Goal: Task Accomplishment & Management: Manage account settings

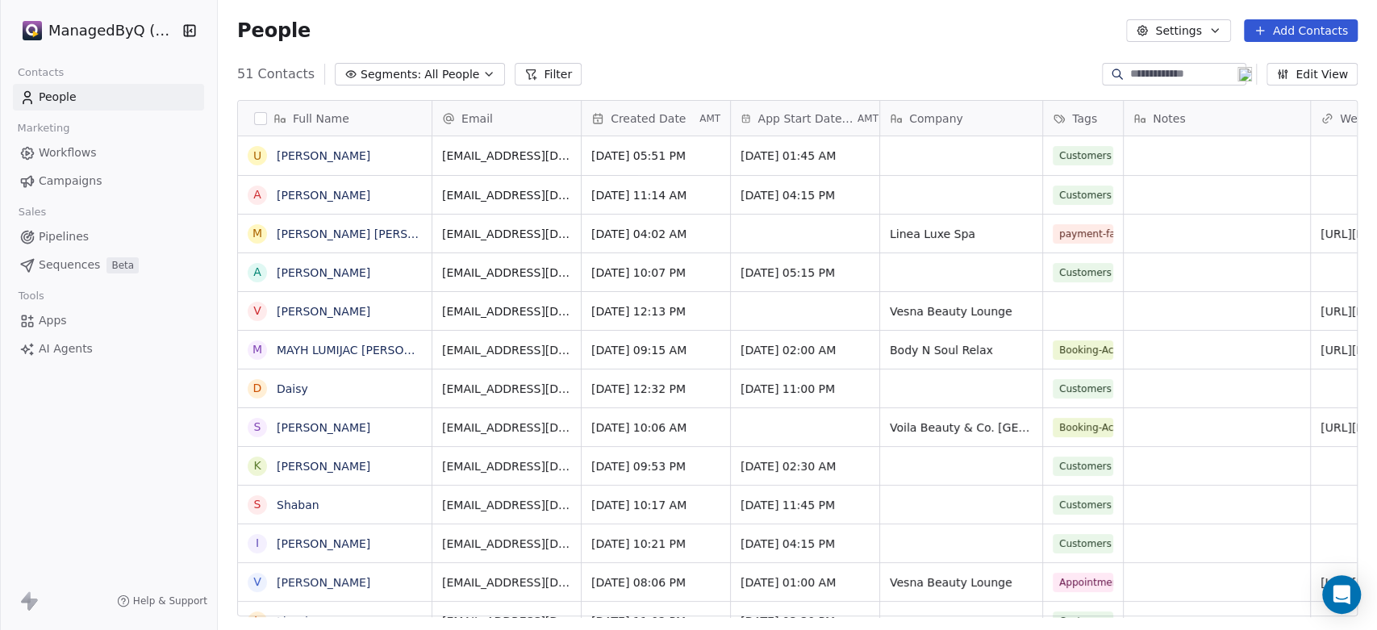
scroll to position [14, 15]
click at [127, 24] on html "ManagedByQ (FZE) Contacts People Marketing Workflows Campaigns Sales Pipelines …" at bounding box center [688, 315] width 1377 height 630
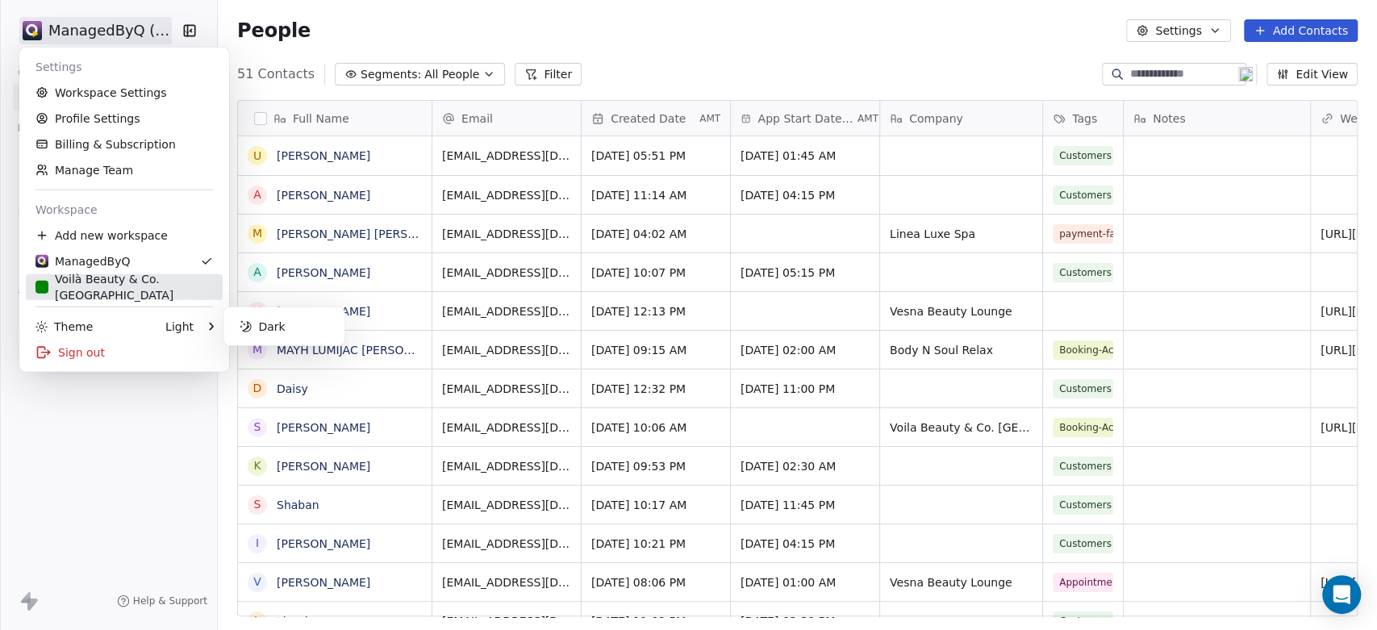
click at [94, 280] on div "Voilà Beauty & Co. [GEOGRAPHIC_DATA]" at bounding box center [123, 287] width 177 height 32
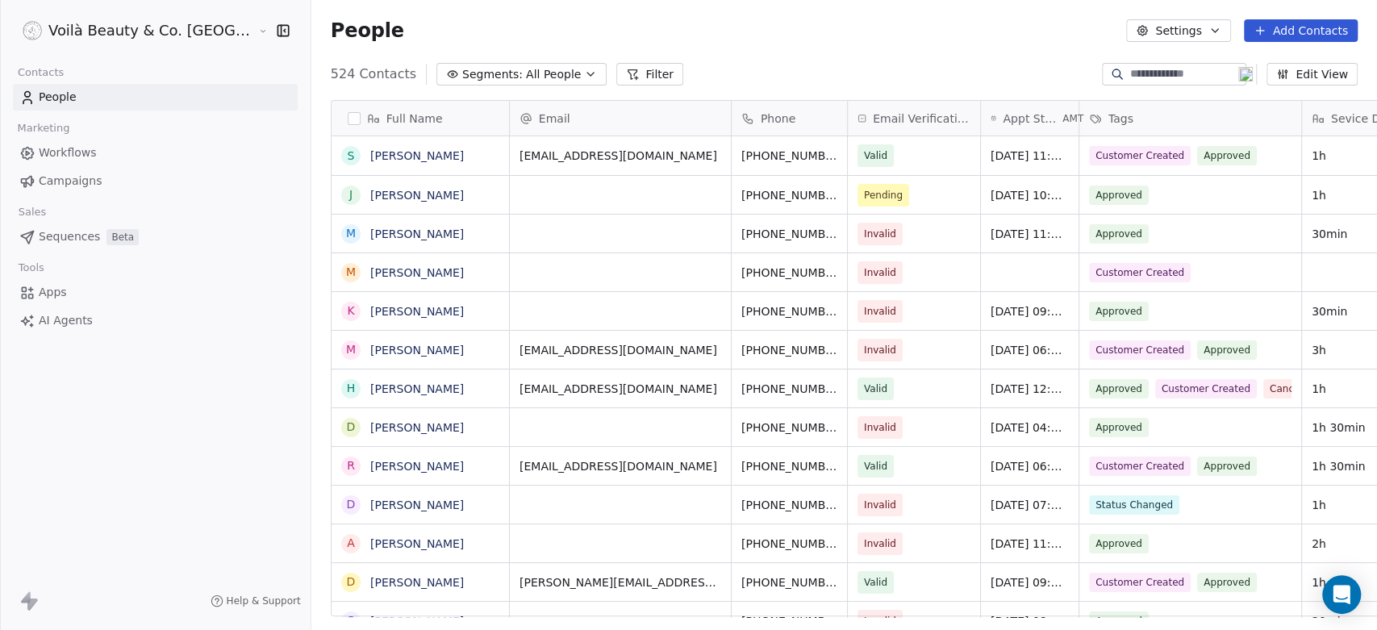
scroll to position [540, 1123]
click at [72, 154] on span "Workflows" at bounding box center [68, 152] width 58 height 17
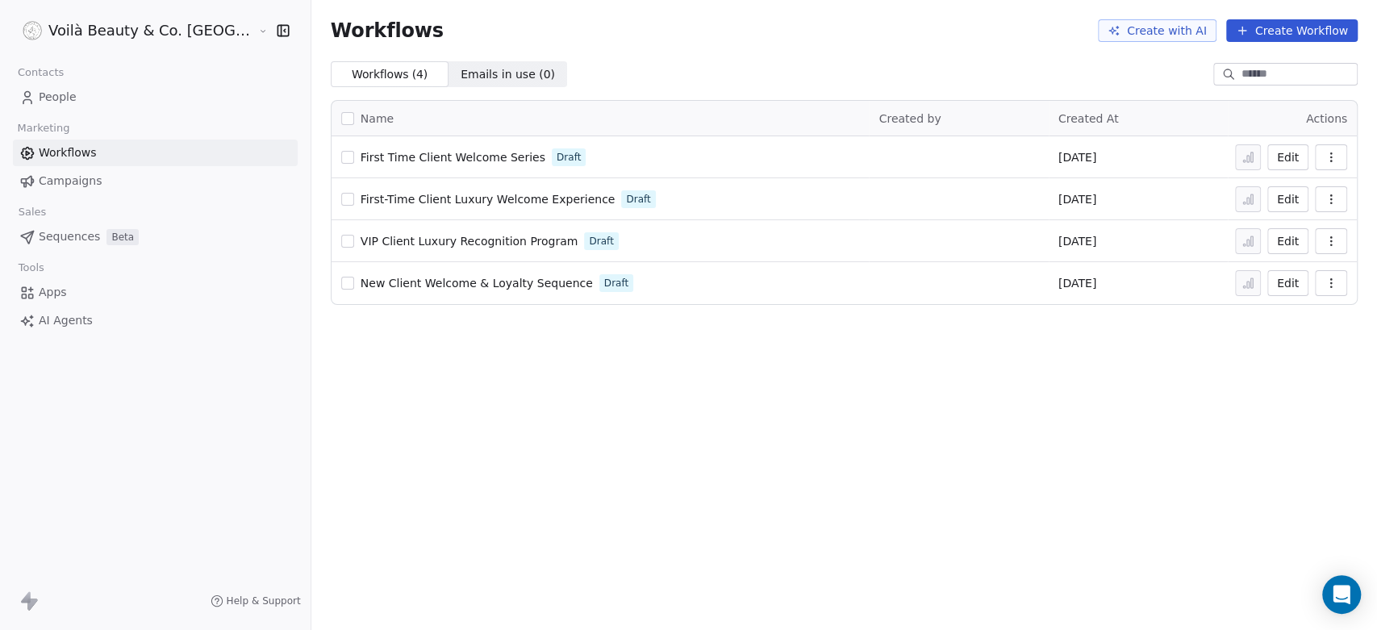
click at [68, 177] on span "Campaigns" at bounding box center [70, 181] width 63 height 17
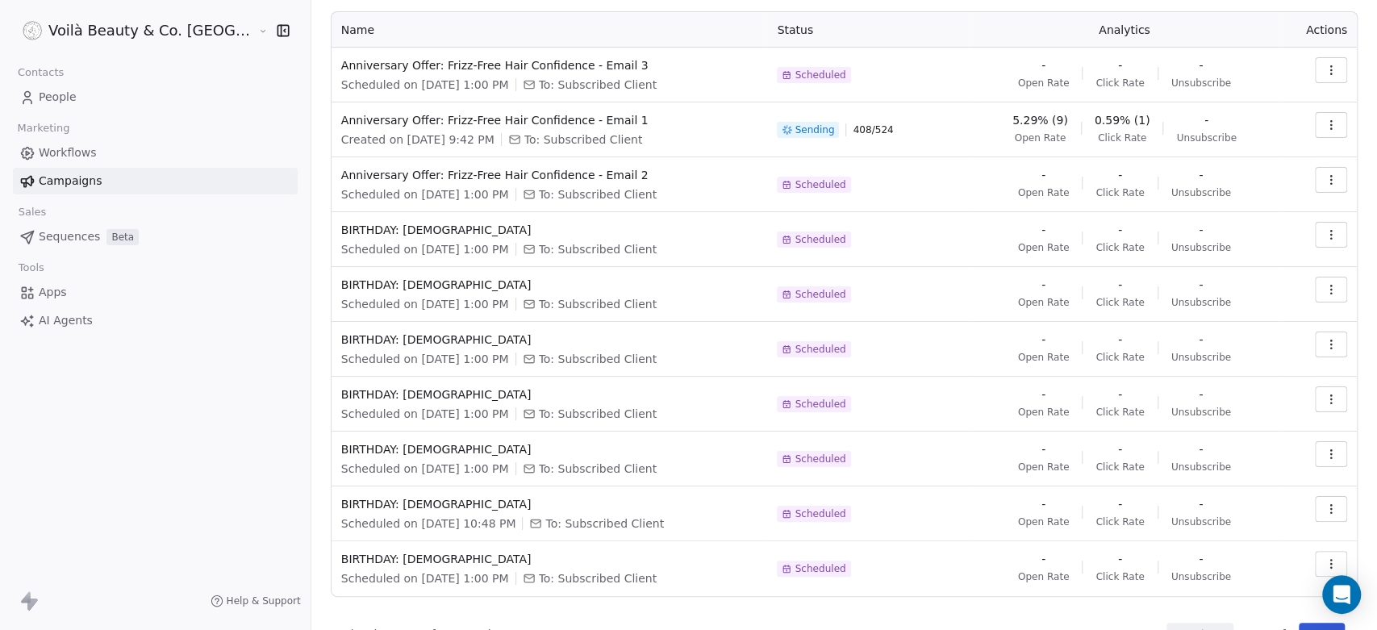
scroll to position [123, 0]
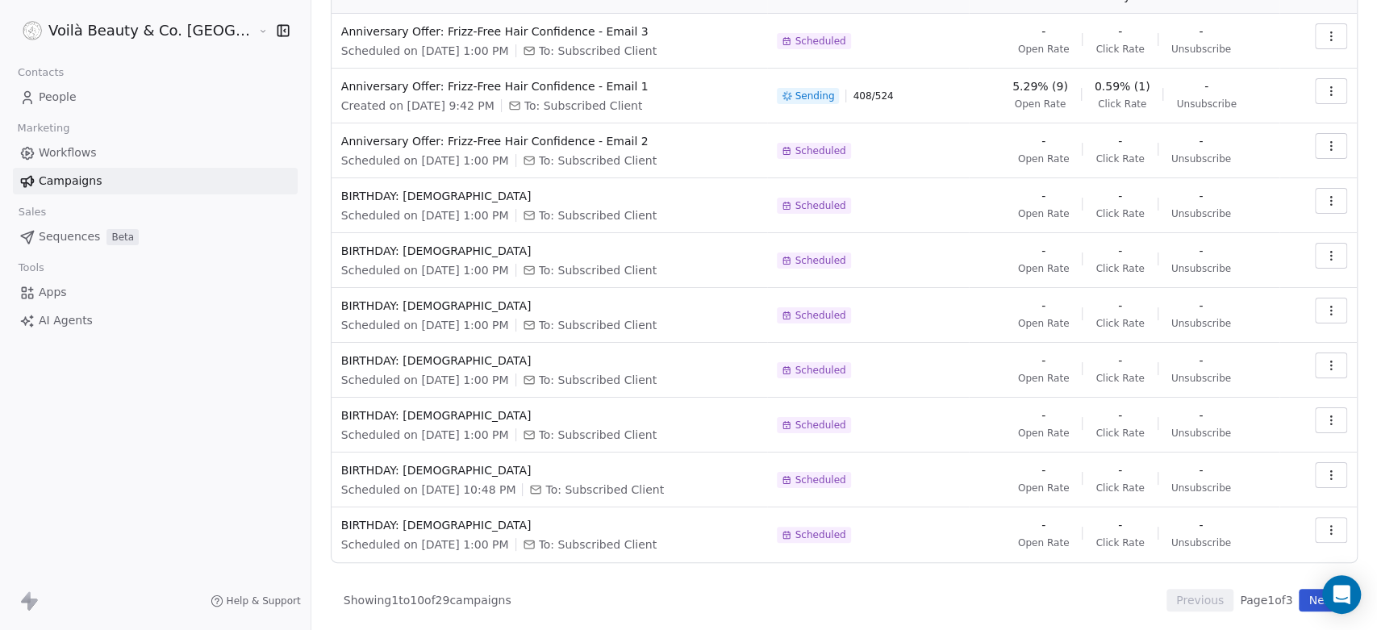
click at [1238, 566] on button "Next" at bounding box center [1322, 600] width 46 height 23
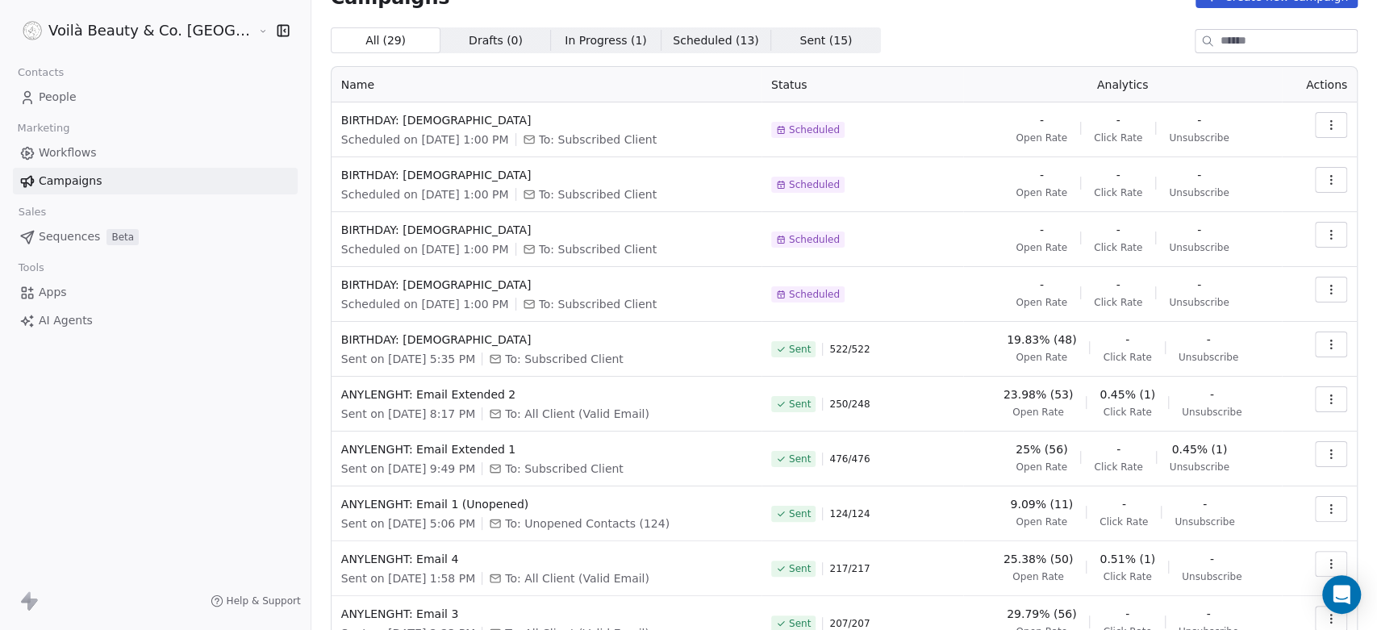
scroll to position [0, 0]
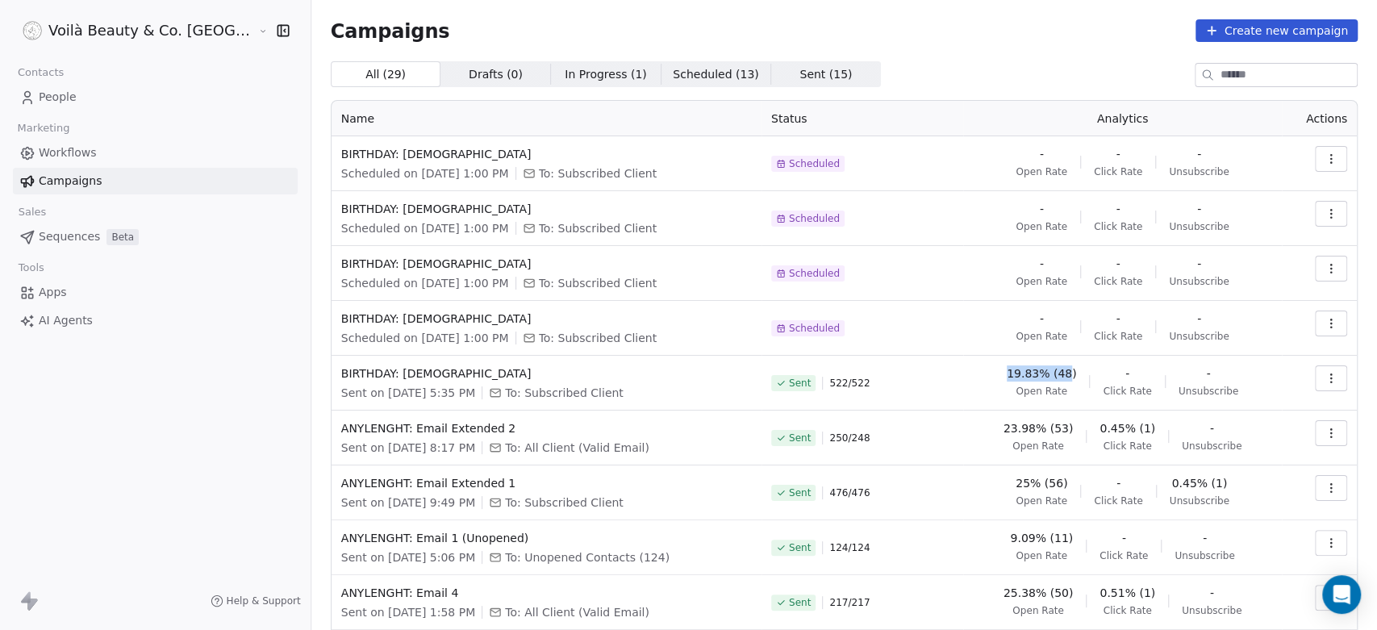
drag, startPoint x: 991, startPoint y: 374, endPoint x: 1052, endPoint y: 369, distance: 61.5
click at [1052, 369] on div "19.83% (48) Open Rate - Click Rate - Unsubscribe" at bounding box center [1122, 381] width 299 height 32
click at [1238, 373] on icon "button" at bounding box center [1330, 378] width 13 height 13
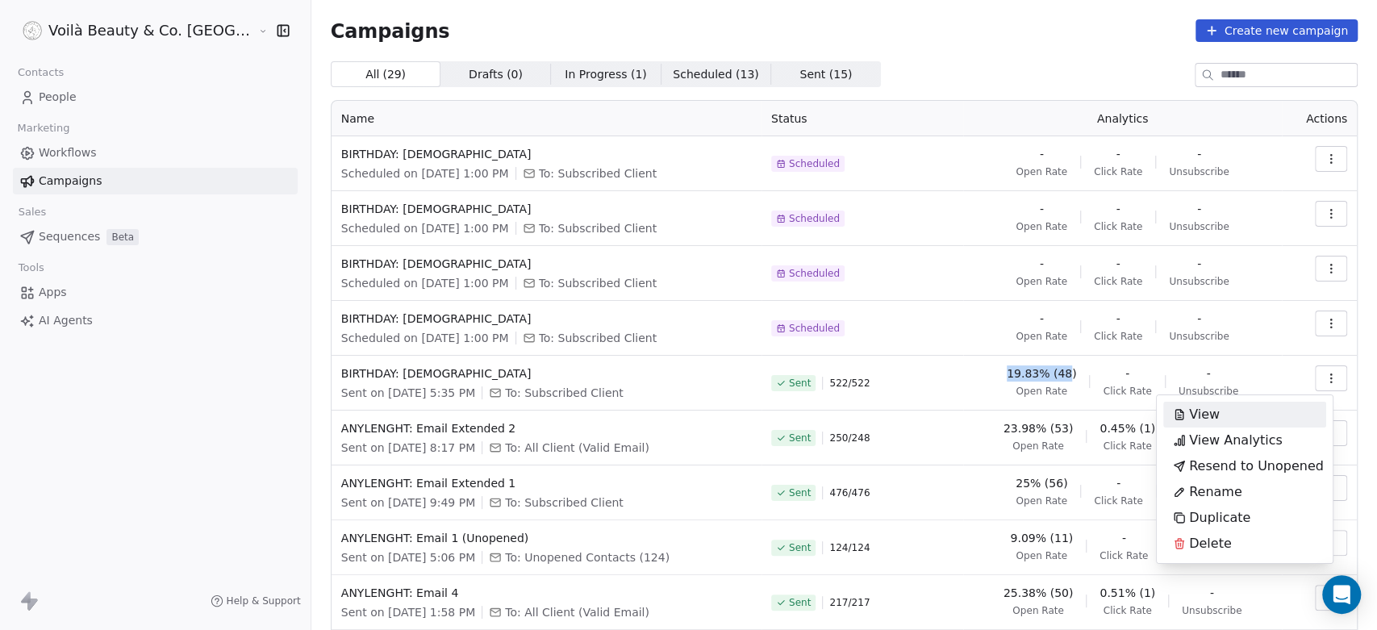
click at [1220, 414] on div "View" at bounding box center [1196, 415] width 66 height 26
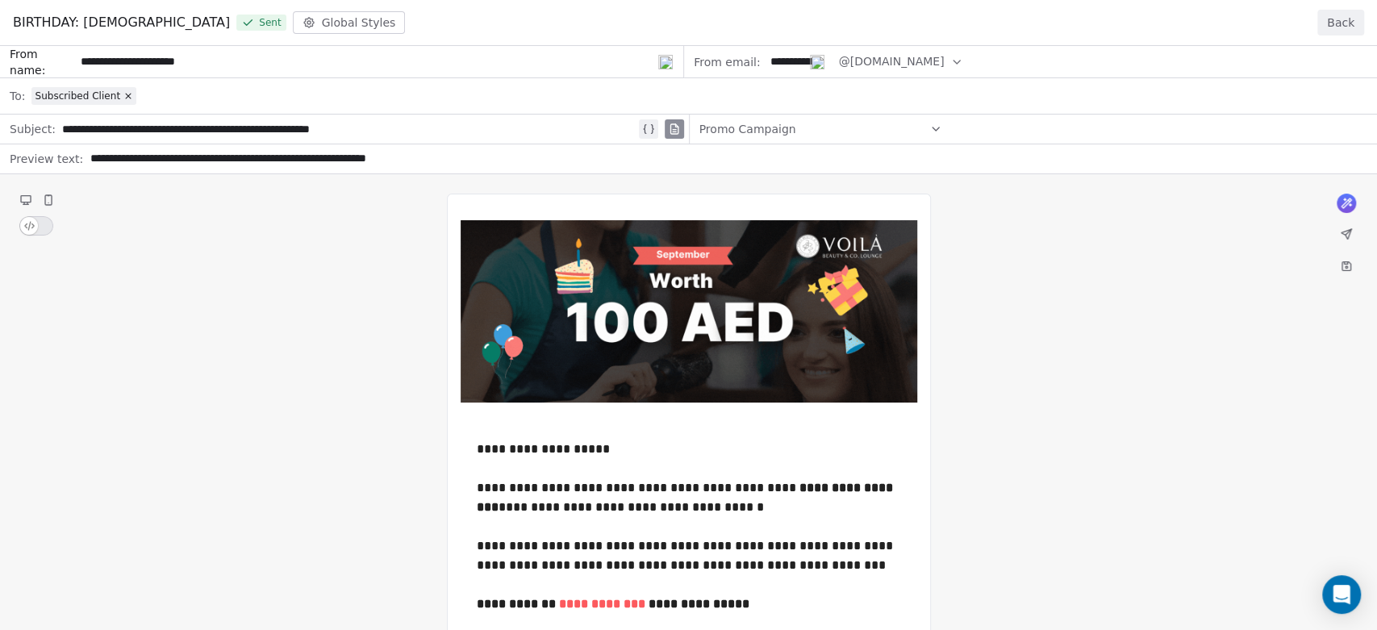
click at [1238, 25] on button "Back" at bounding box center [1340, 23] width 47 height 26
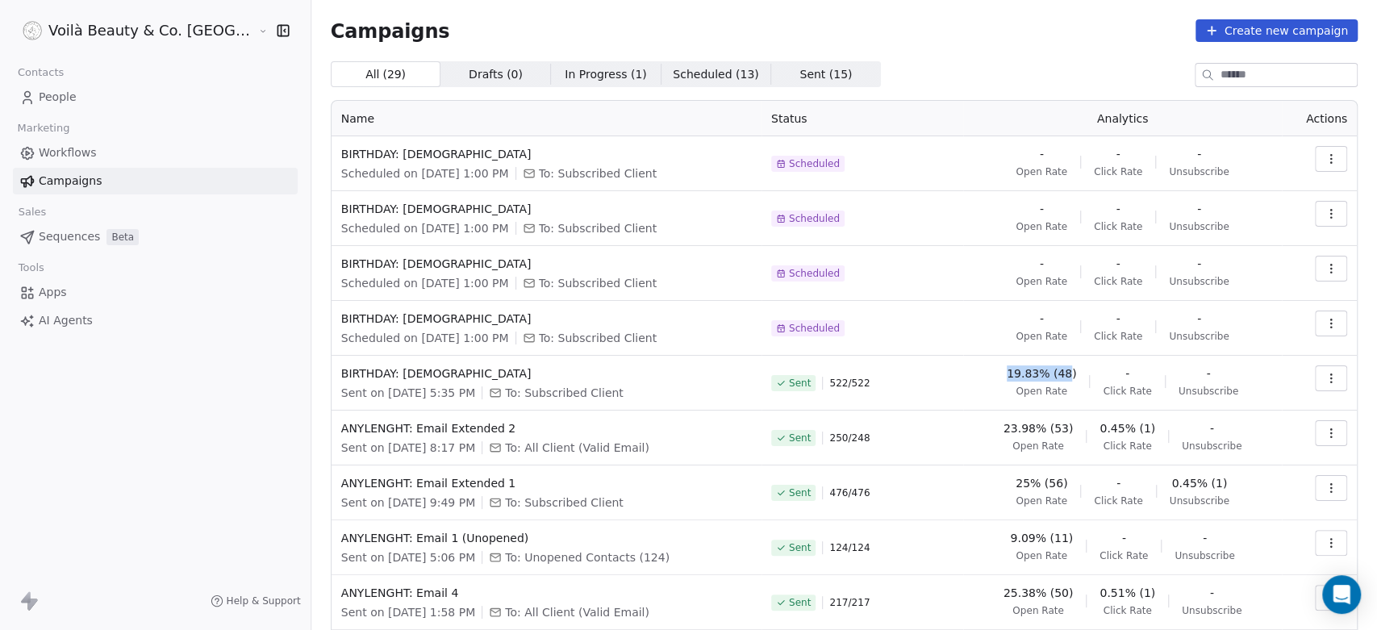
click at [1238, 375] on button "button" at bounding box center [1331, 378] width 32 height 26
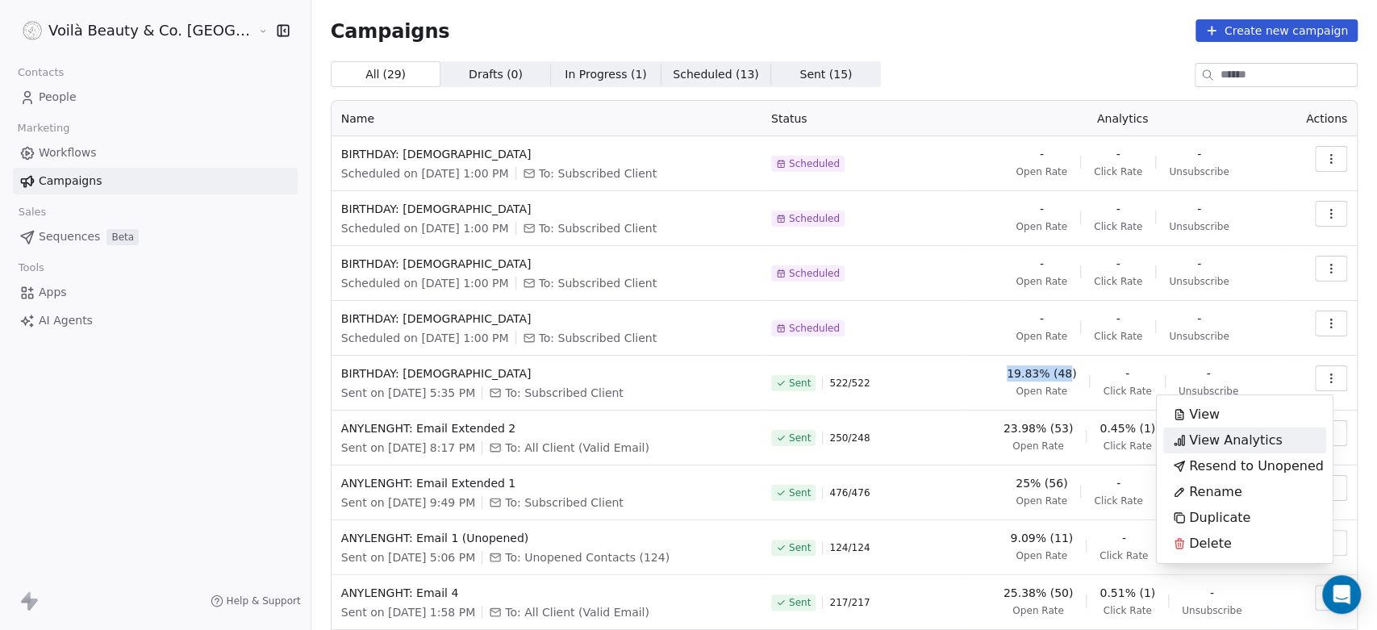
click at [1238, 442] on span "View Analytics" at bounding box center [1236, 440] width 94 height 19
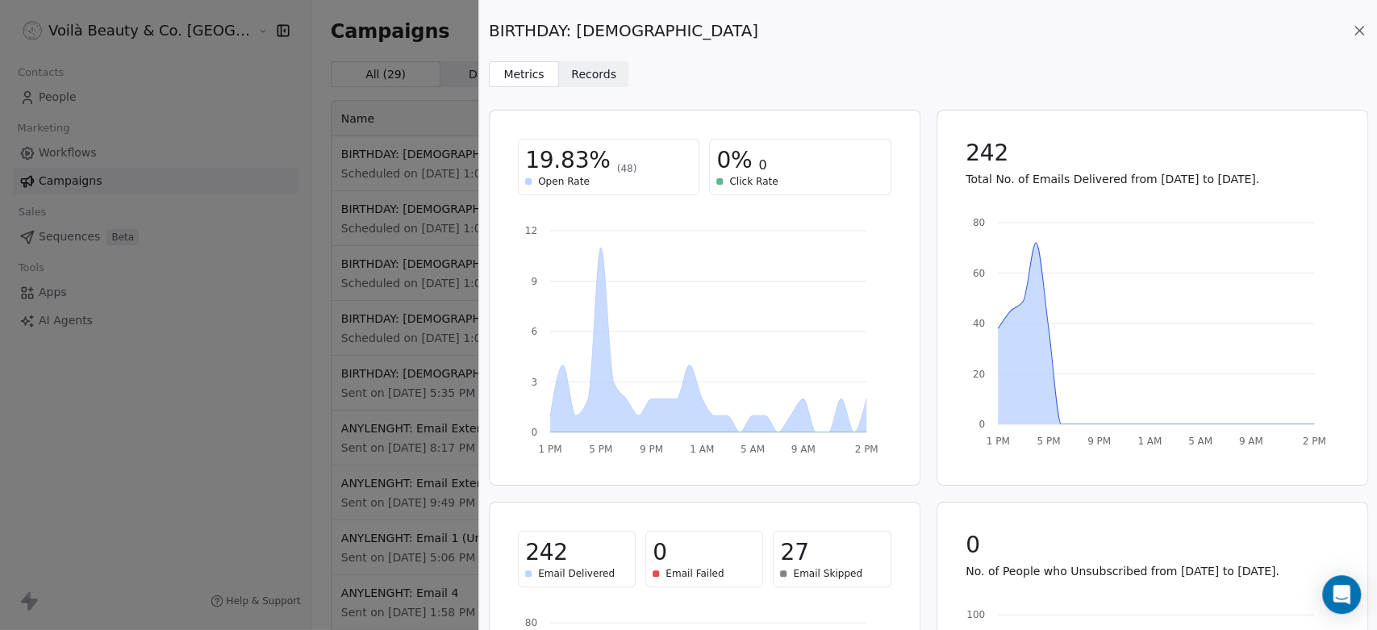
click at [613, 73] on span "Records Records" at bounding box center [594, 74] width 70 height 26
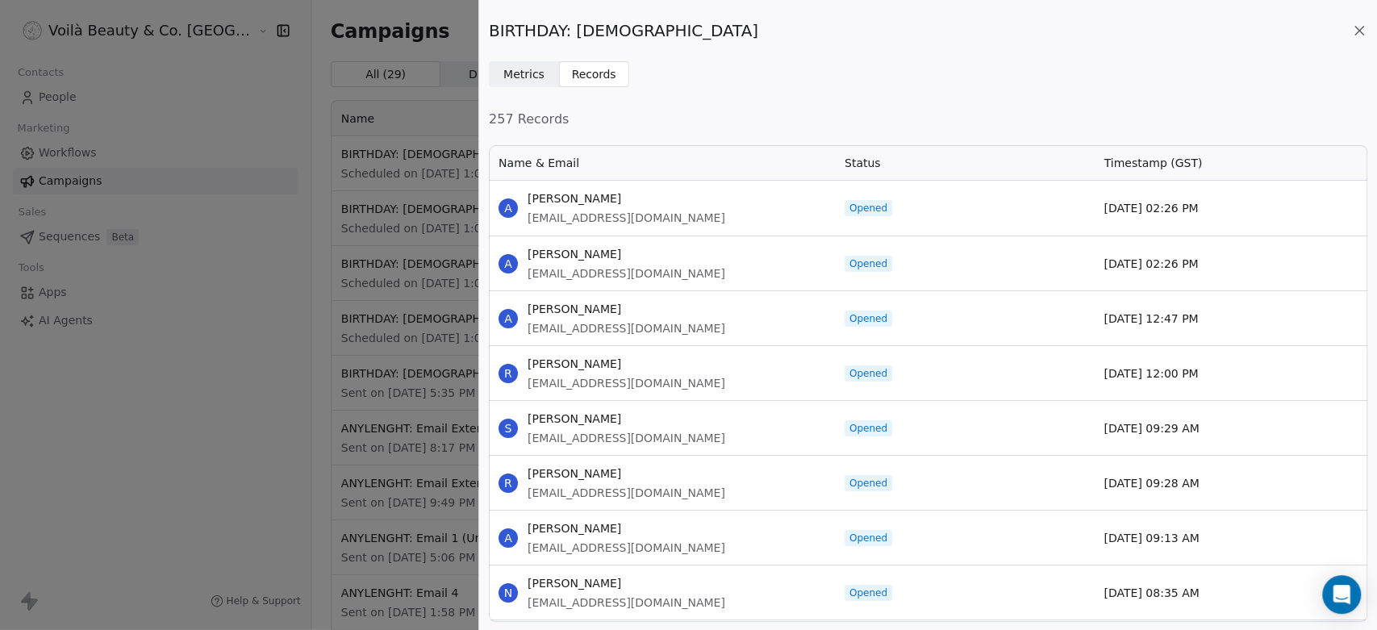
scroll to position [465, 865]
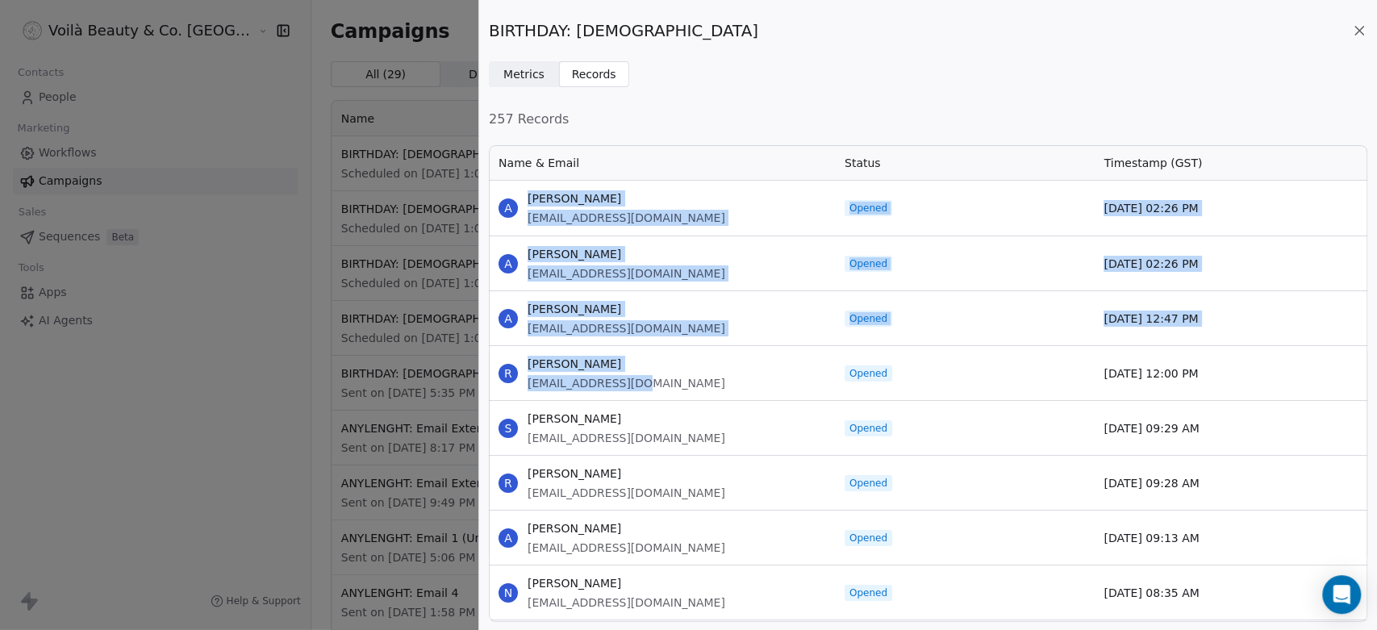
drag, startPoint x: 524, startPoint y: 190, endPoint x: 665, endPoint y: 373, distance: 231.3
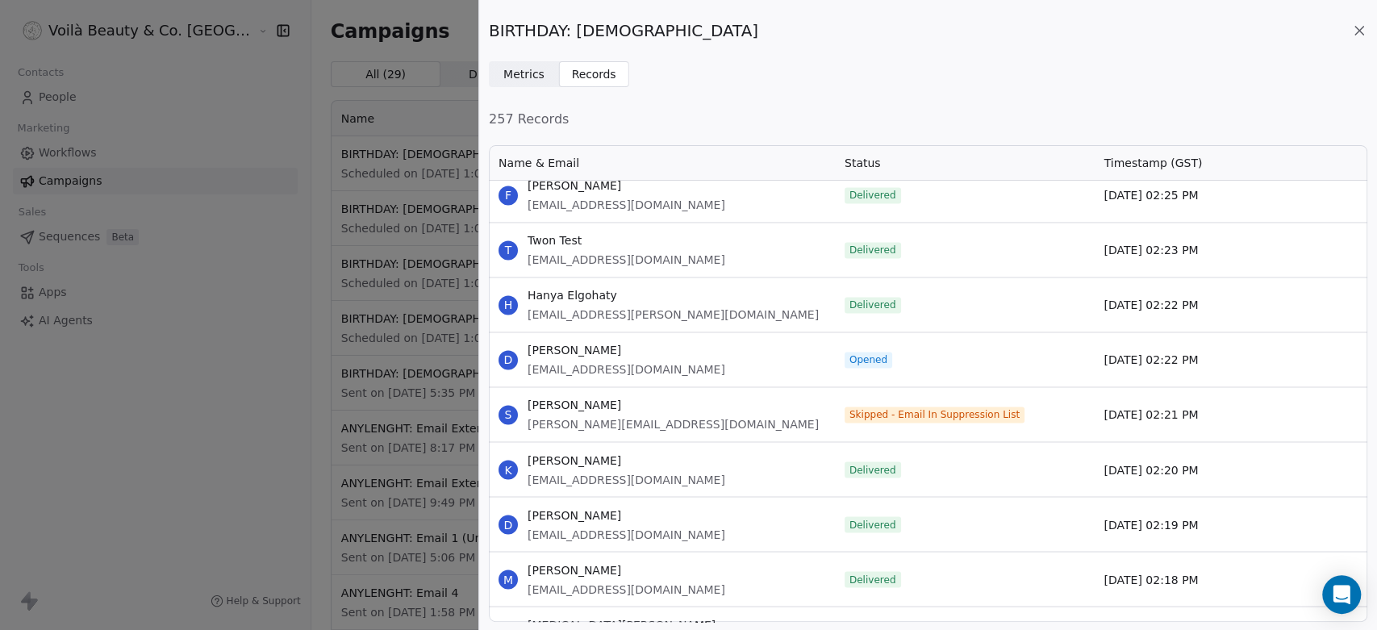
scroll to position [14641, 0]
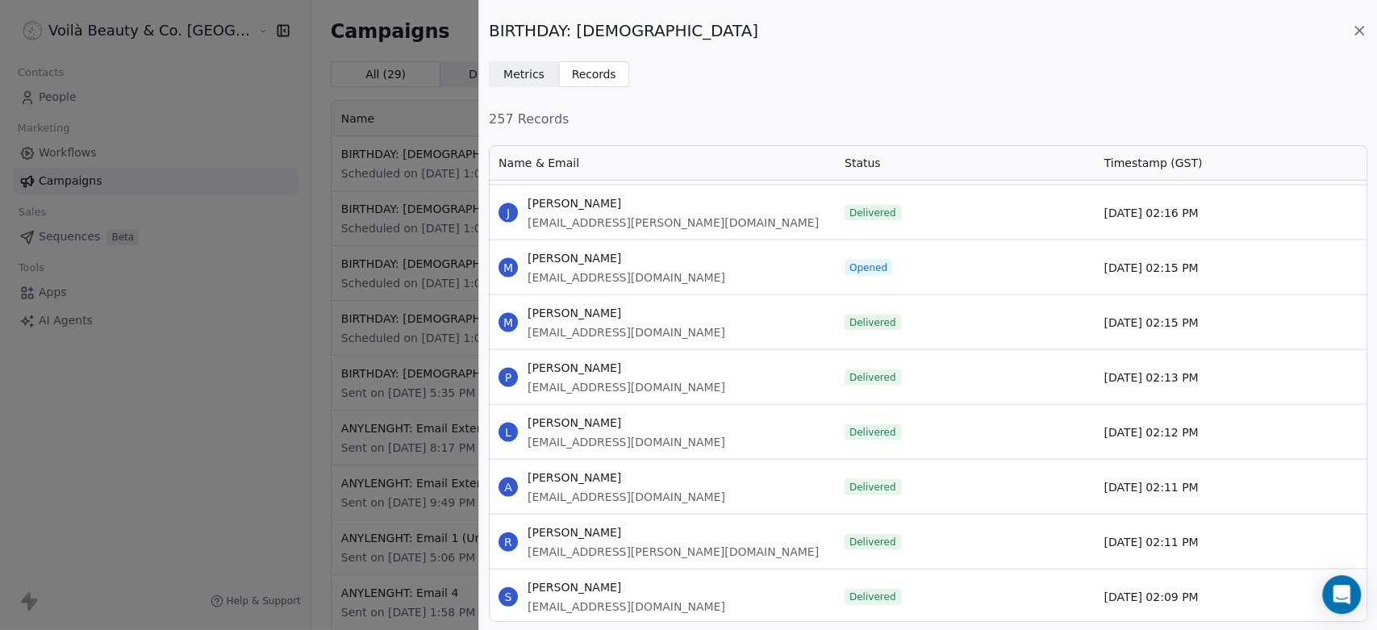
click at [1224, 566] on div "[DATE] 02:09 PM" at bounding box center [1224, 596] width 260 height 54
copy div "Masah Salim [EMAIL_ADDRESS][DOMAIN_NAME] Delivered [DATE] 02:18 PM Y [MEDICAL_D…"
click at [685, 382] on span "[EMAIL_ADDRESS][DOMAIN_NAME]" at bounding box center [627, 387] width 198 height 16
drag, startPoint x: 528, startPoint y: 386, endPoint x: 715, endPoint y: 386, distance: 187.9
click at [715, 386] on div "P Priyanka Sundar [EMAIL_ADDRESS][DOMAIN_NAME]" at bounding box center [662, 377] width 346 height 54
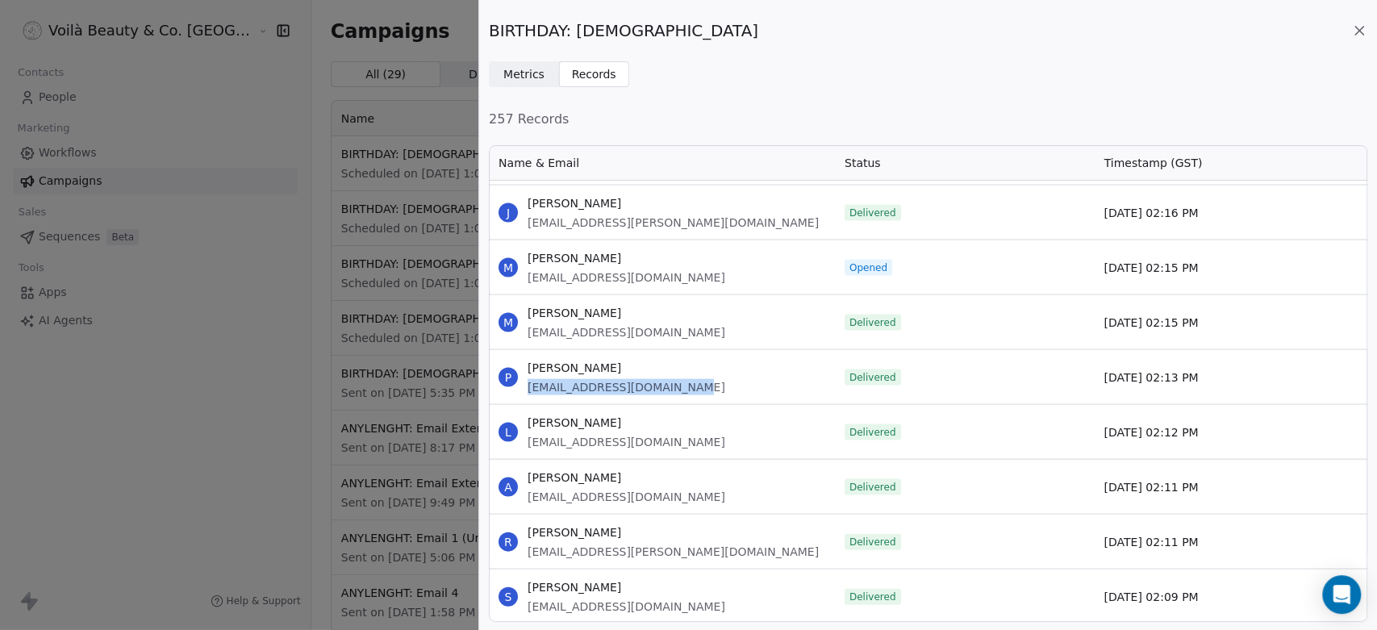
copy span "[EMAIL_ADDRESS][DOMAIN_NAME]"
drag, startPoint x: 529, startPoint y: 224, endPoint x: 682, endPoint y: 229, distance: 153.3
click at [682, 229] on div "[PERSON_NAME] [EMAIL_ADDRESS][PERSON_NAME][DOMAIN_NAME]" at bounding box center [662, 213] width 346 height 54
copy span "[EMAIL_ADDRESS][PERSON_NAME][DOMAIN_NAME]"
click at [690, 472] on div "A [PERSON_NAME] [EMAIL_ADDRESS][DOMAIN_NAME]" at bounding box center [662, 487] width 346 height 54
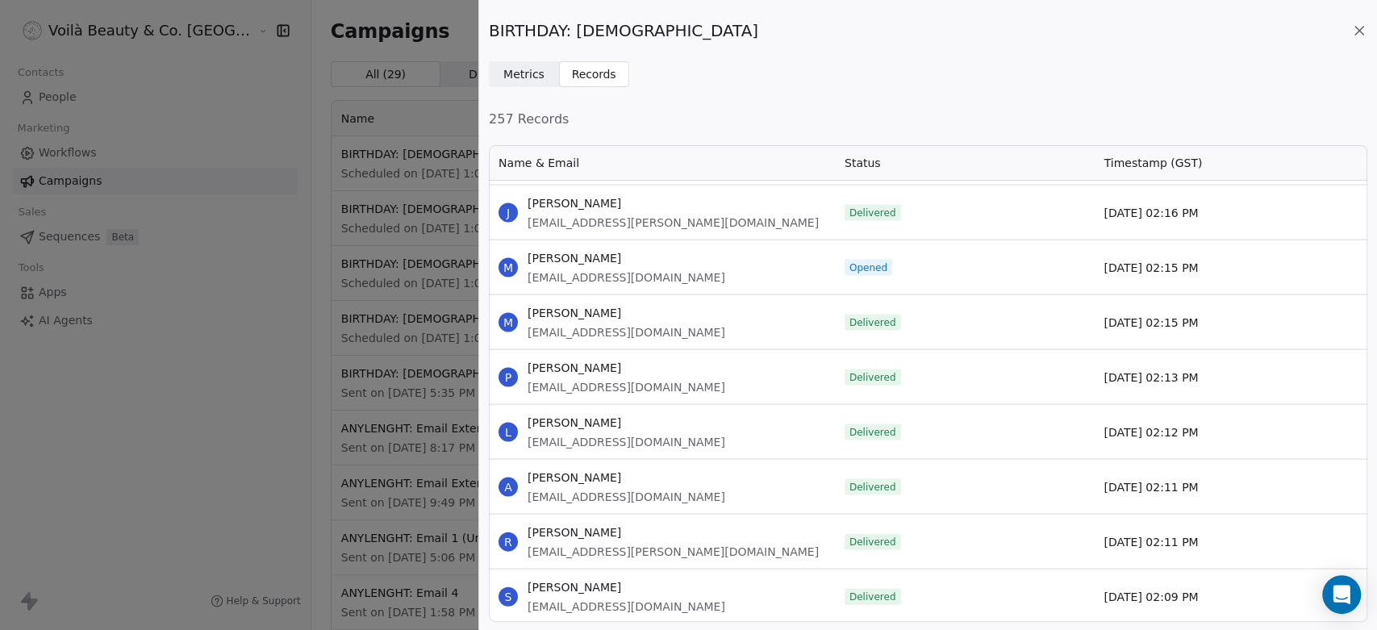
click at [683, 369] on span "[PERSON_NAME]" at bounding box center [627, 368] width 198 height 16
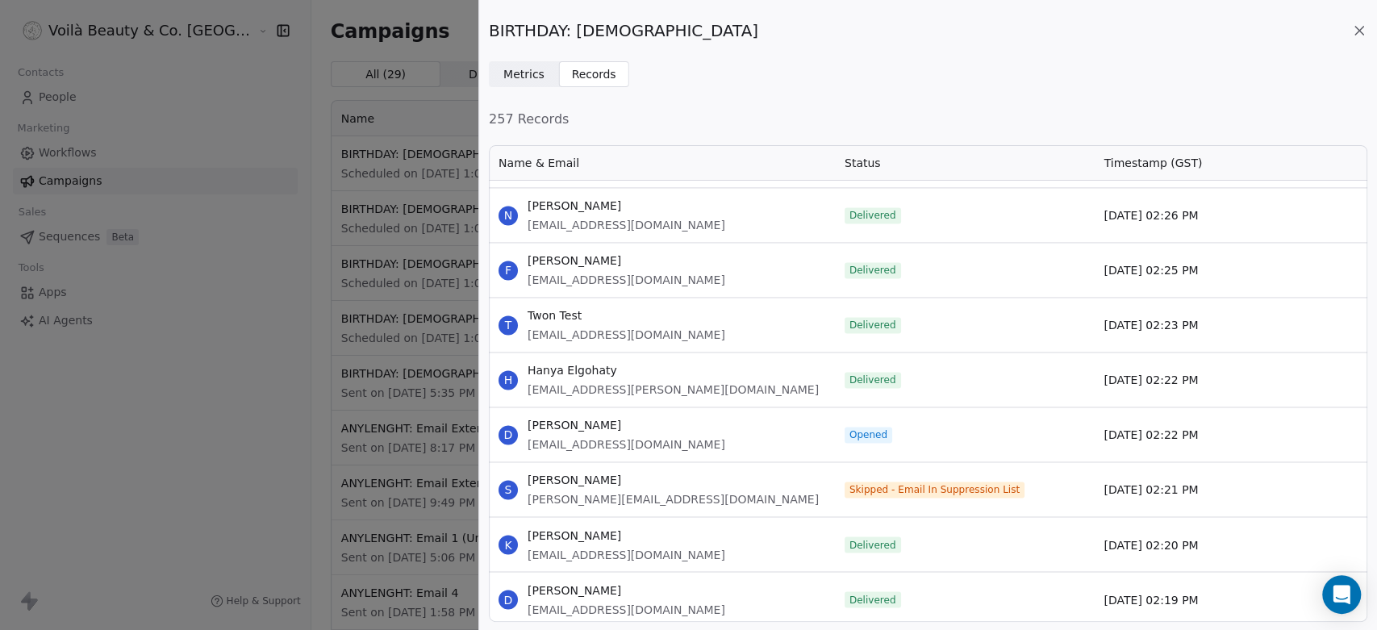
scroll to position [14043, 0]
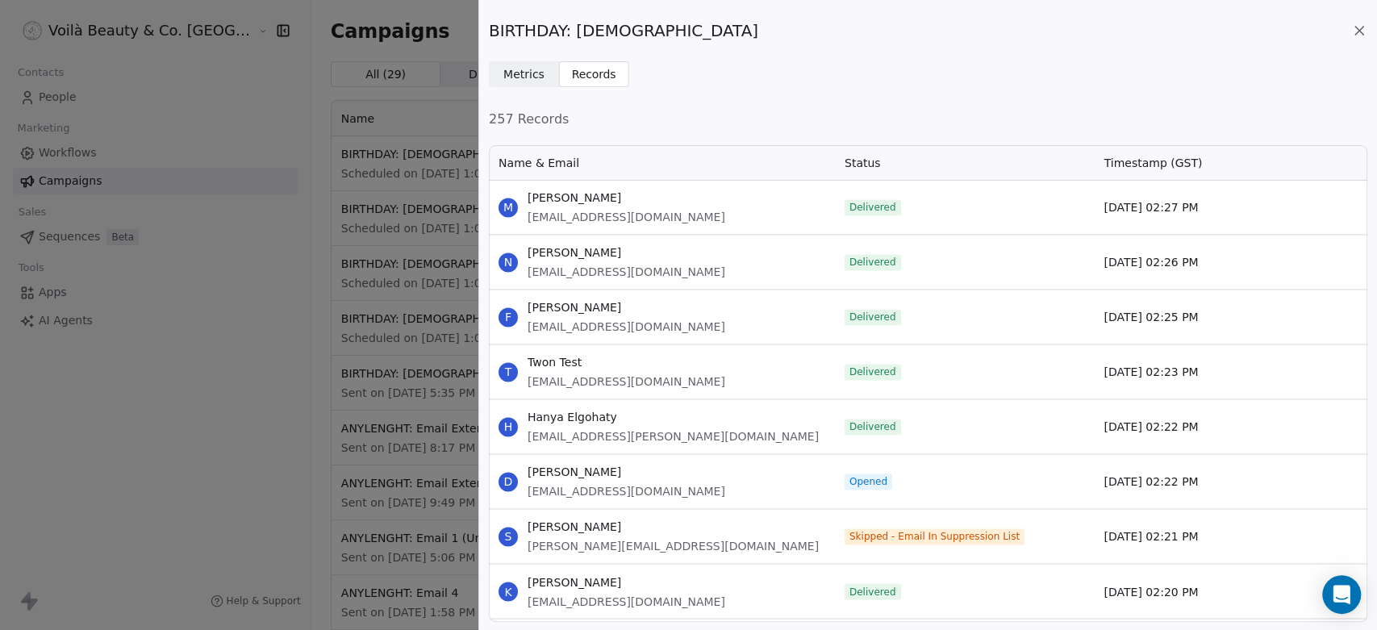
click at [556, 321] on span "[EMAIL_ADDRESS][DOMAIN_NAME]" at bounding box center [627, 327] width 198 height 16
copy span "francescalanto"
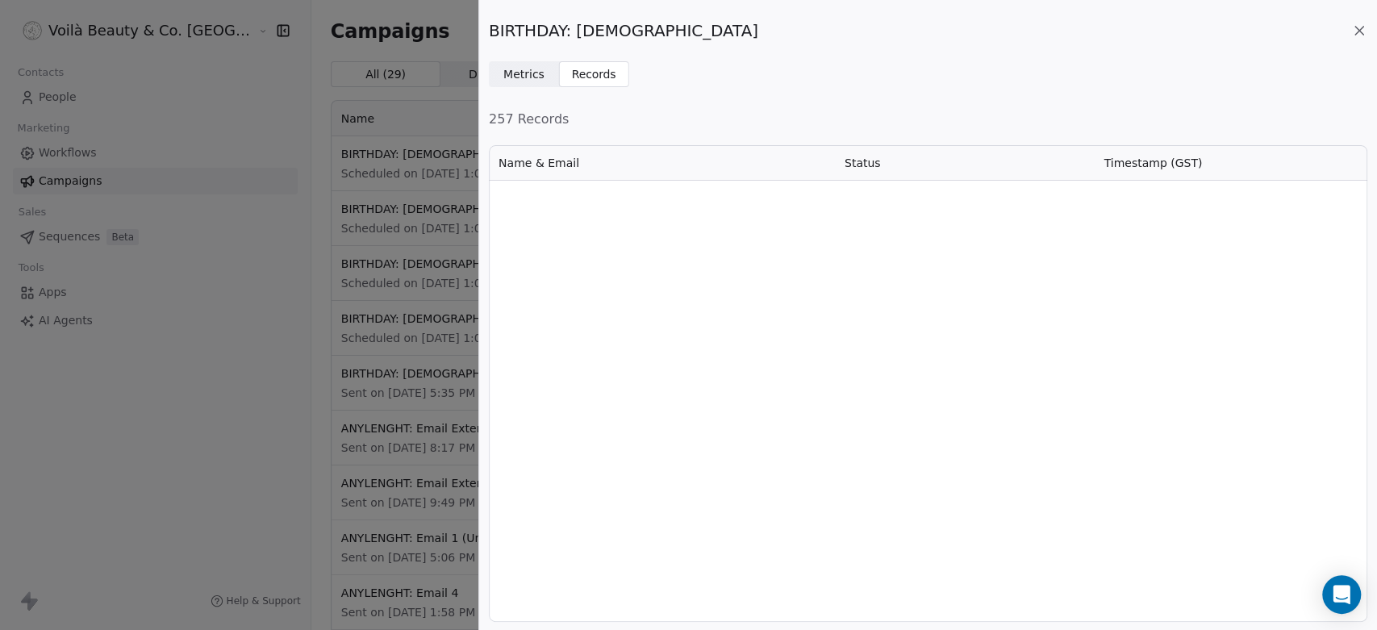
scroll to position [0, 0]
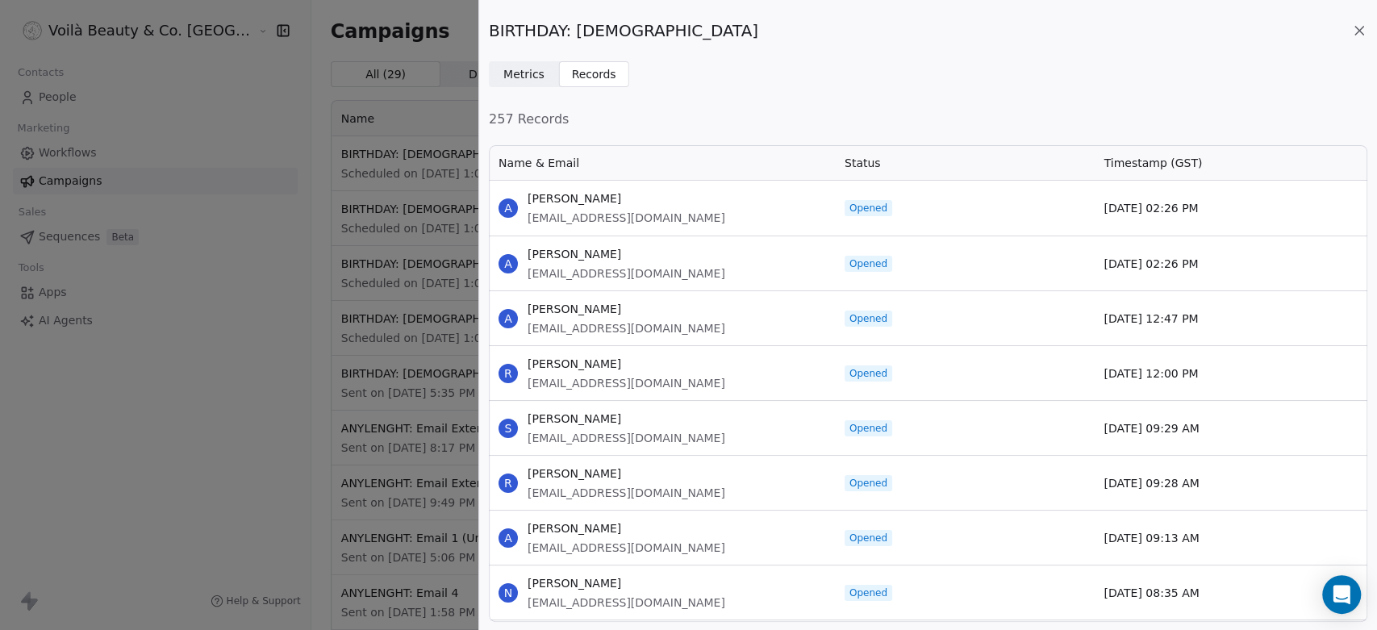
click at [1238, 30] on icon at bounding box center [1359, 31] width 16 height 16
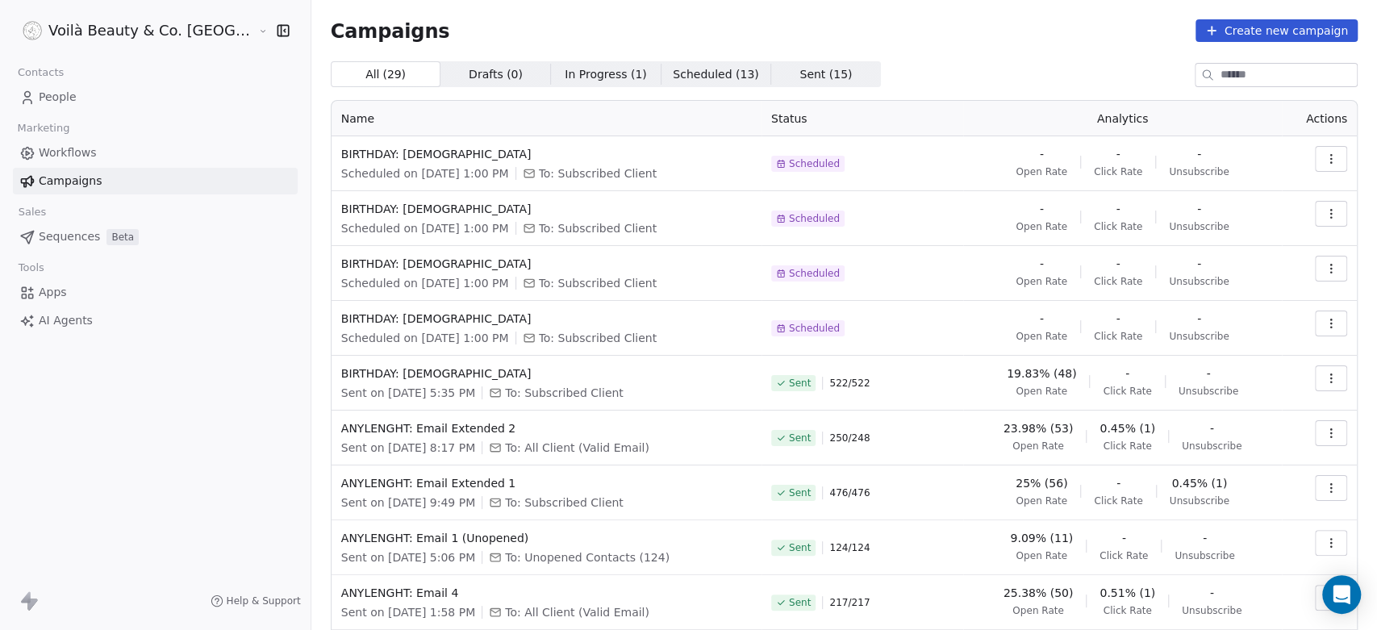
scroll to position [123, 0]
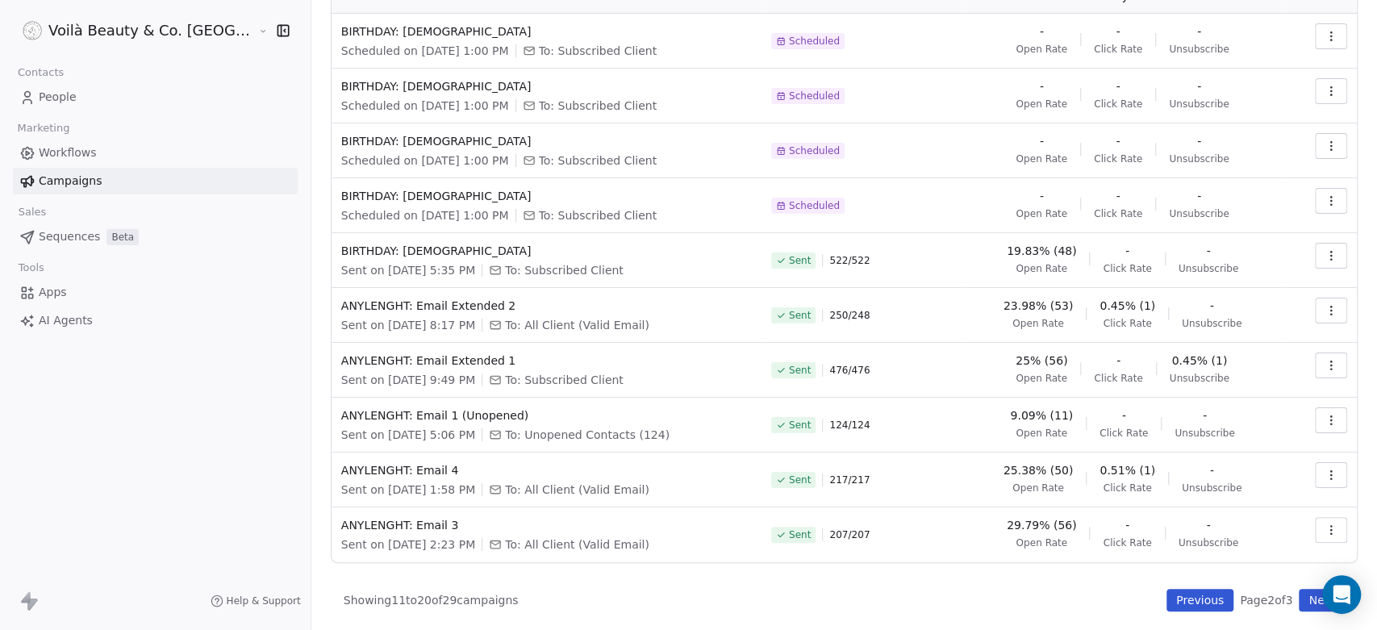
click at [1188, 566] on button "Previous" at bounding box center [1199, 600] width 67 height 23
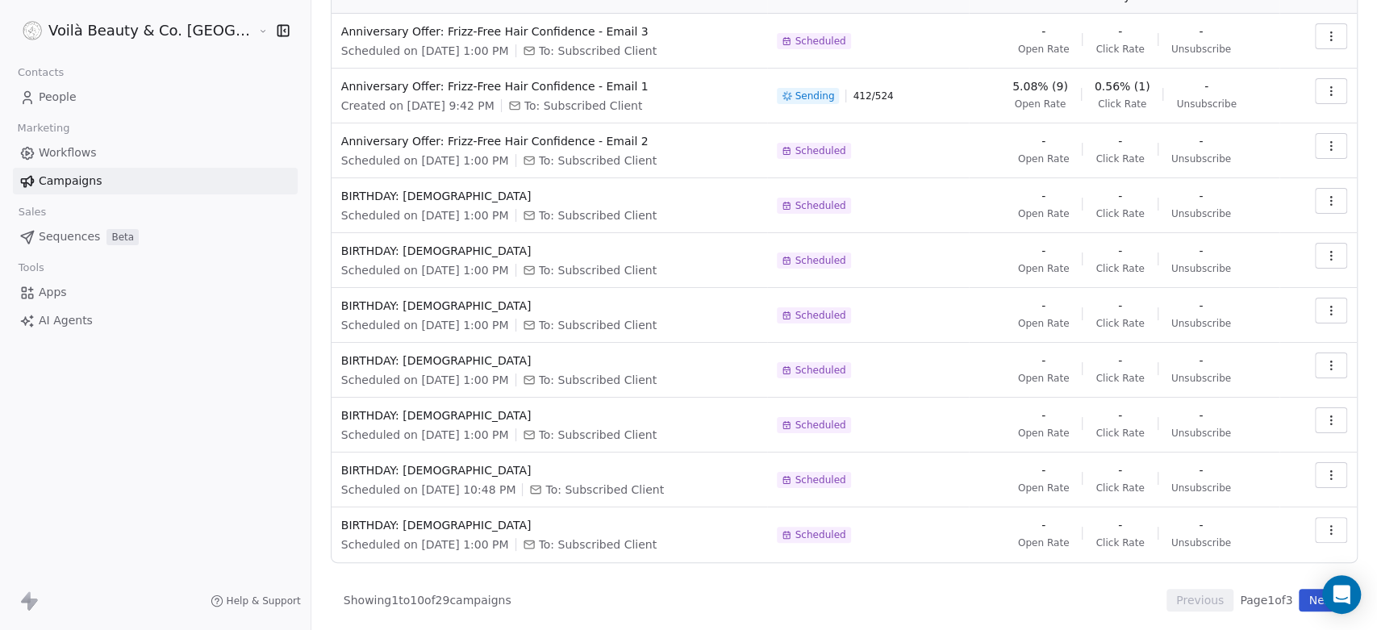
scroll to position [0, 0]
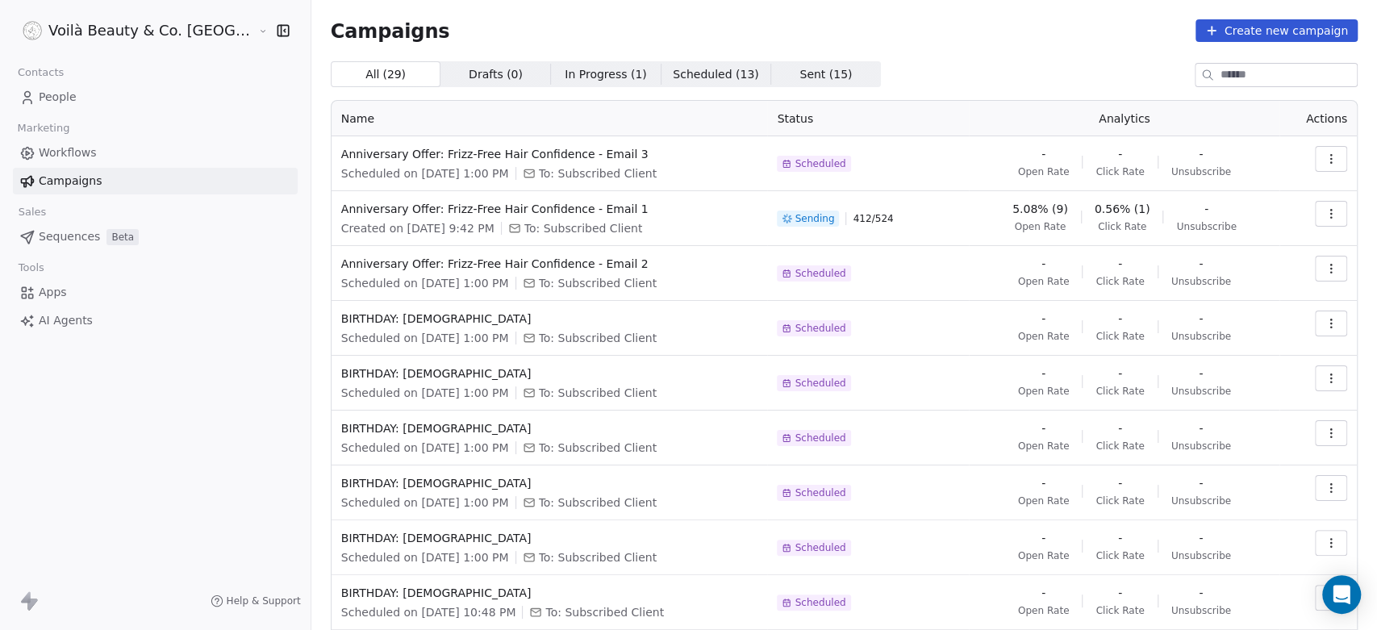
click at [1103, 210] on span "0.56% (1)" at bounding box center [1123, 209] width 56 height 16
click at [1238, 218] on icon "button" at bounding box center [1330, 213] width 13 height 13
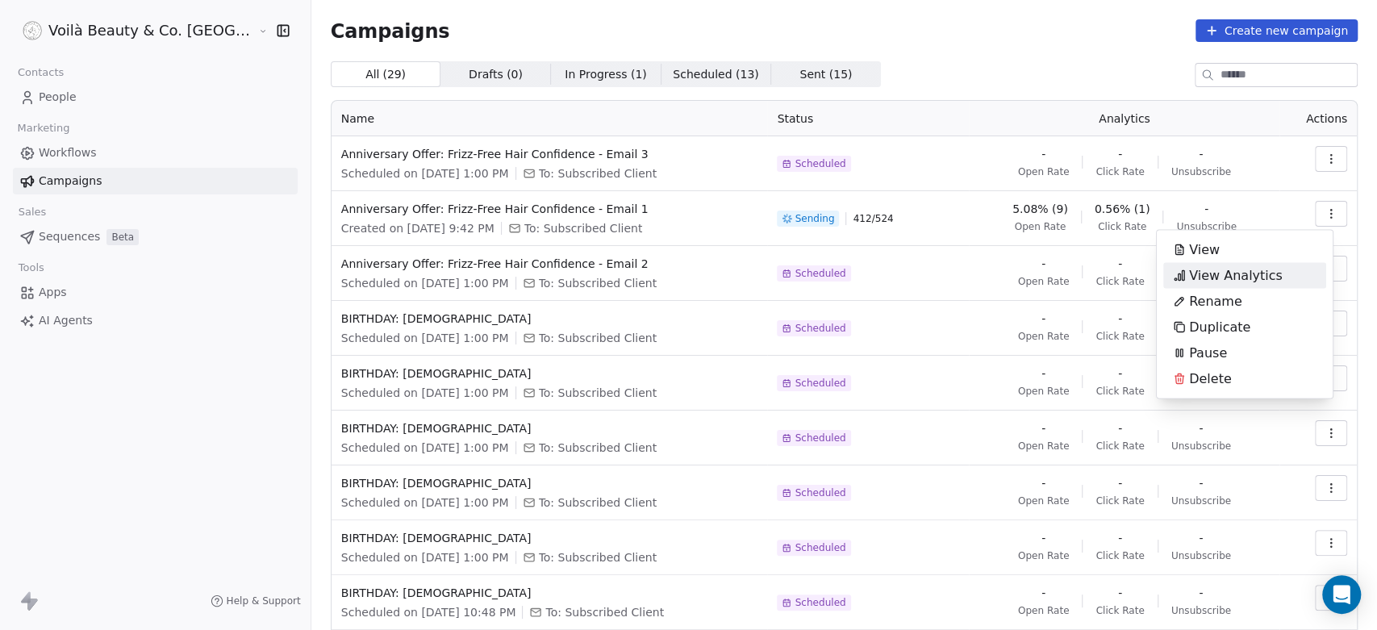
click at [1220, 273] on span "View Analytics" at bounding box center [1236, 274] width 94 height 19
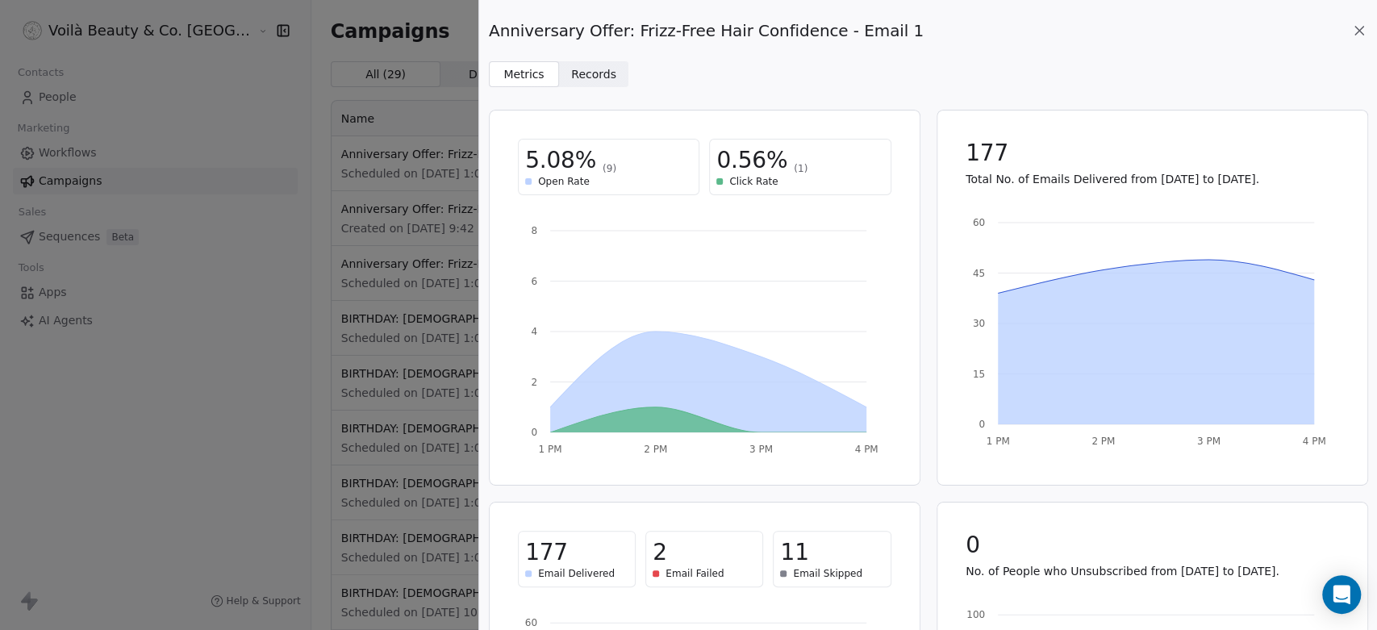
click at [590, 73] on span "Records" at bounding box center [593, 74] width 45 height 17
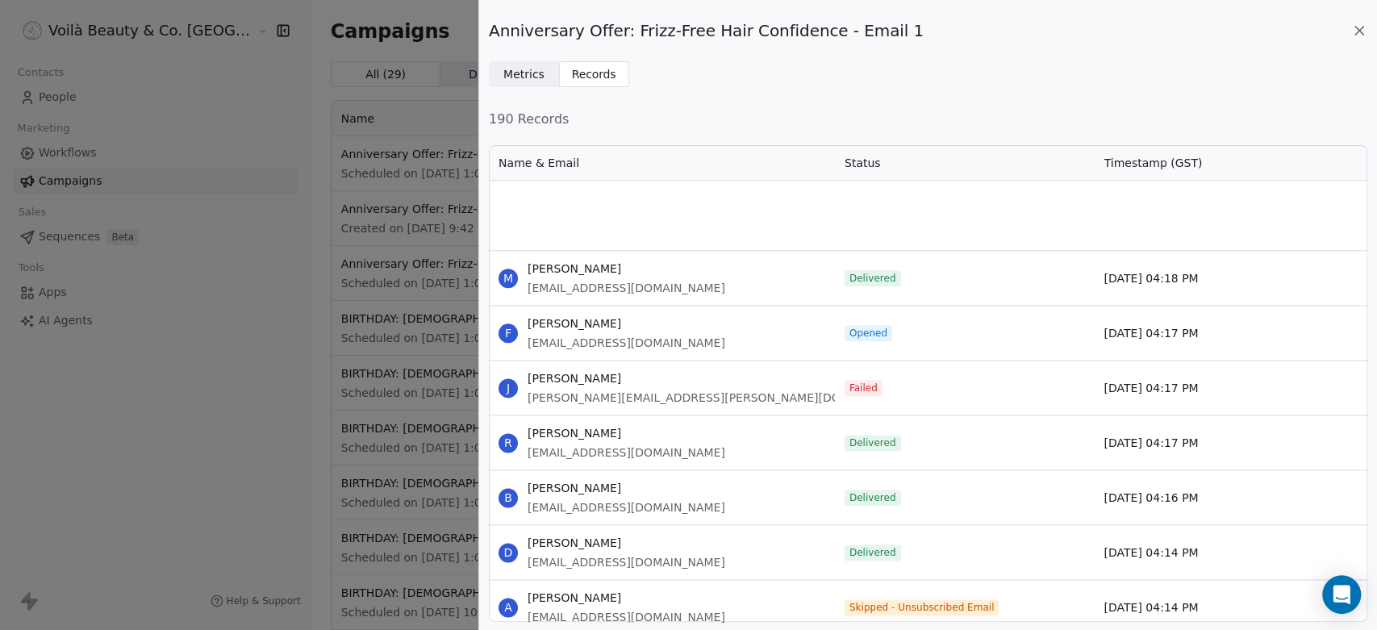
scroll to position [1525, 0]
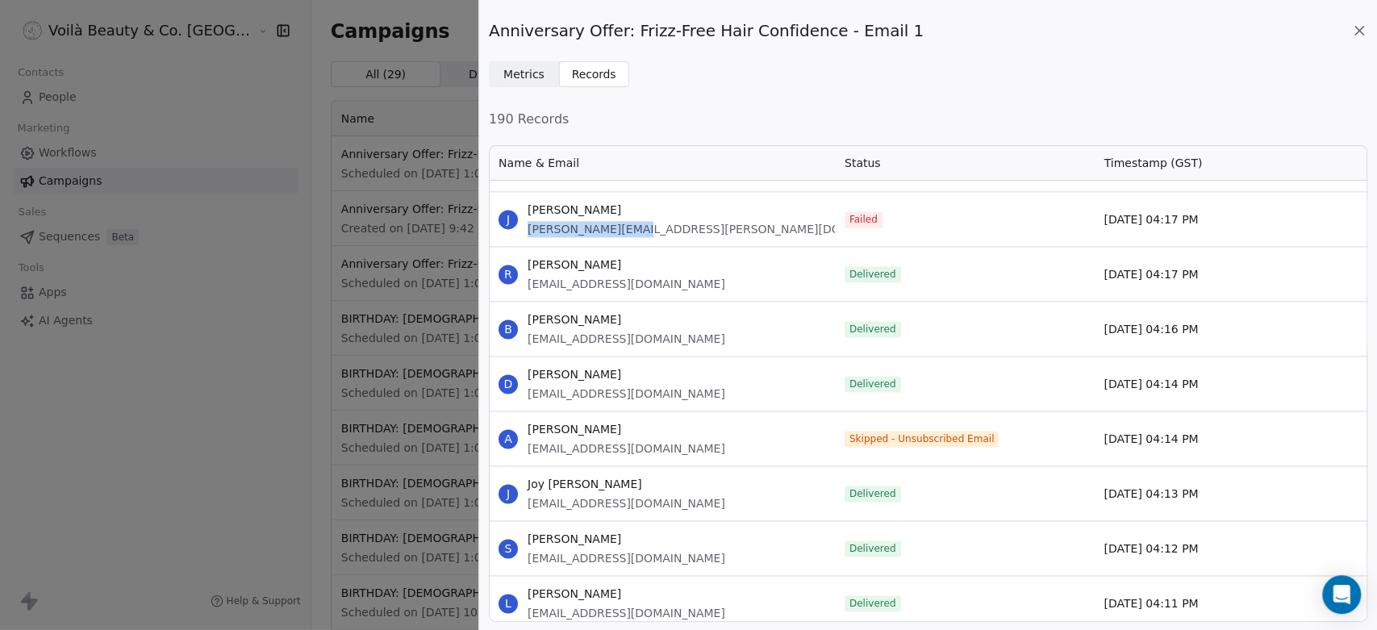
drag, startPoint x: 526, startPoint y: 224, endPoint x: 672, endPoint y: 231, distance: 146.2
click at [672, 231] on div "J [PERSON_NAME] [PERSON_NAME][EMAIL_ADDRESS][PERSON_NAME][DOMAIN_NAME]" at bounding box center [662, 219] width 346 height 54
copy span "[PERSON_NAME][EMAIL_ADDRESS][PERSON_NAME][DOMAIN_NAME]"
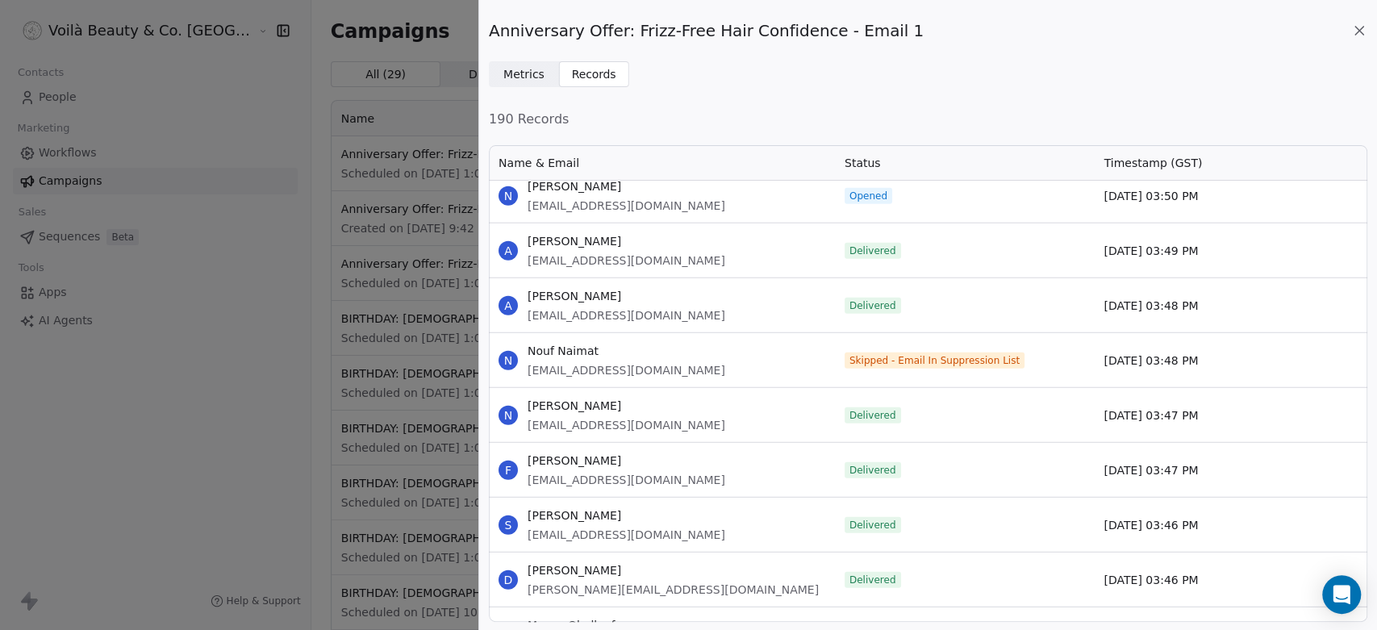
scroll to position [0, 0]
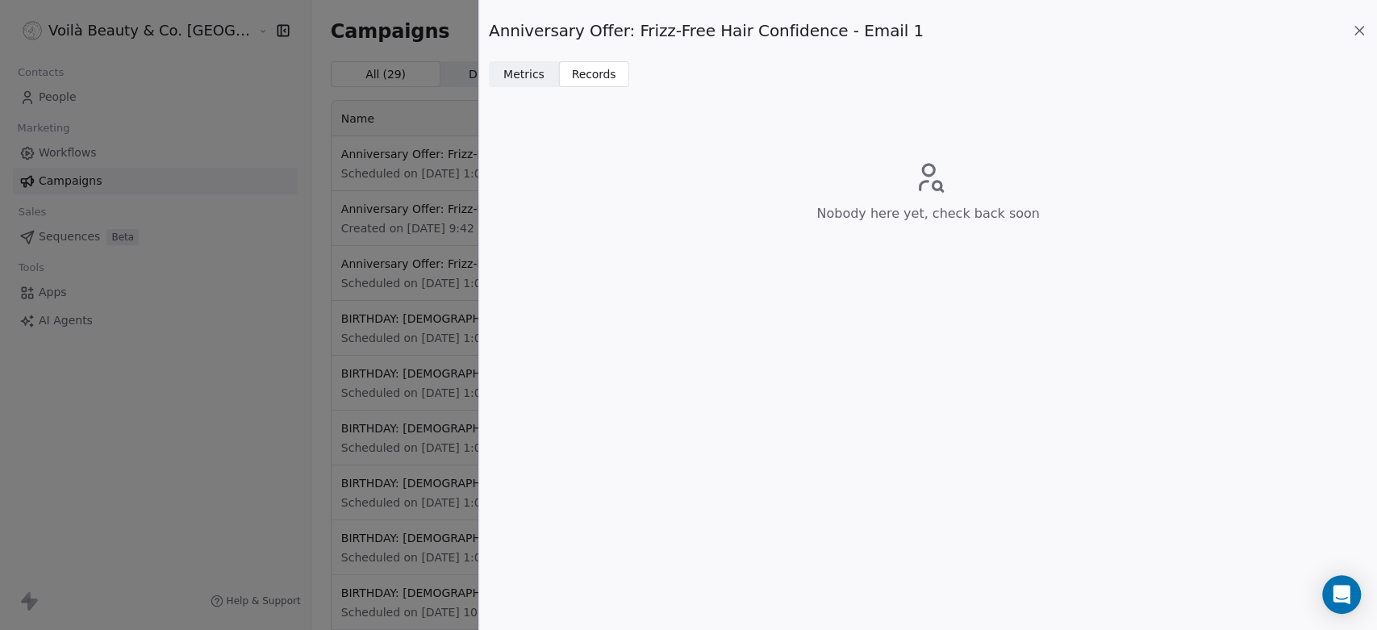
drag, startPoint x: 1362, startPoint y: 376, endPoint x: 1375, endPoint y: 595, distance: 219.8
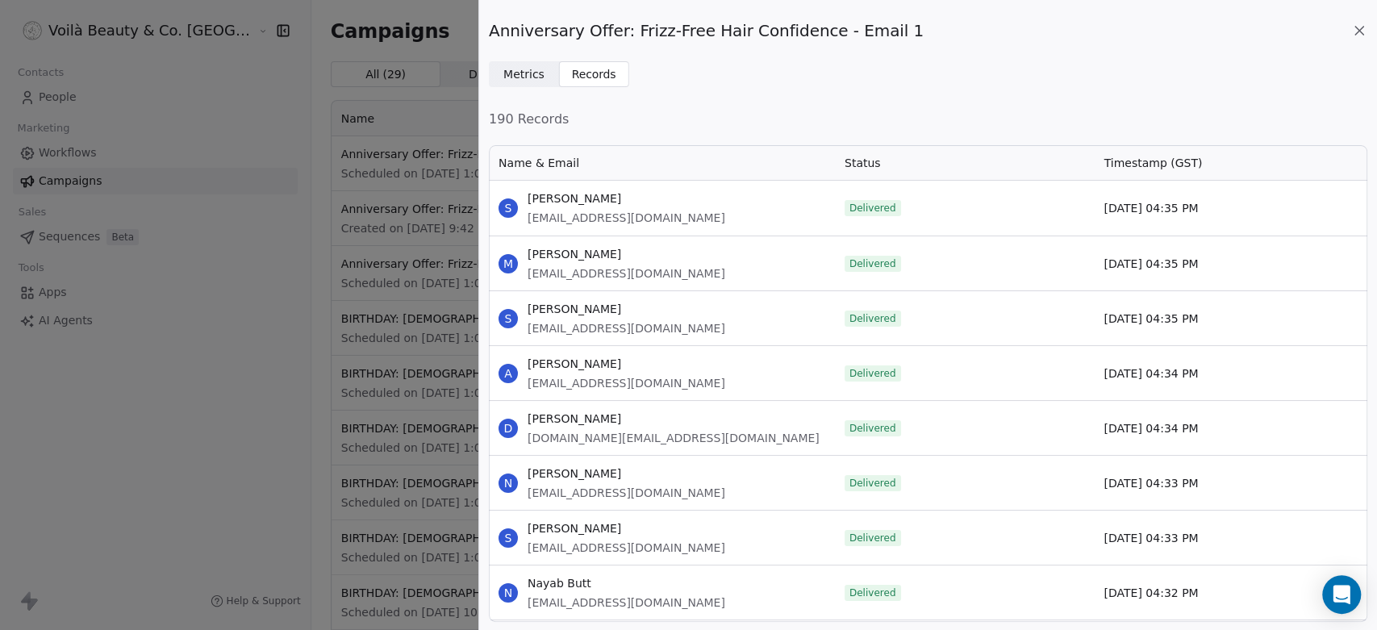
scroll to position [465, 865]
click at [1238, 27] on icon at bounding box center [1359, 31] width 8 height 8
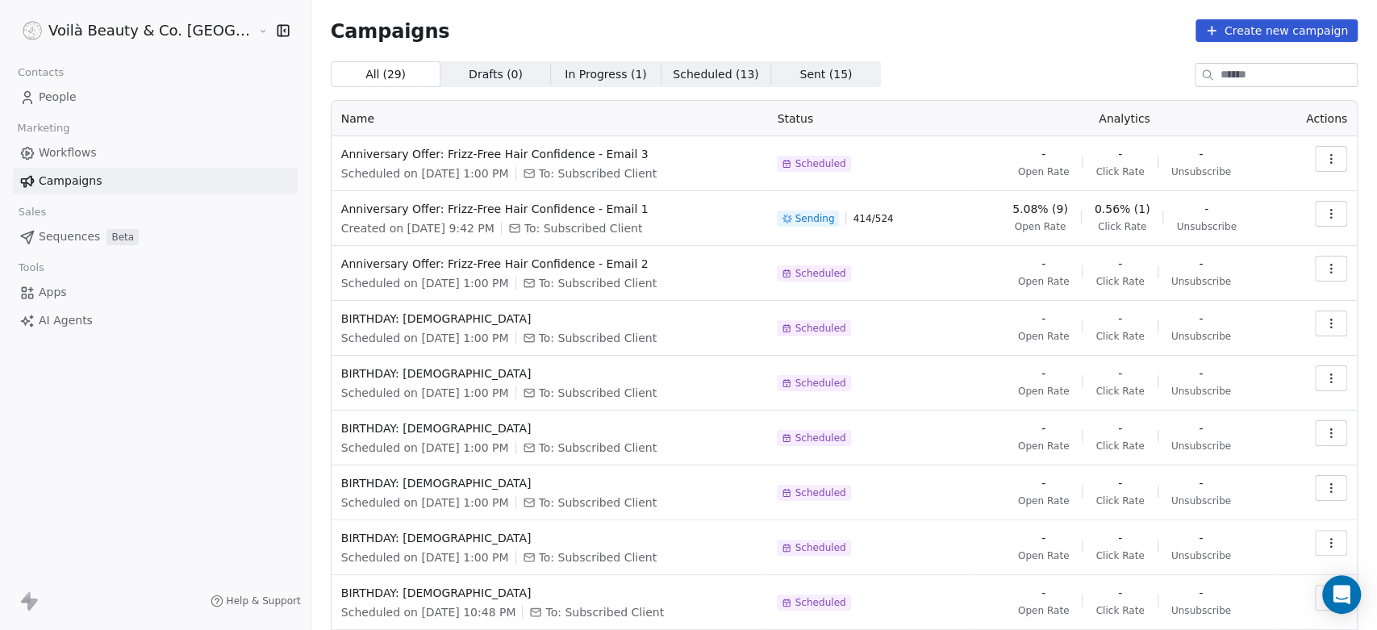
click at [40, 96] on span "People" at bounding box center [58, 97] width 38 height 17
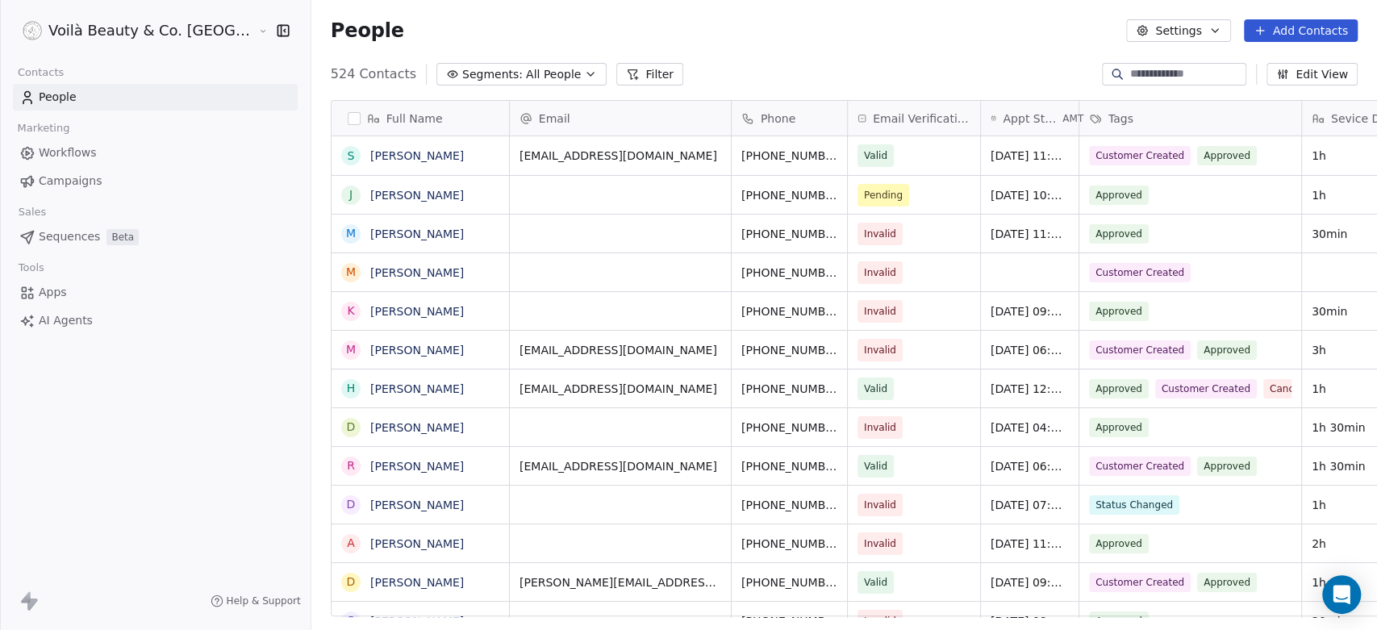
scroll to position [540, 1123]
click at [1157, 67] on input at bounding box center [1186, 74] width 113 height 16
paste input "**********"
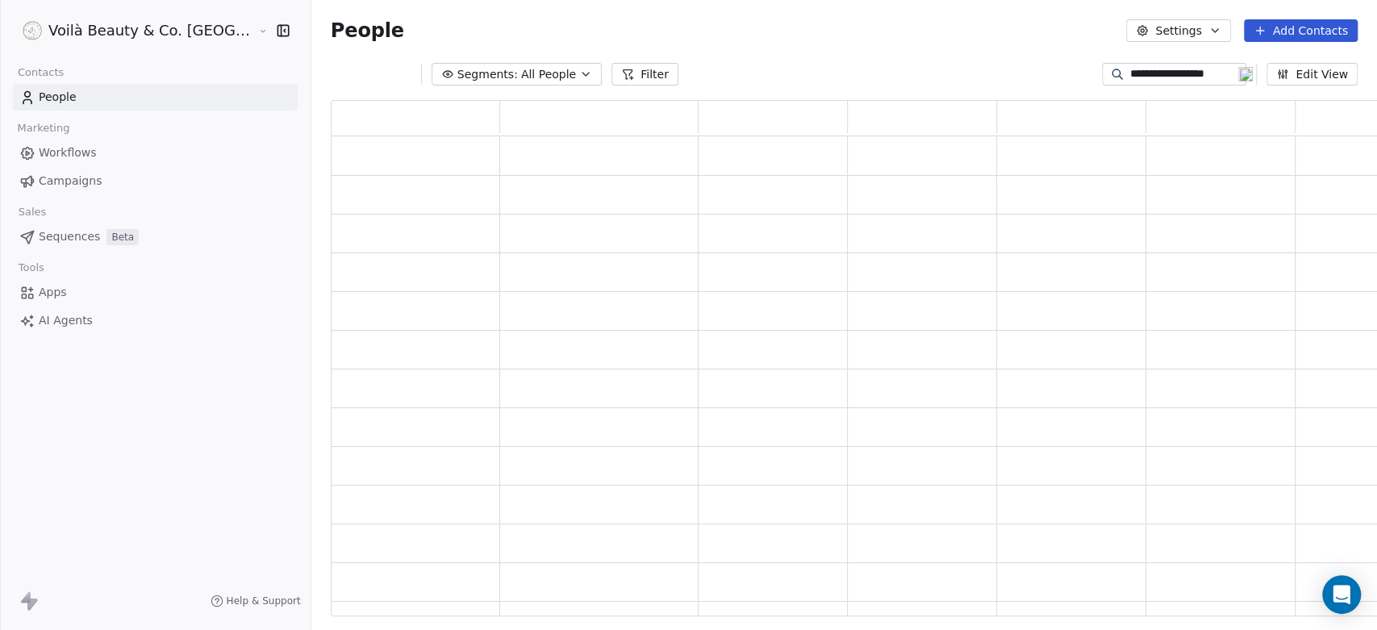
type input "**********"
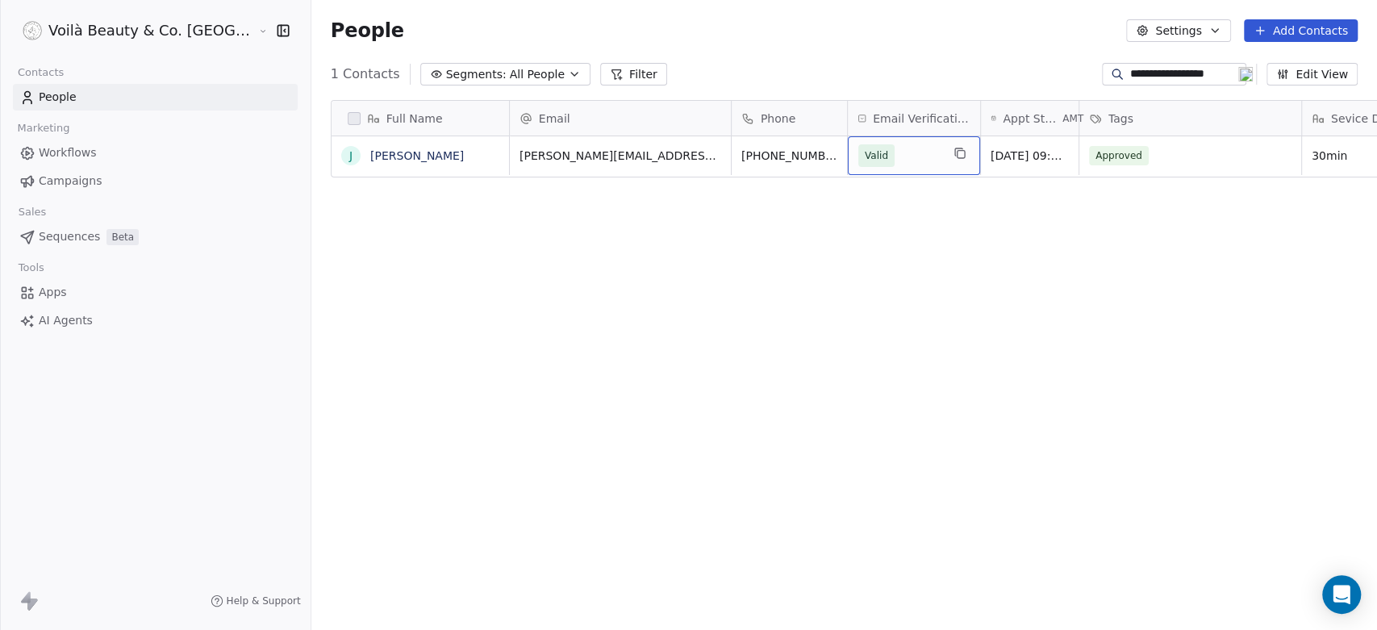
click at [858, 151] on span "Valid" at bounding box center [899, 155] width 82 height 23
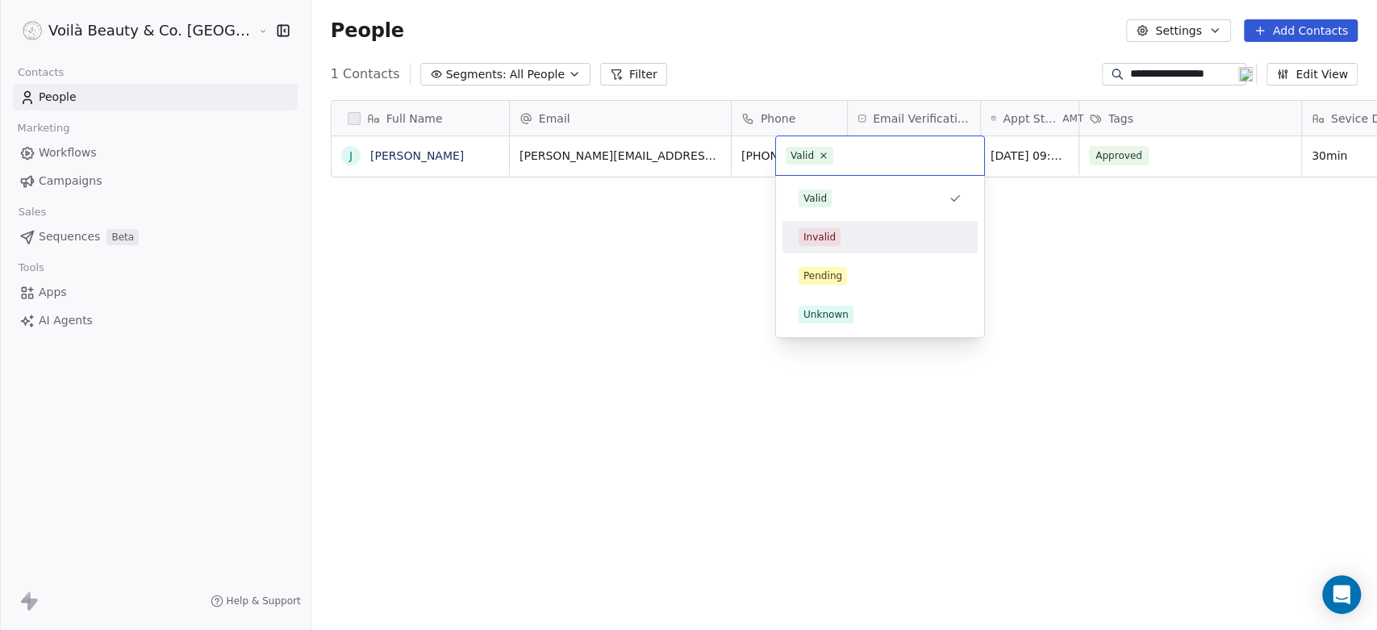
click at [588, 190] on html "**********" at bounding box center [688, 315] width 1377 height 630
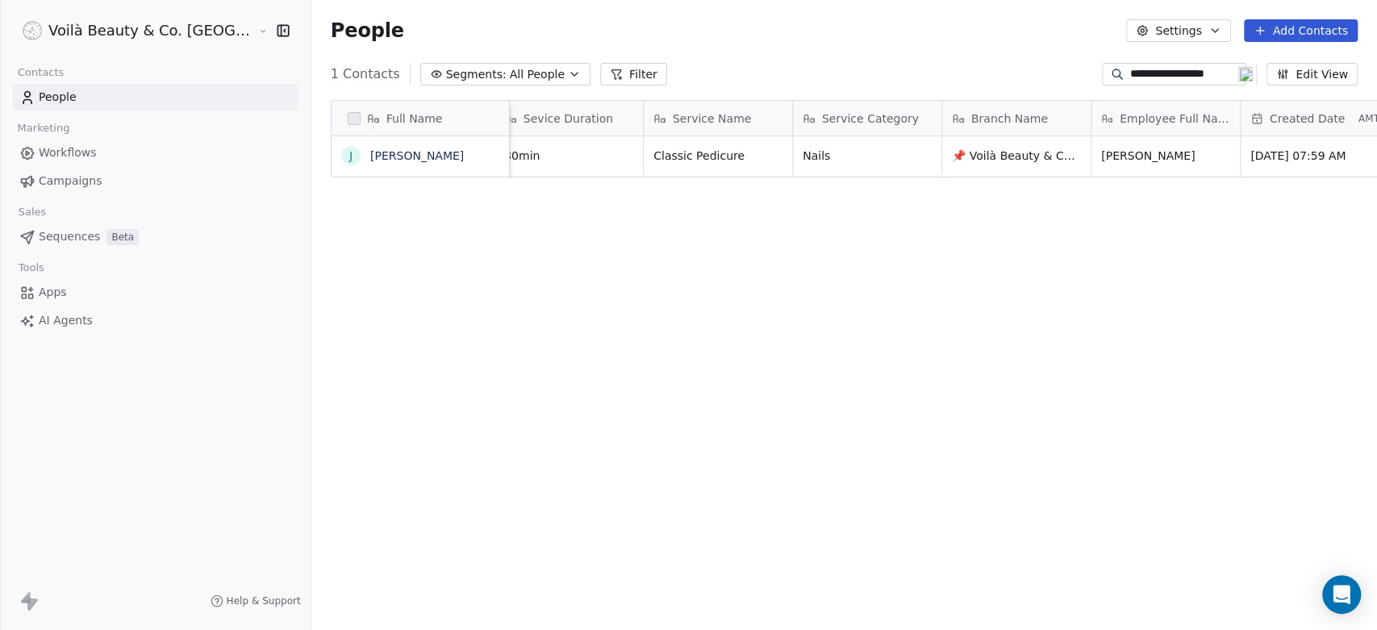
scroll to position [0, 0]
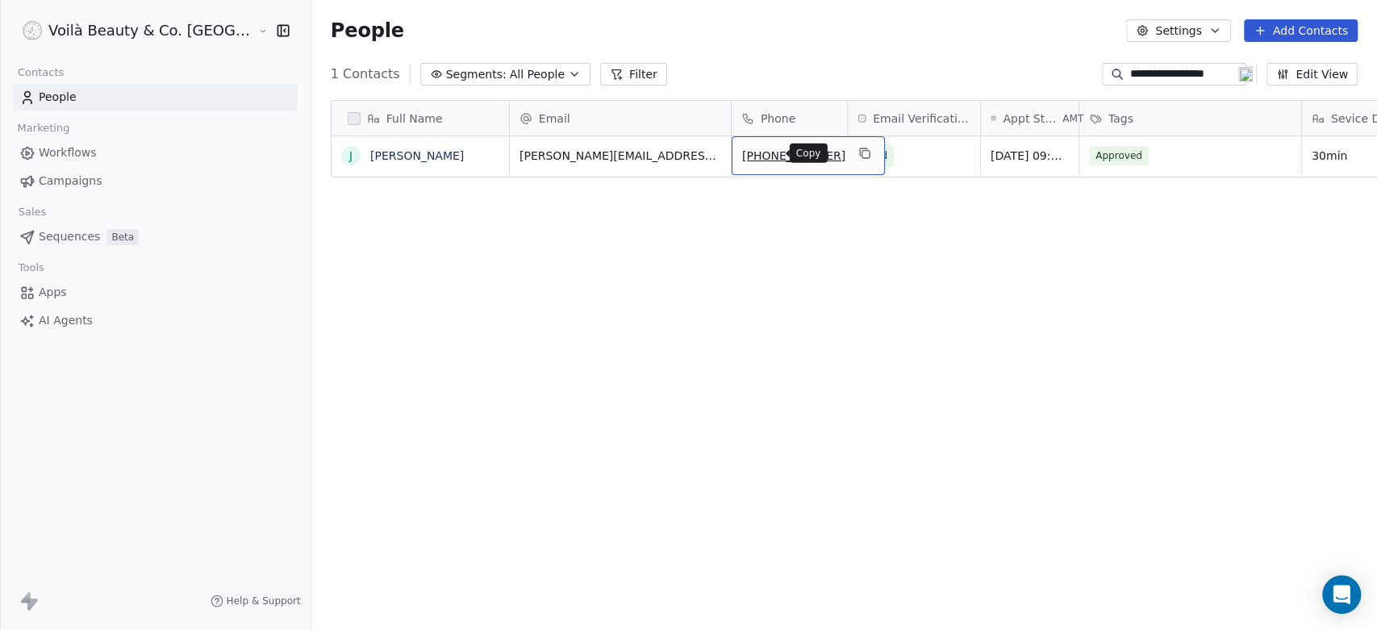
click at [858, 151] on icon "grid" at bounding box center [864, 153] width 13 height 13
click at [344, 157] on button "grid" at bounding box center [350, 155] width 13 height 13
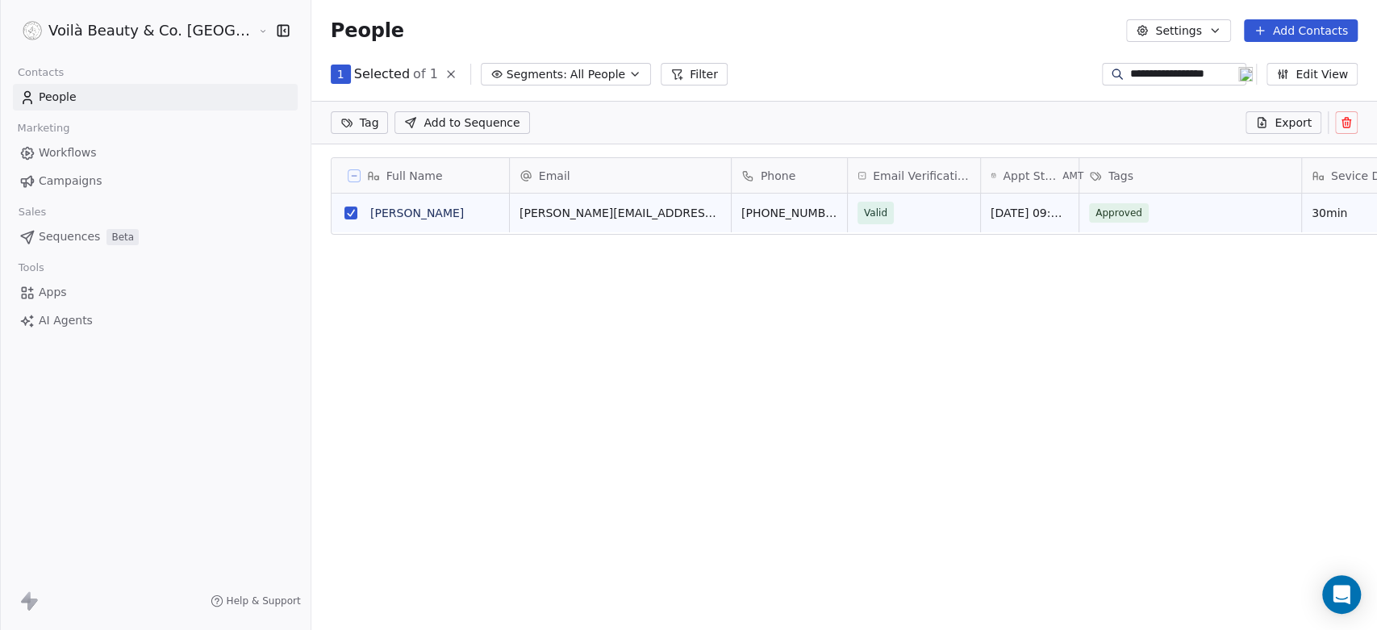
click at [1238, 121] on icon at bounding box center [1345, 123] width 7 height 7
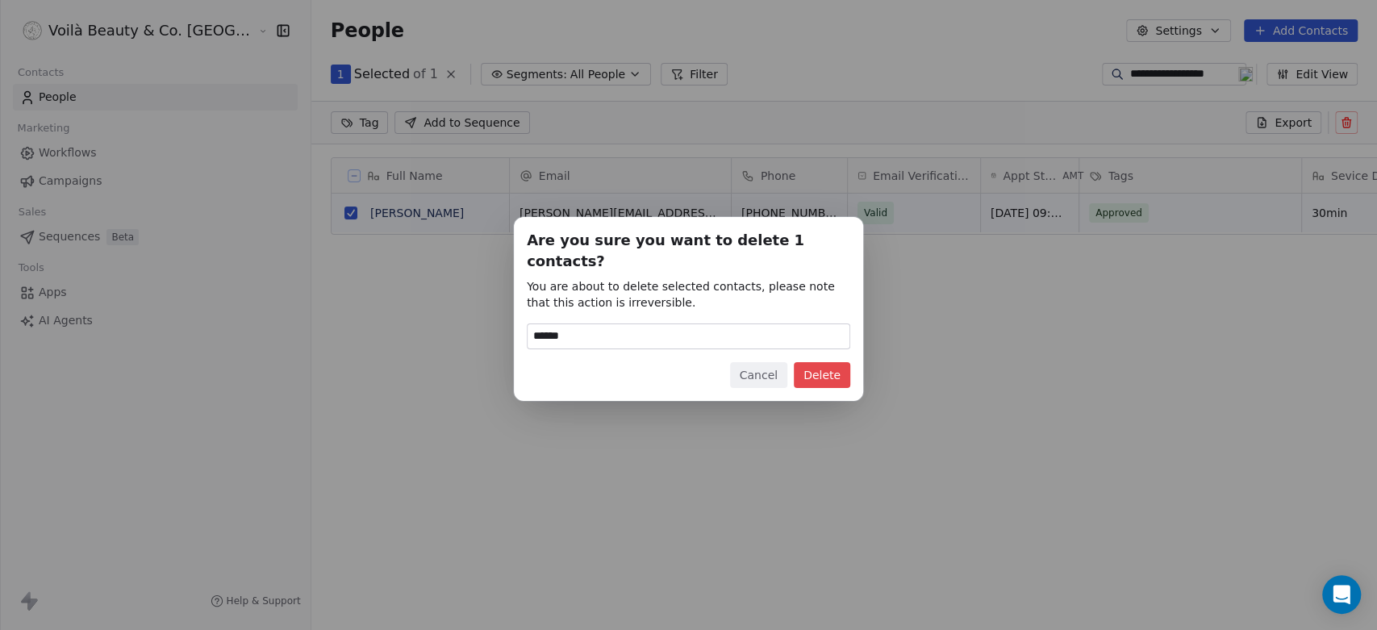
type input "******"
click at [803, 362] on button "Delete" at bounding box center [822, 375] width 56 height 26
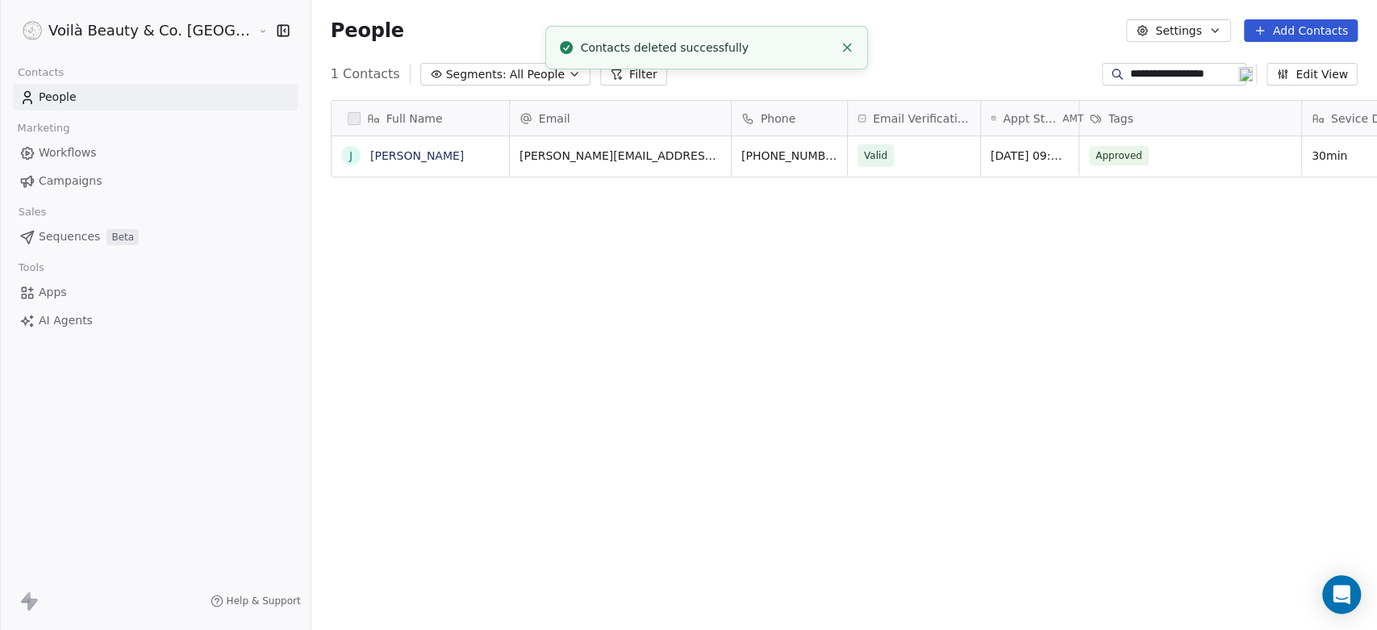
scroll to position [540, 1123]
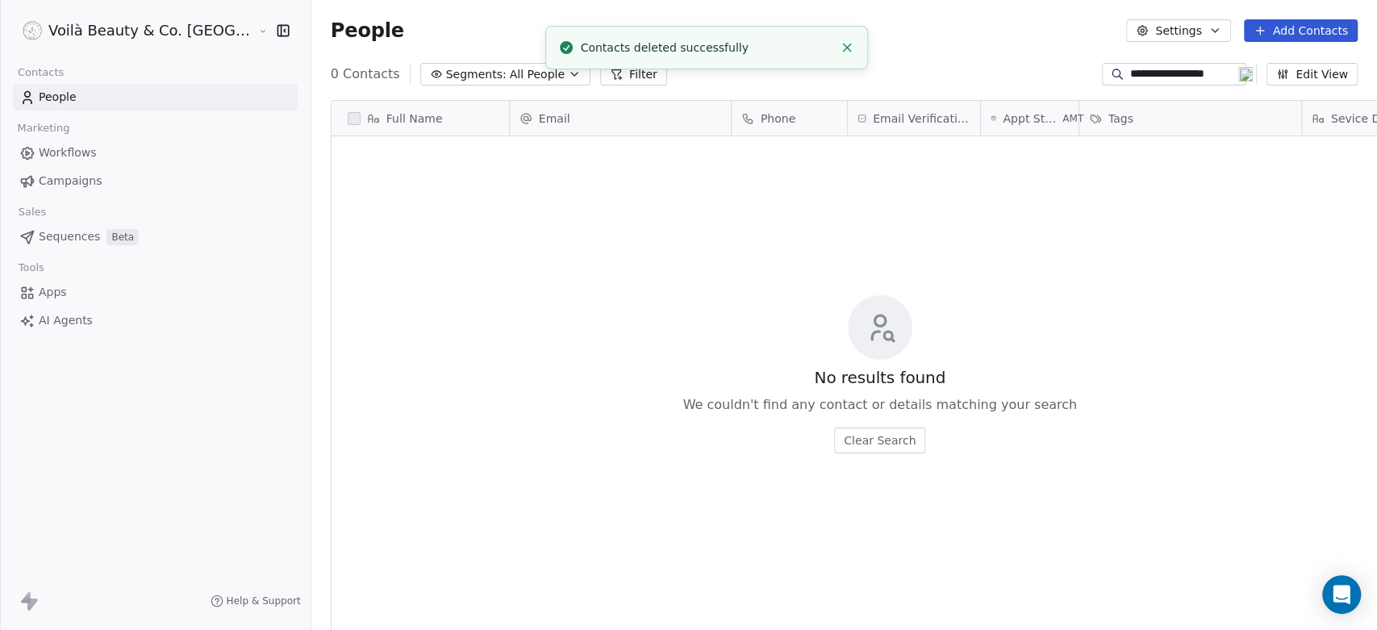
click at [26, 98] on icon at bounding box center [27, 98] width 16 height 16
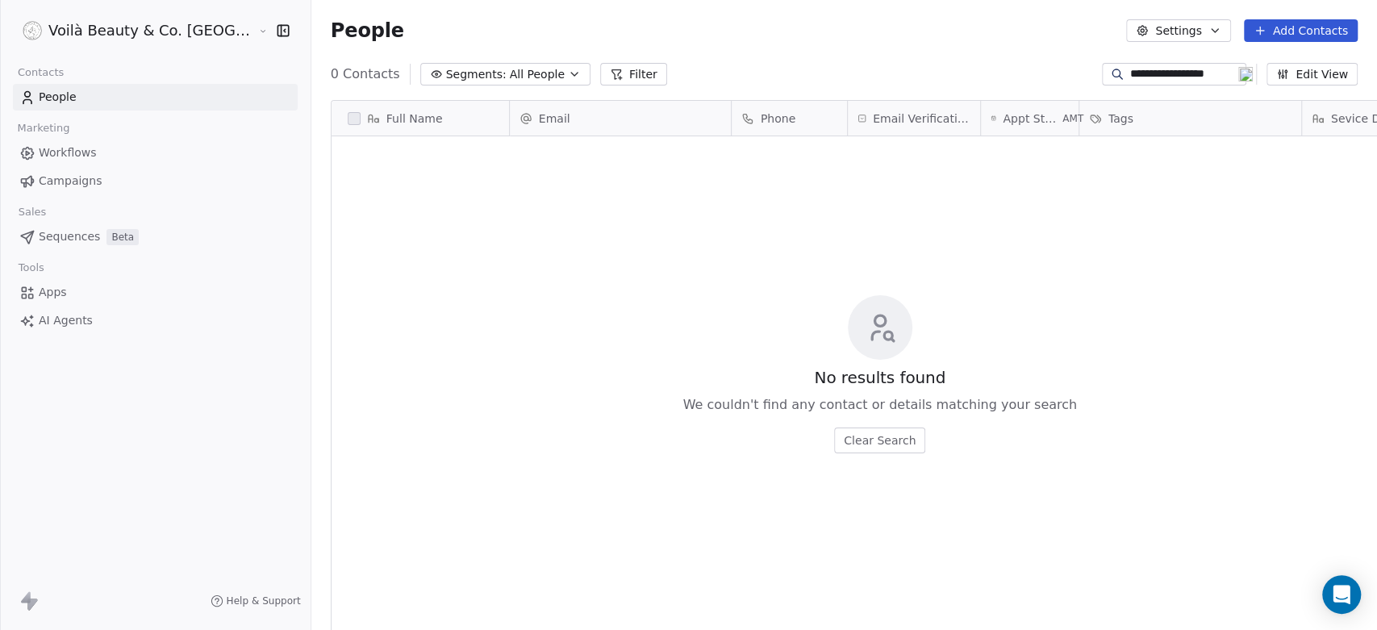
click at [63, 86] on link "People" at bounding box center [155, 97] width 285 height 27
click at [92, 146] on span "Workflows" at bounding box center [68, 152] width 58 height 17
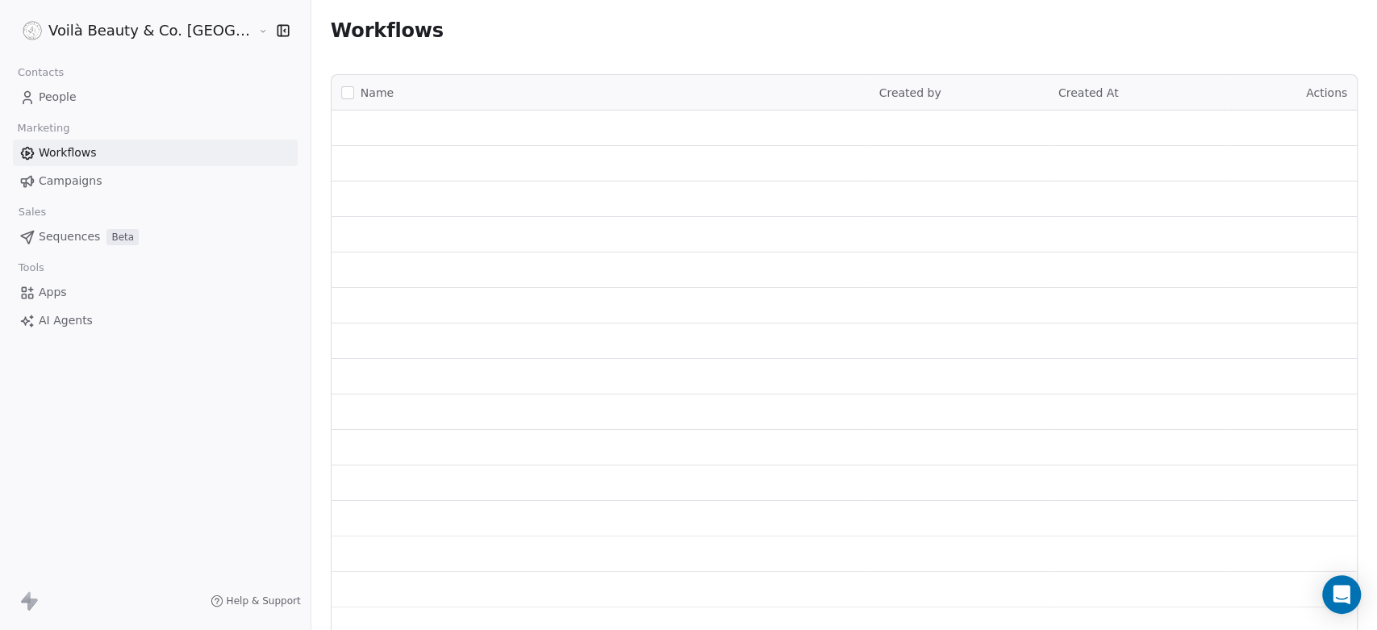
click at [79, 153] on span "Workflows" at bounding box center [68, 152] width 58 height 17
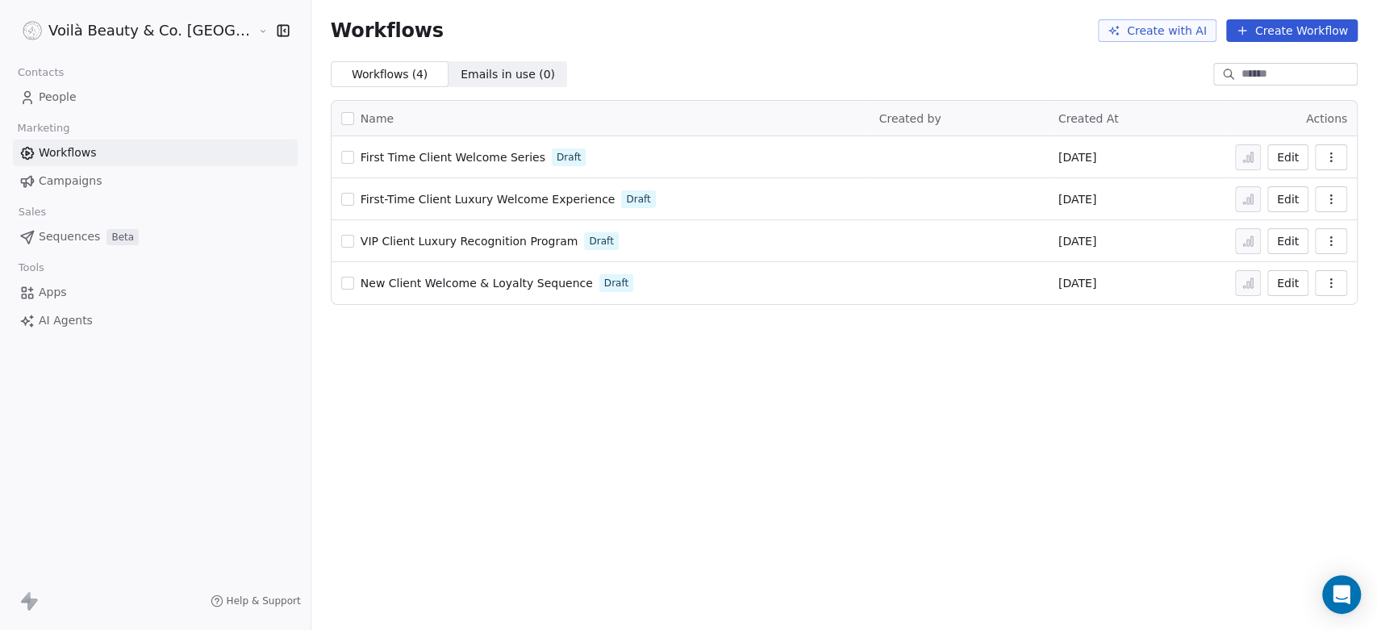
click at [71, 173] on span "Campaigns" at bounding box center [70, 181] width 63 height 17
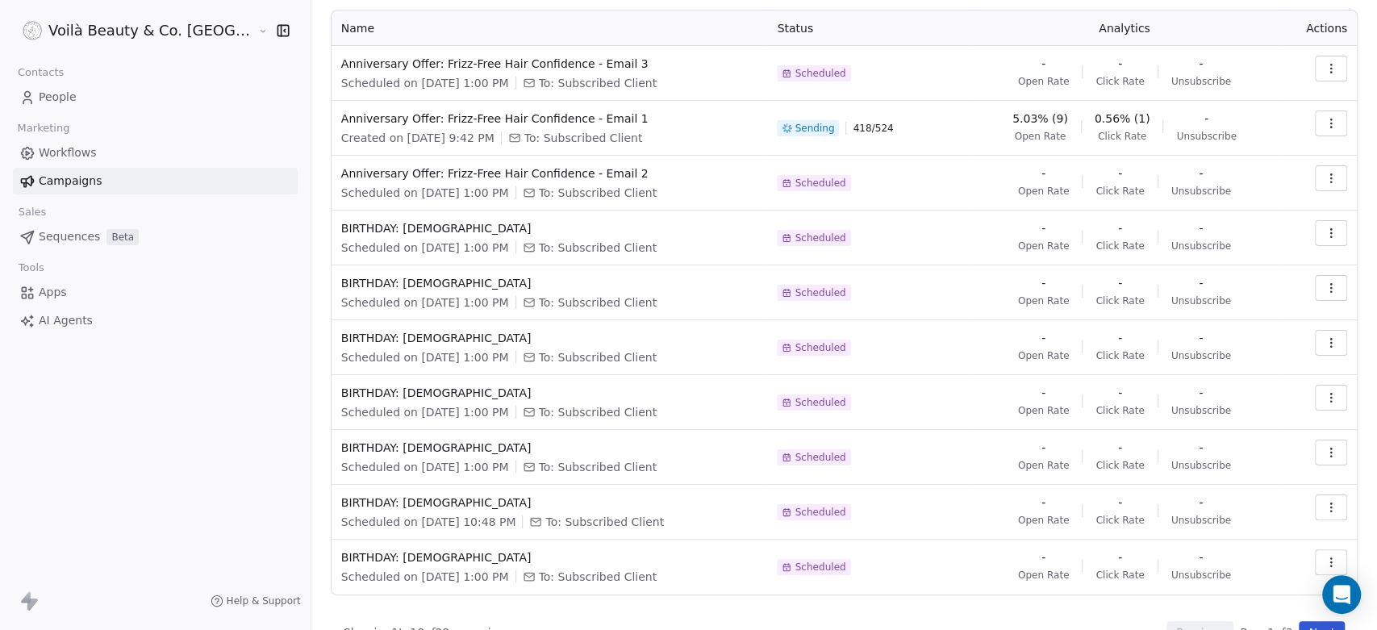
scroll to position [123, 0]
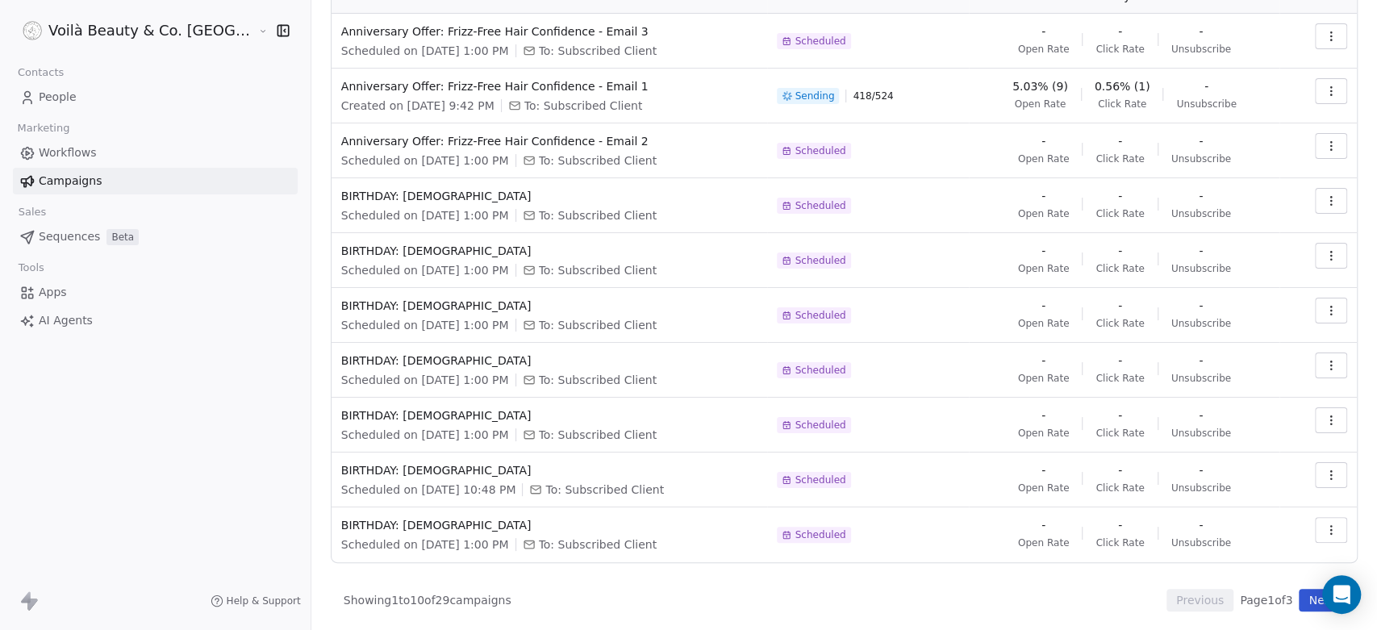
click at [1238, 566] on button "Next" at bounding box center [1322, 600] width 46 height 23
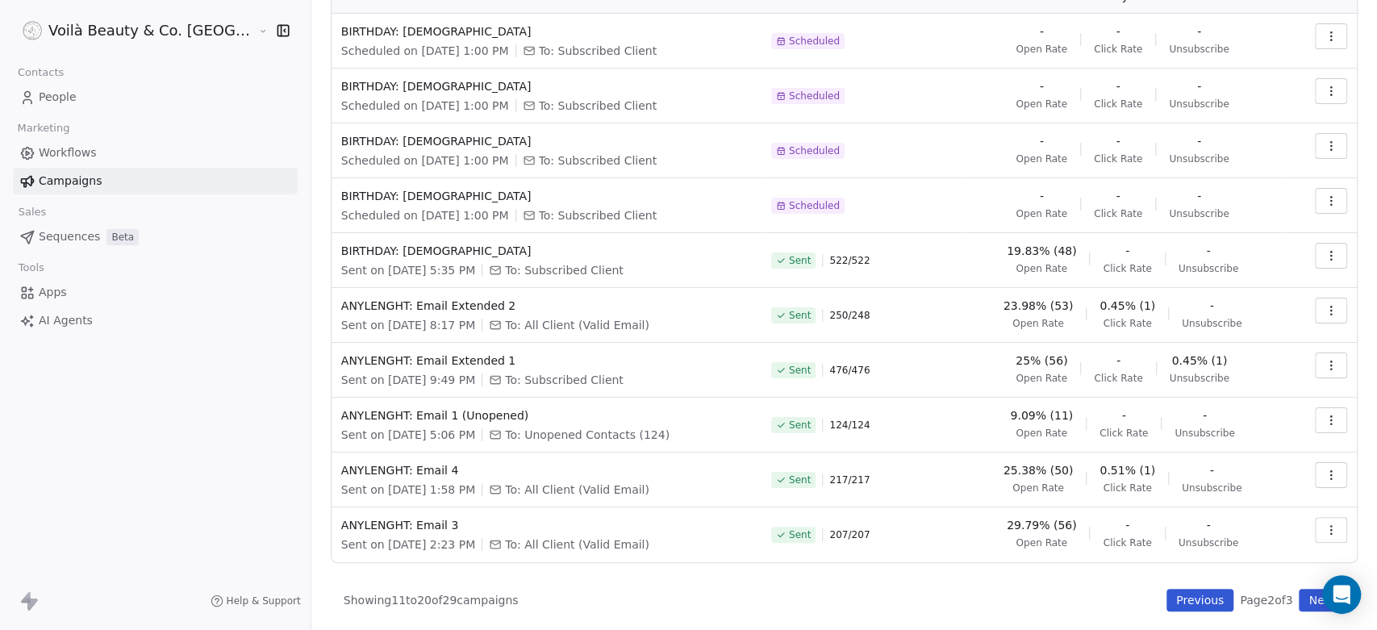
scroll to position [0, 0]
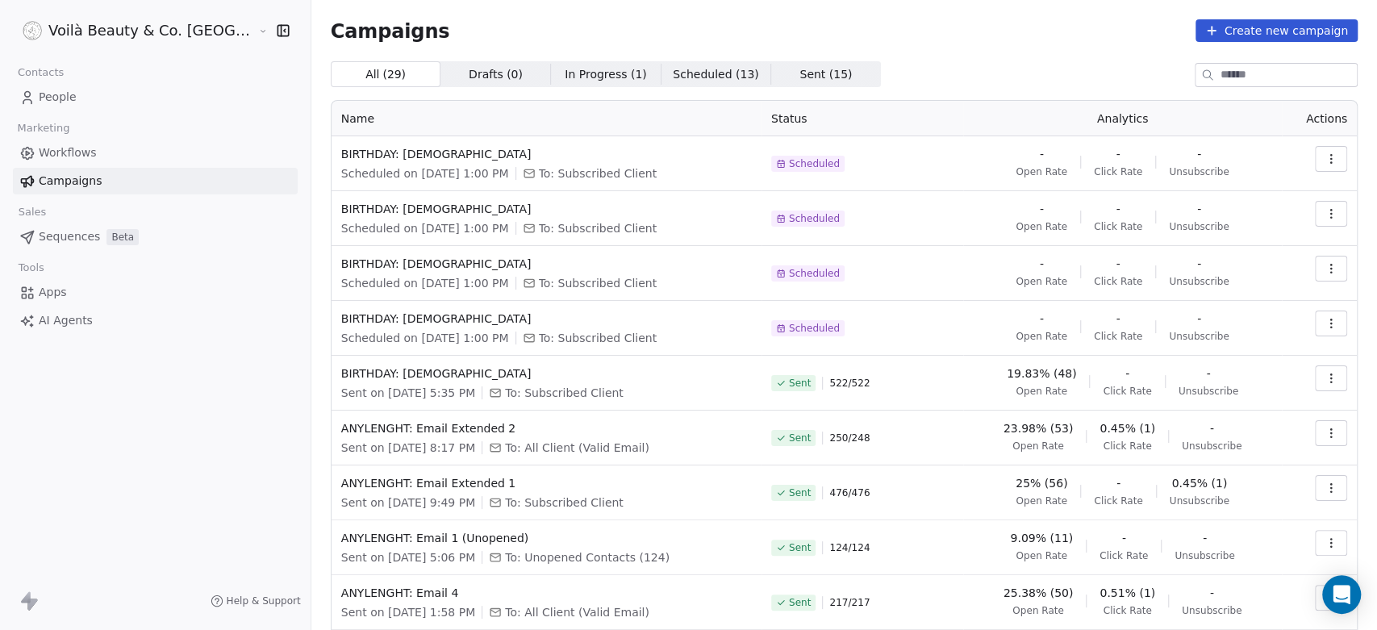
click at [1238, 380] on icon "button" at bounding box center [1330, 378] width 13 height 13
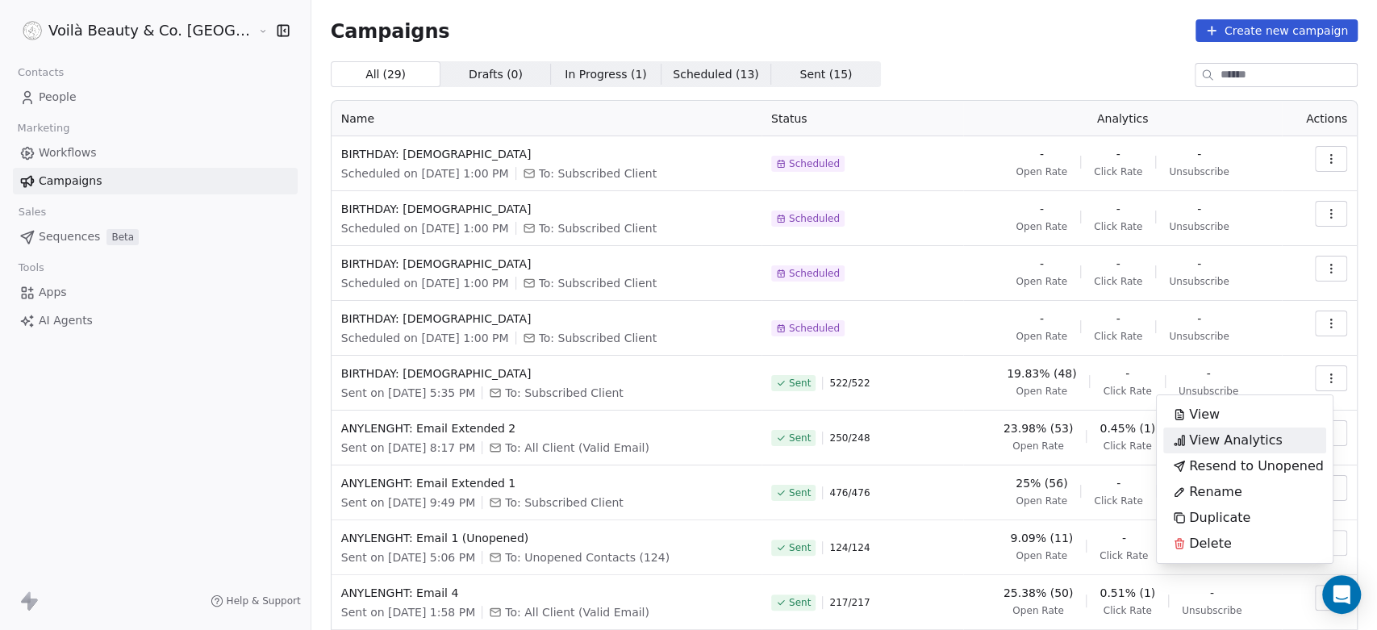
click at [1226, 433] on span "View Analytics" at bounding box center [1236, 440] width 94 height 19
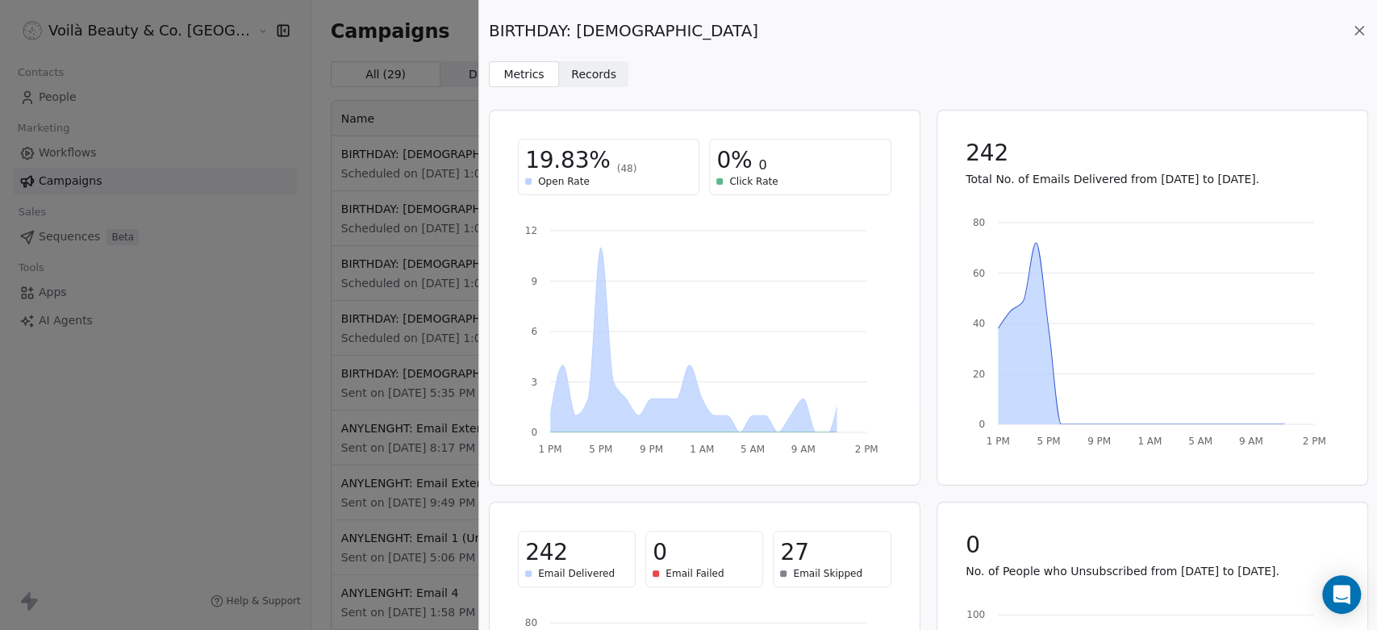
click at [587, 74] on span "Records" at bounding box center [593, 74] width 45 height 17
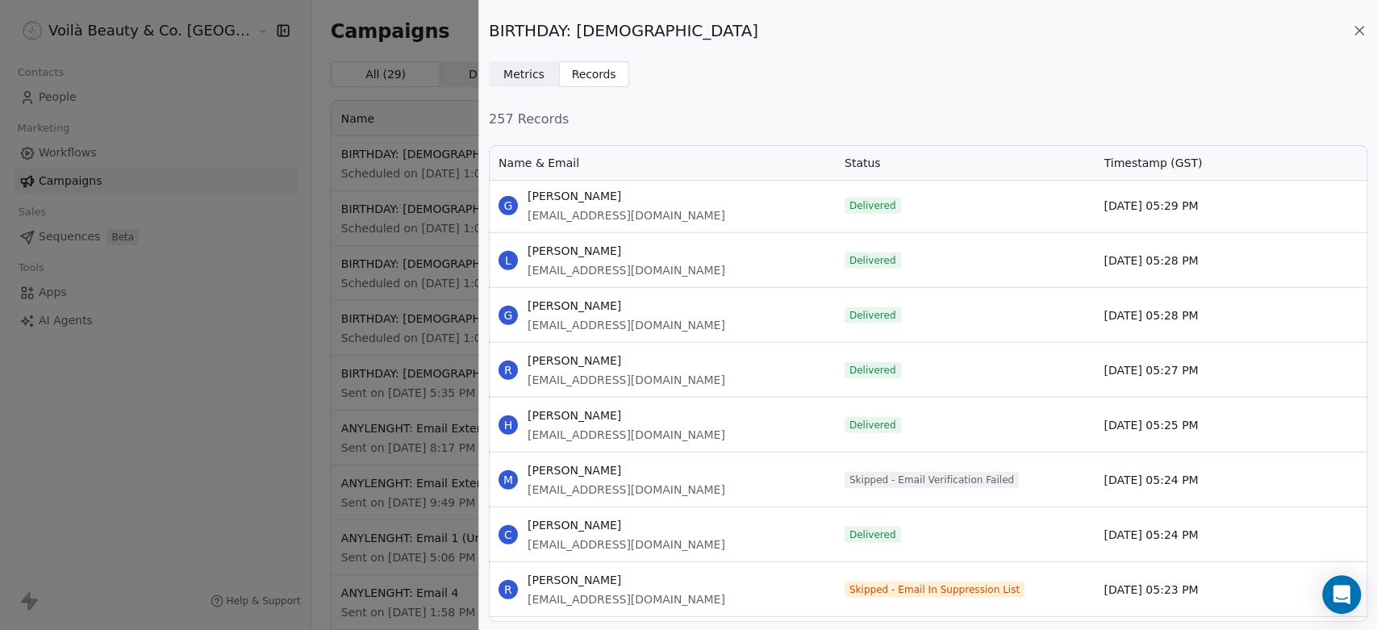
scroll to position [2688, 0]
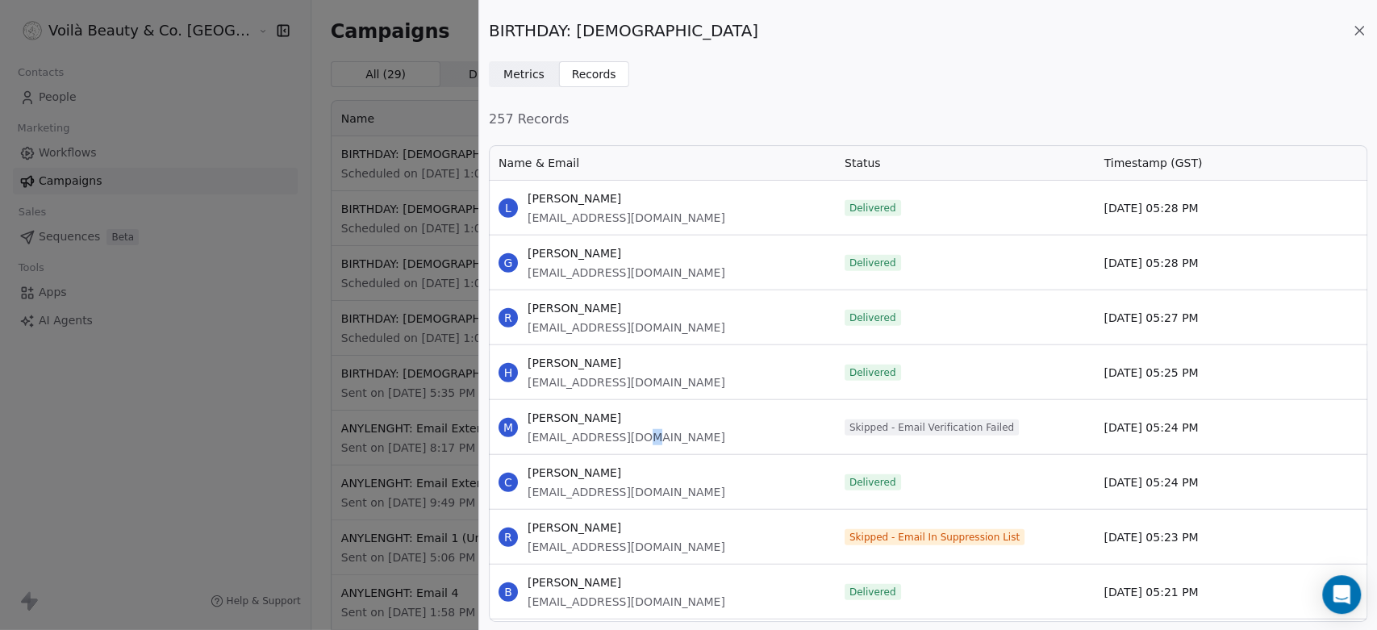
click at [638, 435] on span "[EMAIL_ADDRESS][DOMAIN_NAME]" at bounding box center [627, 437] width 198 height 16
click at [1238, 566] on div "Open Intercom Messenger" at bounding box center [1341, 595] width 43 height 43
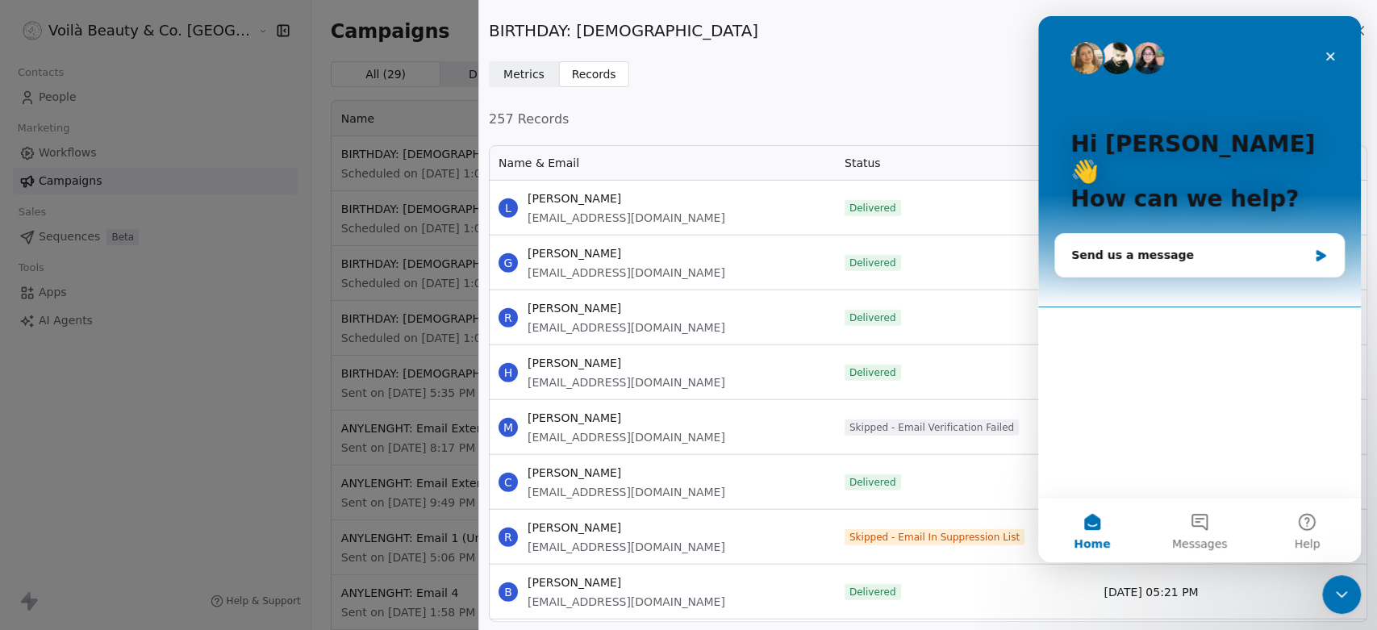
scroll to position [0, 0]
click at [1202, 517] on button "Messages" at bounding box center [1198, 530] width 107 height 65
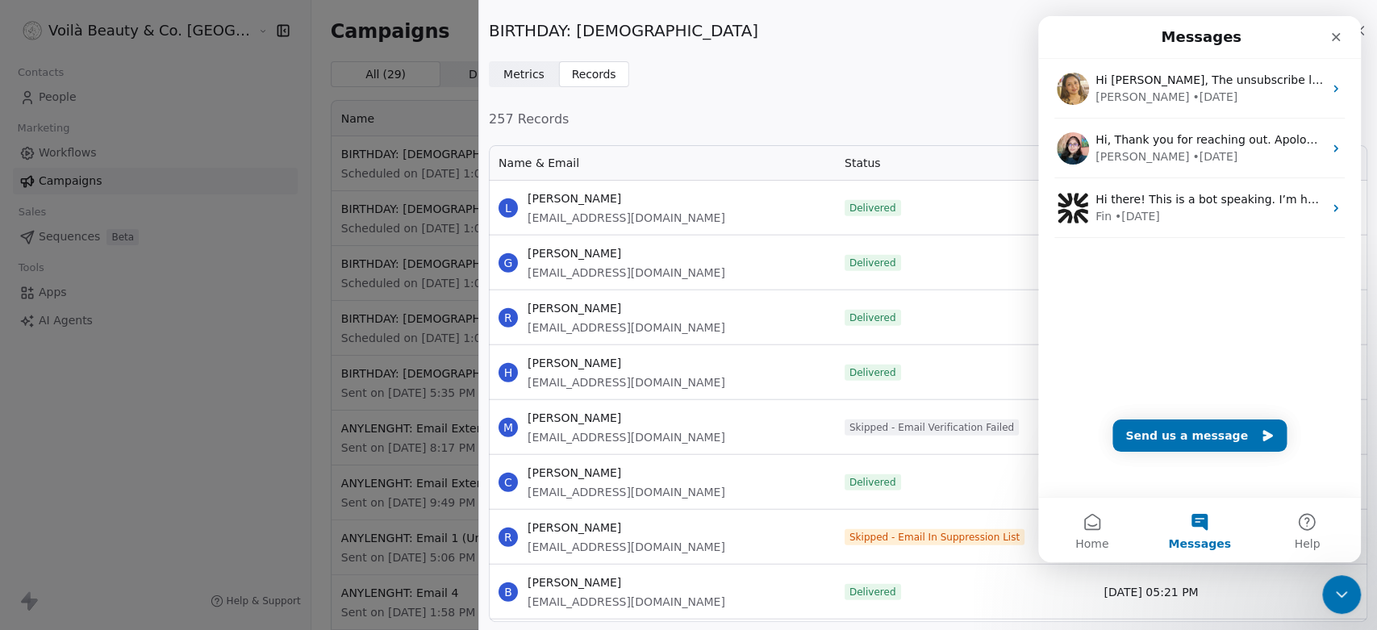
click at [638, 432] on span "[EMAIL_ADDRESS][DOMAIN_NAME]" at bounding box center [627, 437] width 198 height 16
drag, startPoint x: 530, startPoint y: 437, endPoint x: 678, endPoint y: 432, distance: 147.7
click at [678, 432] on div "M [PERSON_NAME] Canag [EMAIL_ADDRESS][DOMAIN_NAME]" at bounding box center [662, 427] width 346 height 54
click at [540, 444] on span "[EMAIL_ADDRESS][DOMAIN_NAME]" at bounding box center [627, 437] width 198 height 16
drag, startPoint x: 524, startPoint y: 439, endPoint x: 704, endPoint y: 436, distance: 179.9
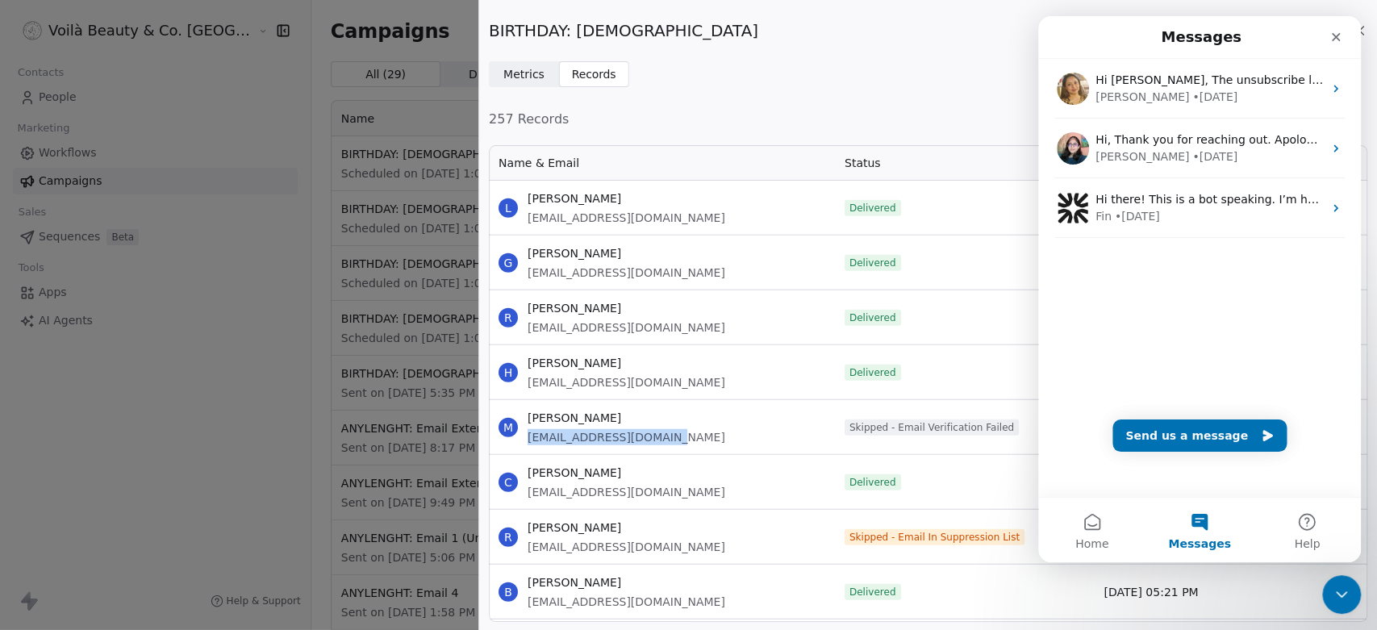
click at [697, 438] on div "M [PERSON_NAME] Canag [EMAIL_ADDRESS][DOMAIN_NAME]" at bounding box center [662, 427] width 346 height 54
copy span "[EMAIL_ADDRESS][DOMAIN_NAME]"
click at [1238, 44] on div "Close" at bounding box center [1335, 37] width 29 height 29
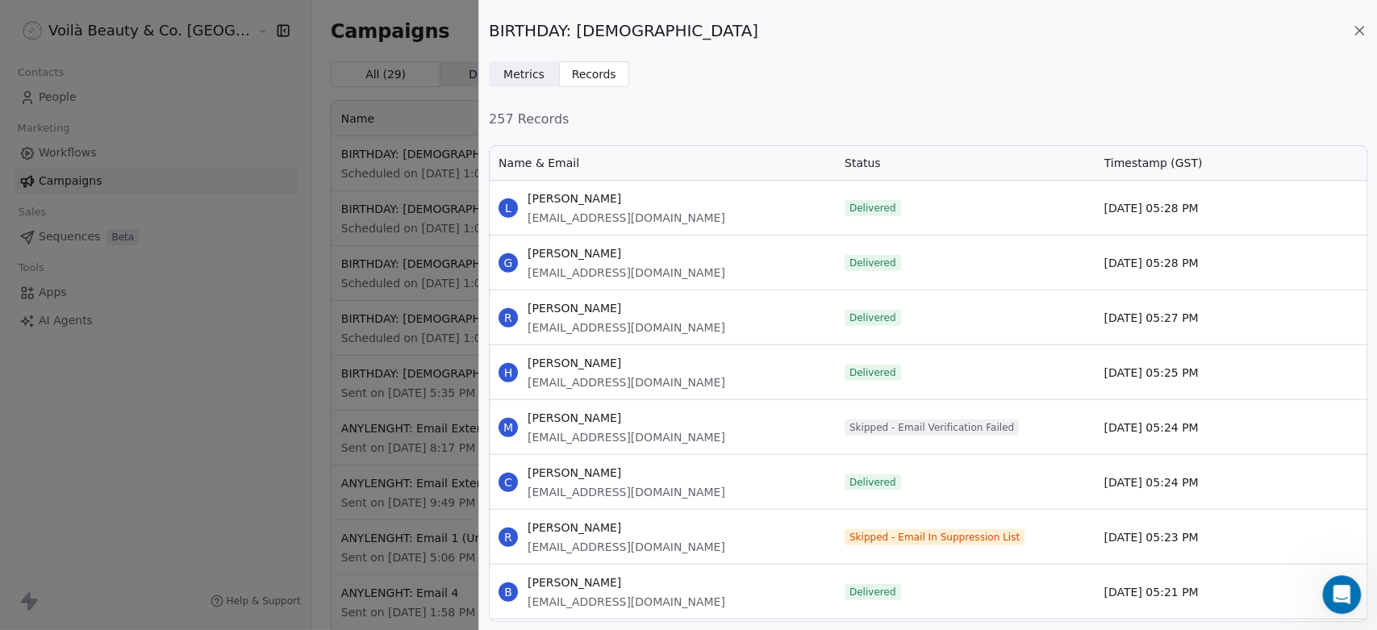
click at [1238, 30] on icon at bounding box center [1359, 31] width 16 height 16
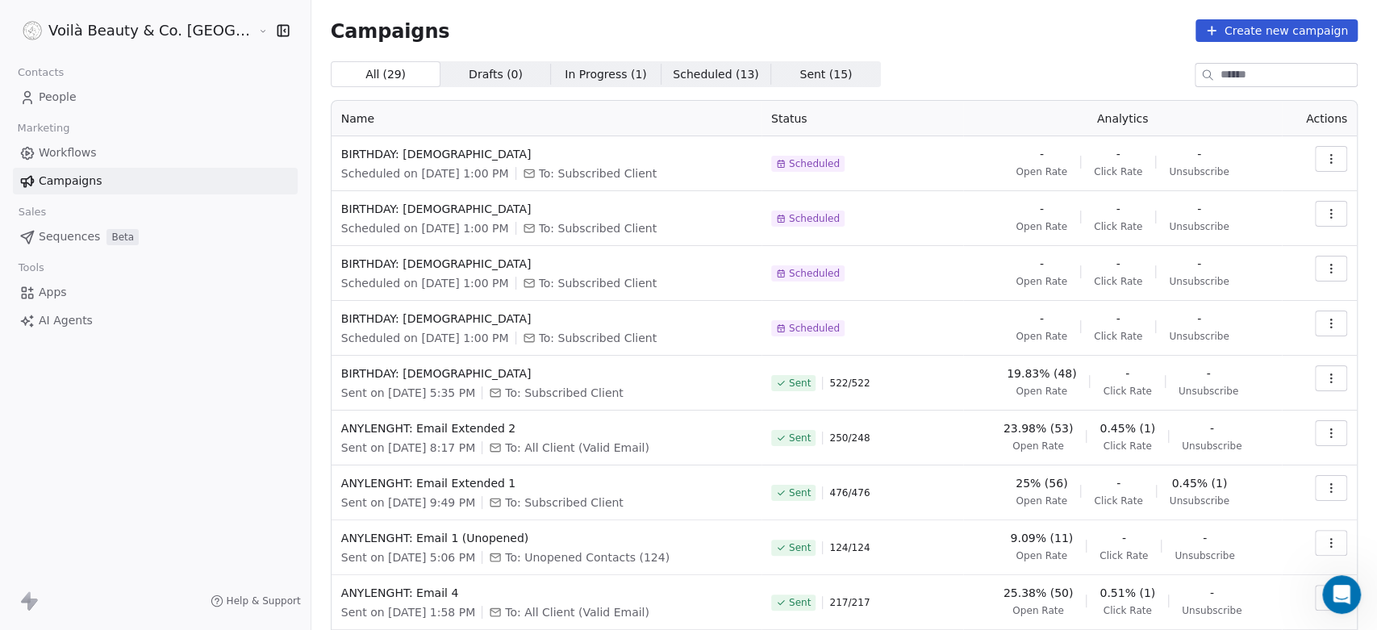
click at [53, 104] on span "People" at bounding box center [58, 97] width 38 height 17
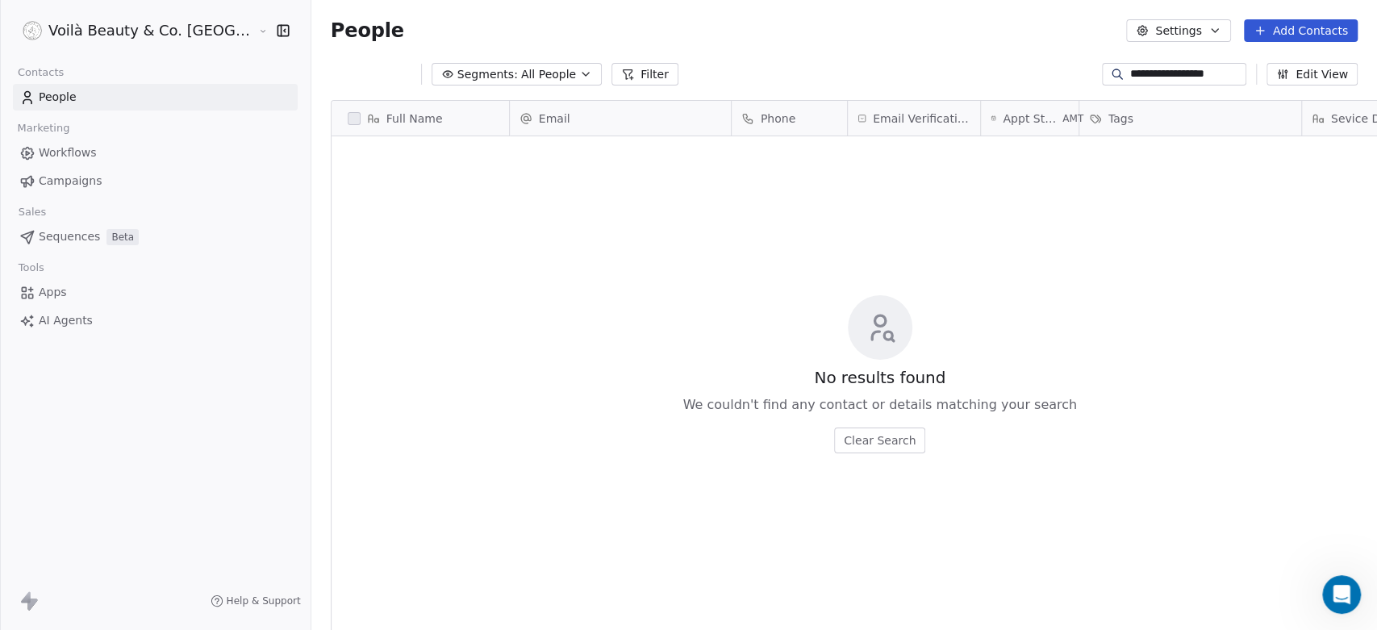
scroll to position [540, 1123]
click at [1172, 73] on input "**********" at bounding box center [1186, 74] width 113 height 16
paste input "*****"
type input "**********"
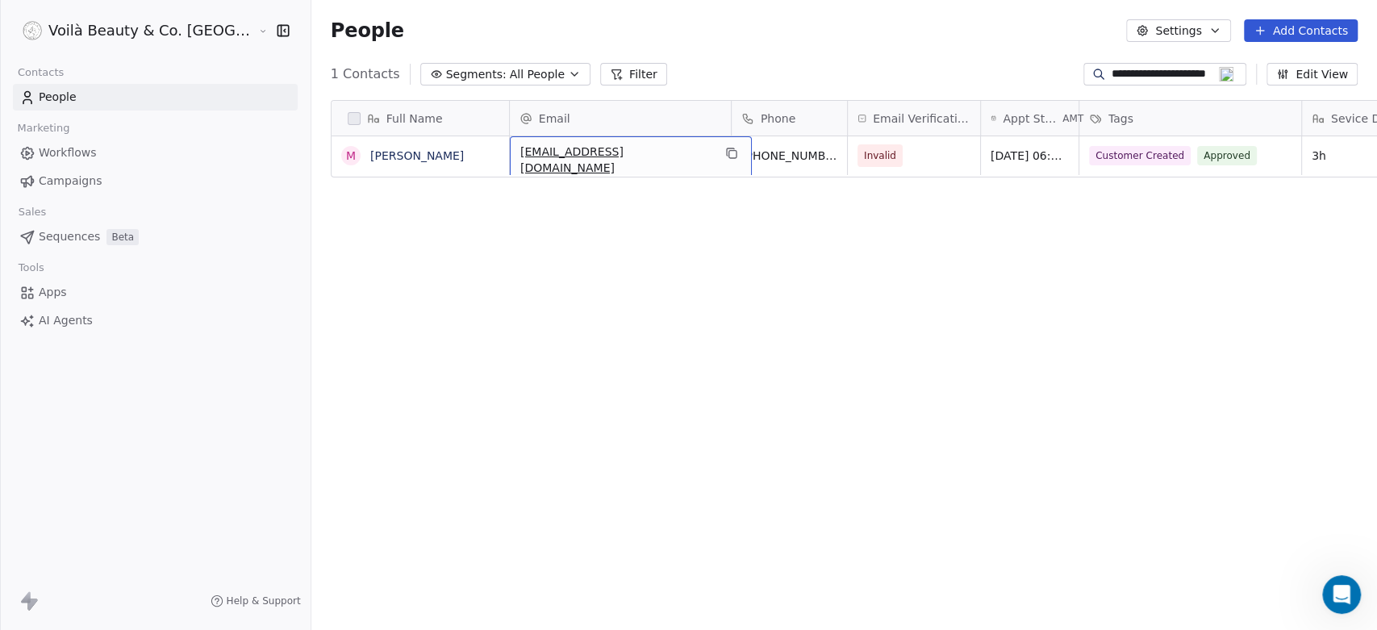
scroll to position [0, 0]
click at [605, 150] on span "[EMAIL_ADDRESS][DOMAIN_NAME]" at bounding box center [616, 160] width 192 height 32
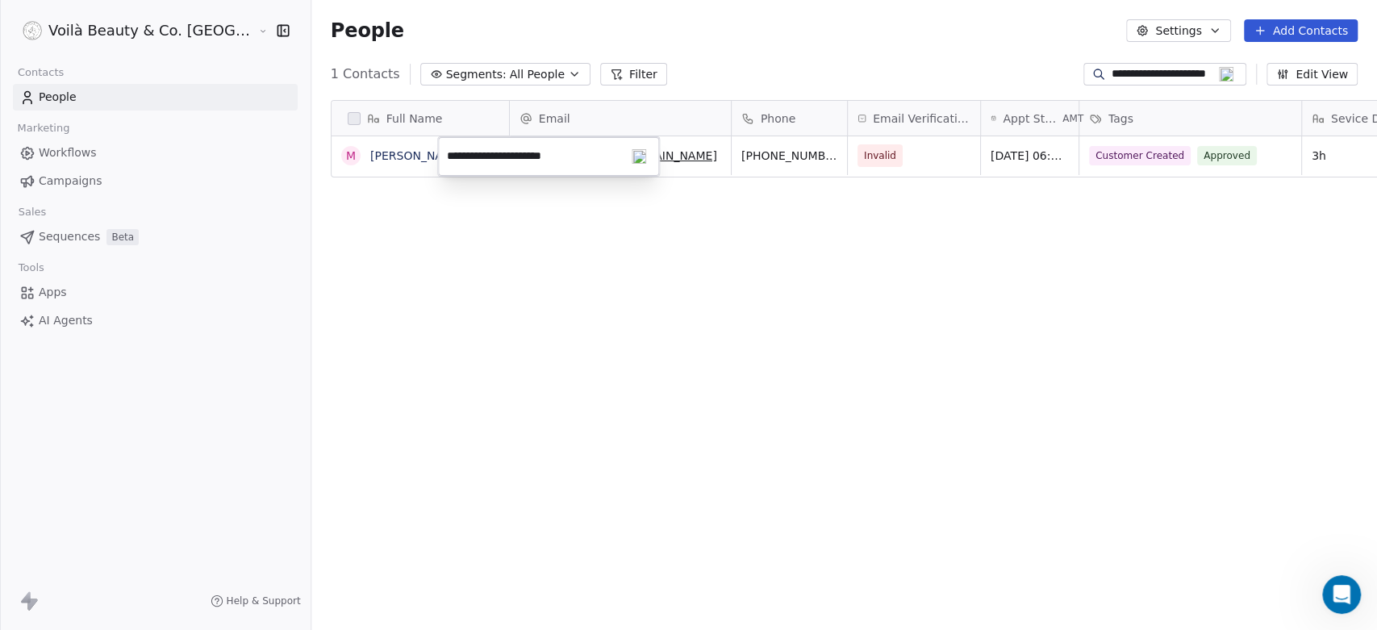
click at [557, 153] on input "**********" at bounding box center [548, 156] width 215 height 32
type input "**********"
drag, startPoint x: 611, startPoint y: 231, endPoint x: 581, endPoint y: 183, distance: 56.6
click at [611, 231] on div "Full Name M [PERSON_NAME] Email Phone Email Verification Status Appt Start Date…" at bounding box center [844, 364] width 1066 height 554
drag, startPoint x: 574, startPoint y: 240, endPoint x: 551, endPoint y: 215, distance: 34.8
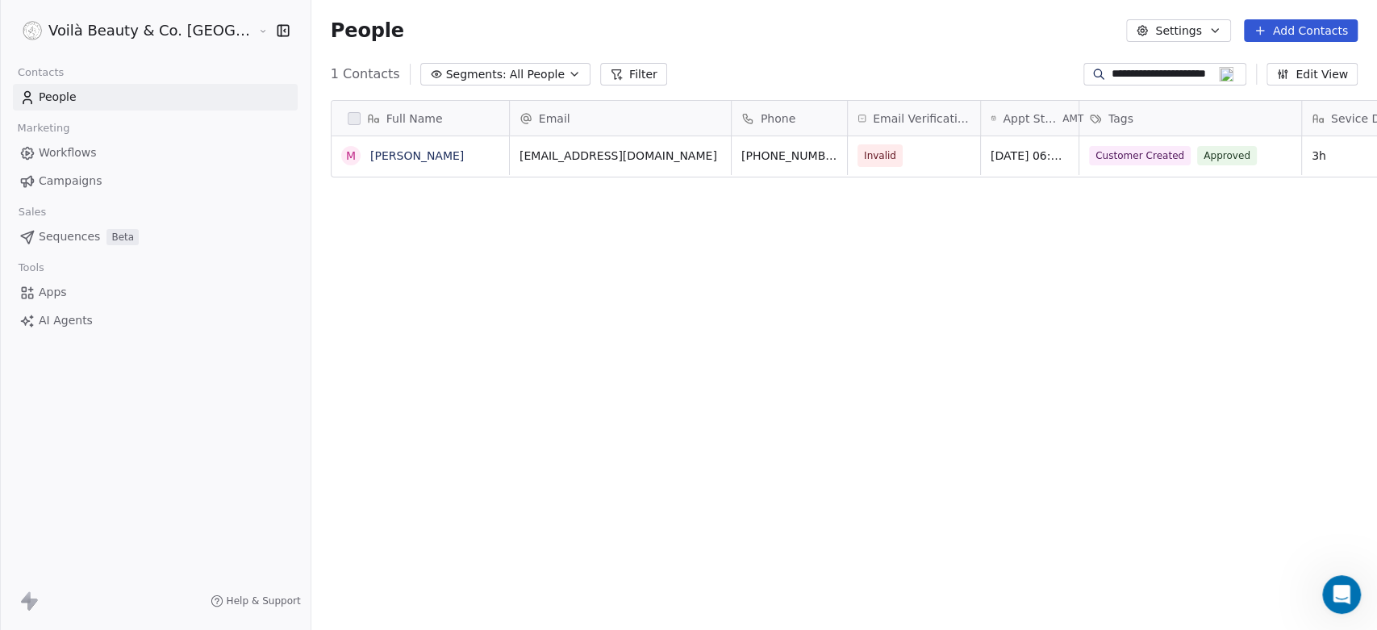
click at [569, 240] on div "Full Name M [PERSON_NAME] Email Phone Email Verification Status Appt Start Date…" at bounding box center [844, 364] width 1066 height 554
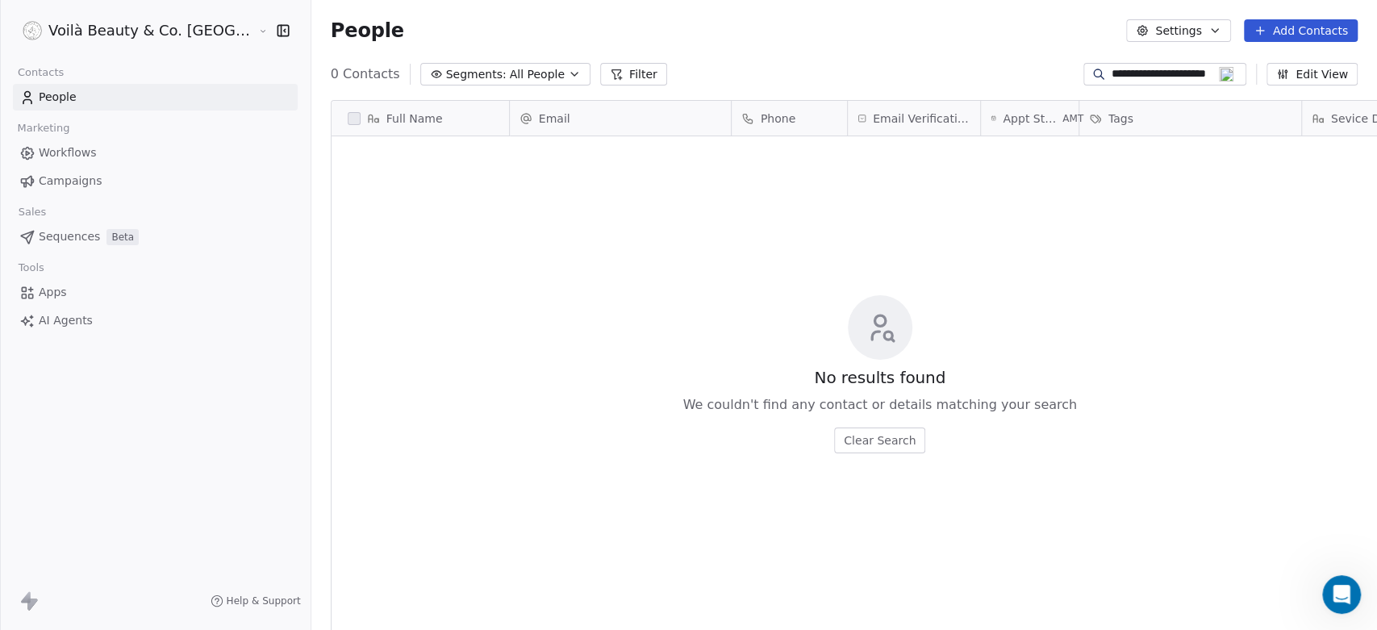
click at [1149, 71] on input "**********" at bounding box center [1178, 74] width 132 height 16
paste input
click at [1220, 76] on input "**********" at bounding box center [1178, 74] width 132 height 16
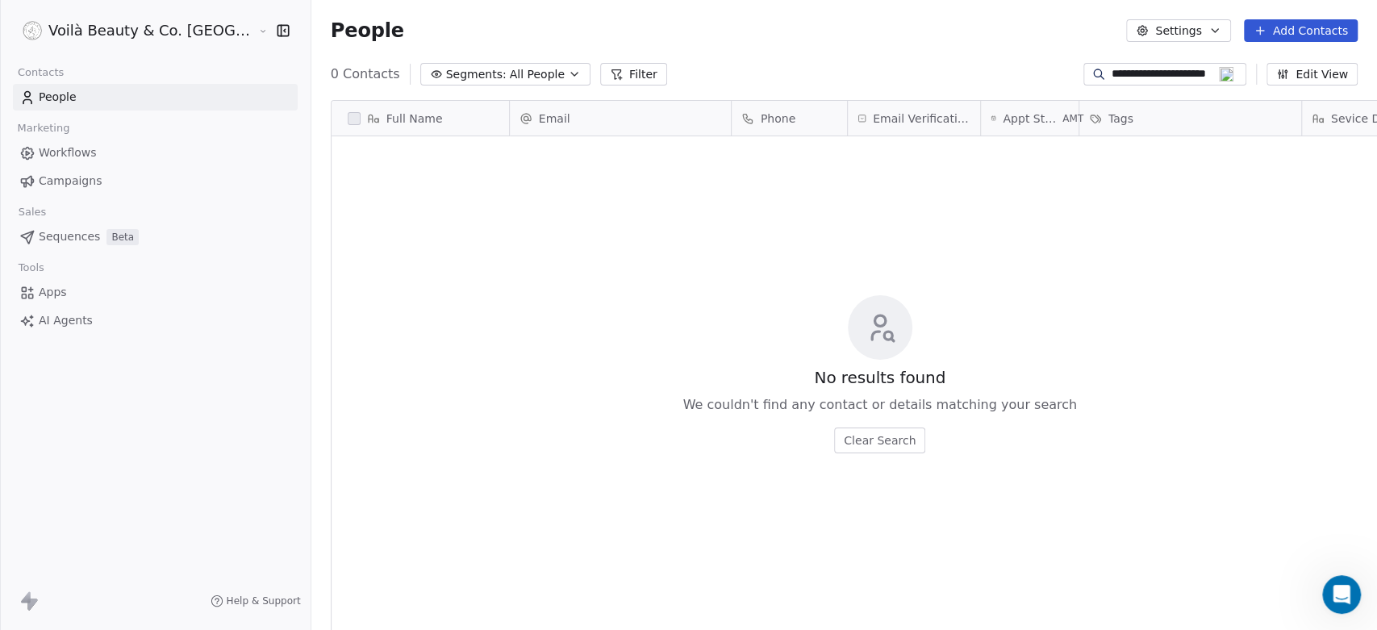
type input "**********"
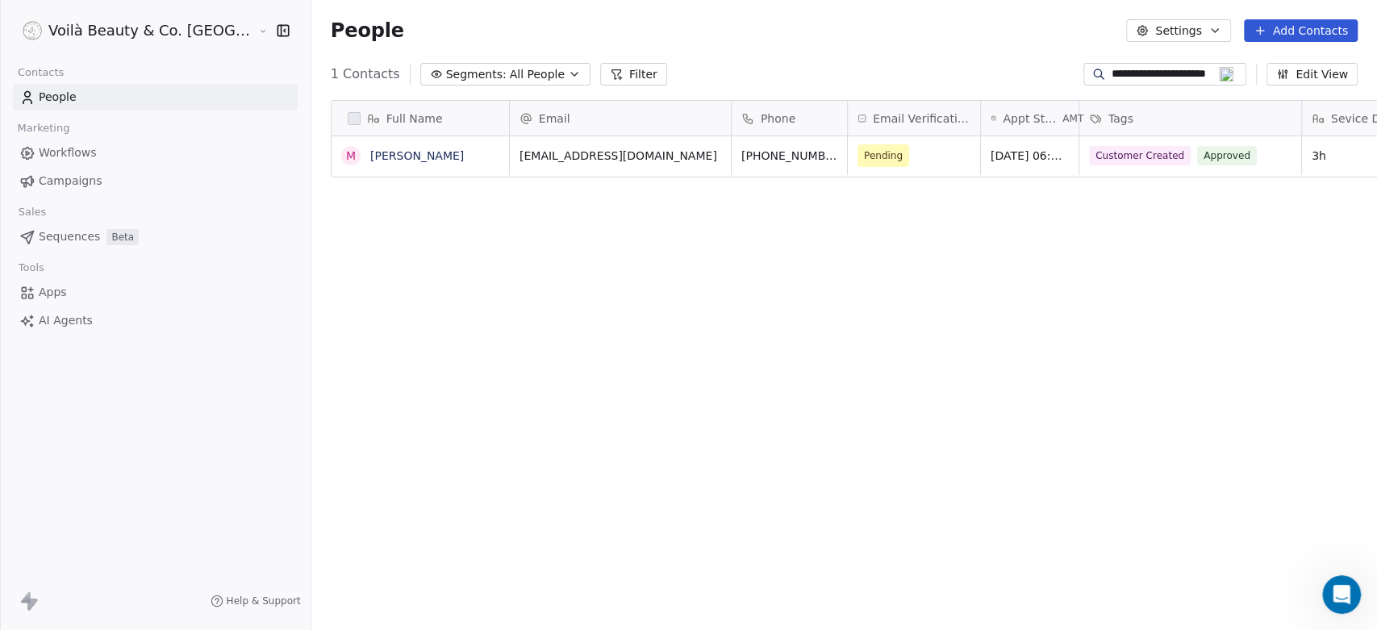
scroll to position [540, 1123]
click at [566, 276] on div "Full Name M [PERSON_NAME] Email Phone Email Verification Status Appt Start Date…" at bounding box center [844, 364] width 1066 height 554
click at [1168, 69] on input "**********" at bounding box center [1178, 74] width 132 height 16
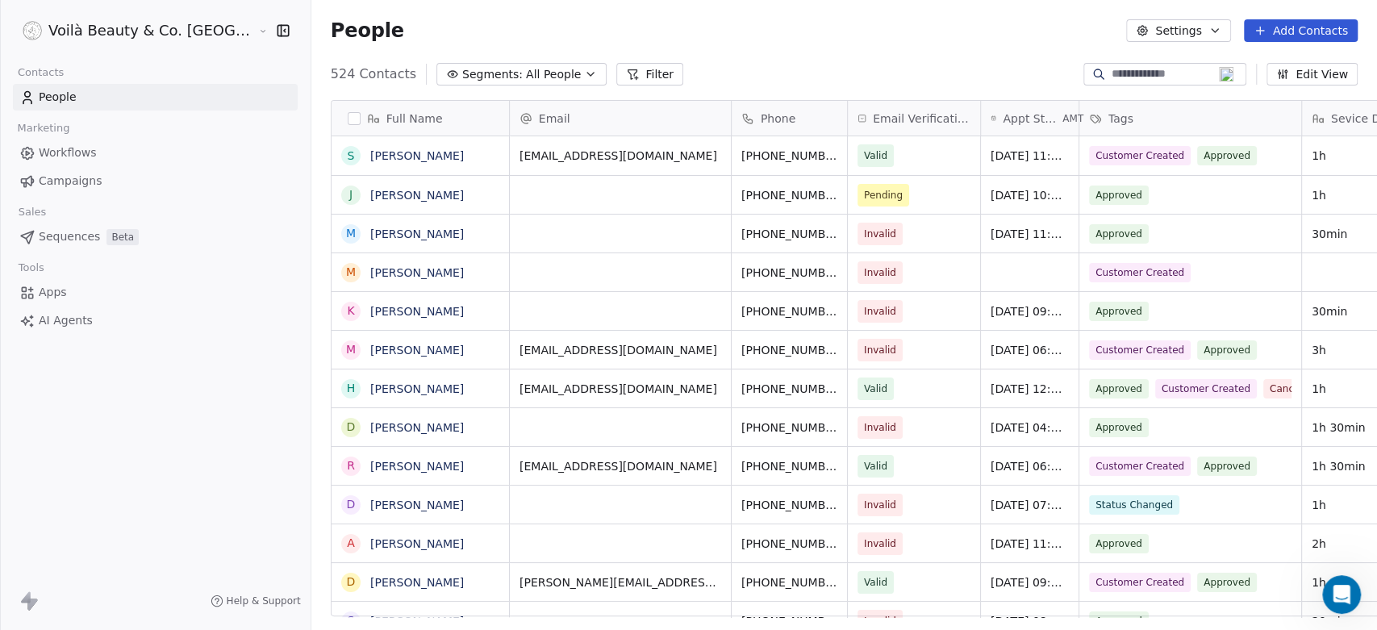
click at [137, 30] on html "Voilà Beauty & Co. Lounge Contacts People Marketing Workflows Campaigns Sales S…" at bounding box center [688, 315] width 1377 height 630
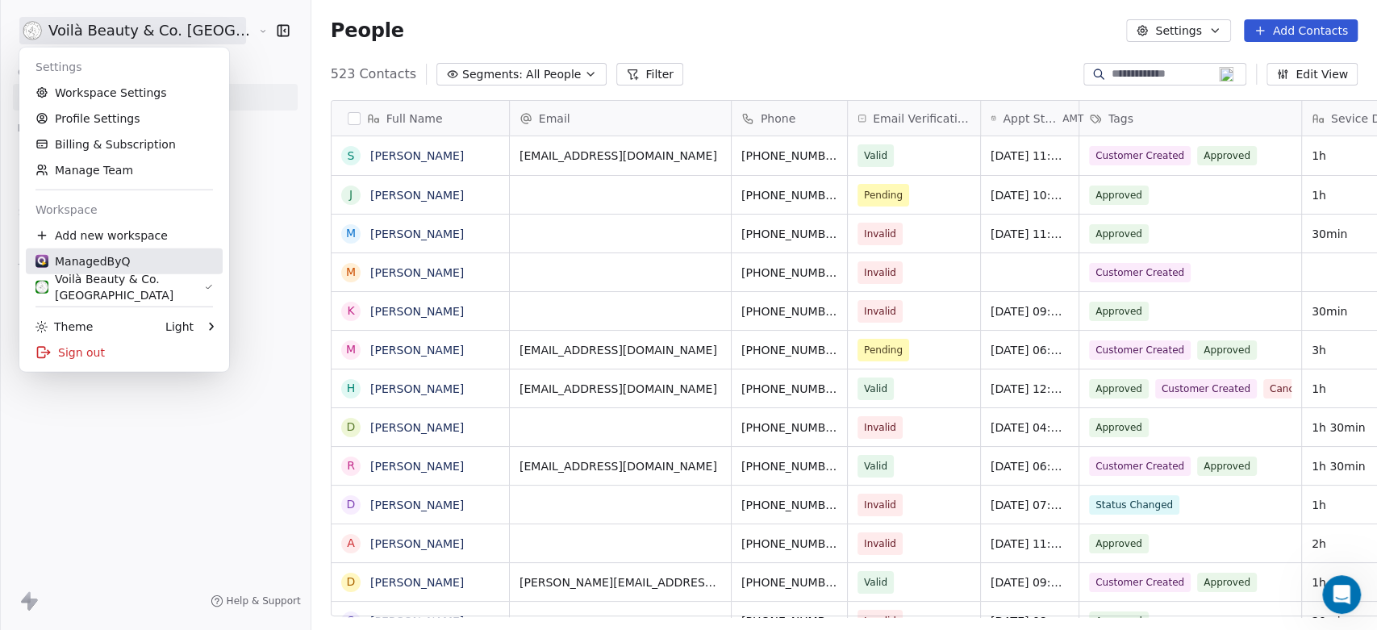
click at [148, 257] on div "ManagedByQ" at bounding box center [123, 261] width 177 height 16
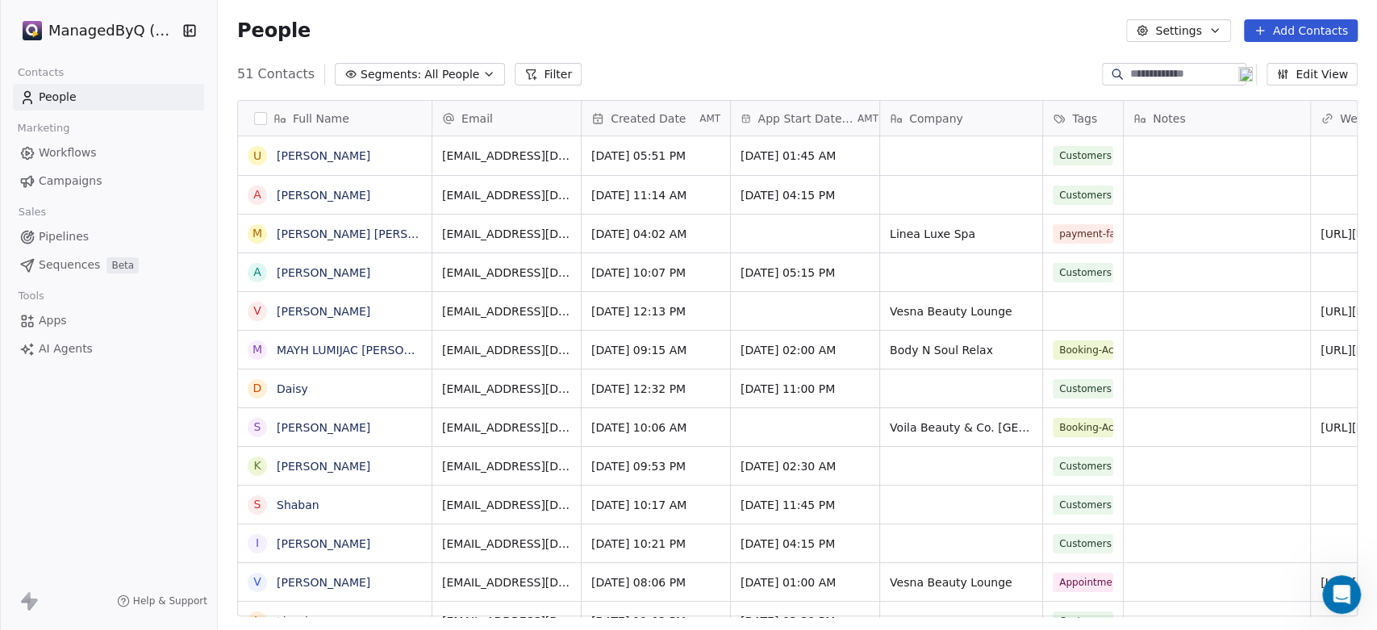
scroll to position [540, 1145]
click at [428, 78] on span "All People" at bounding box center [451, 74] width 55 height 17
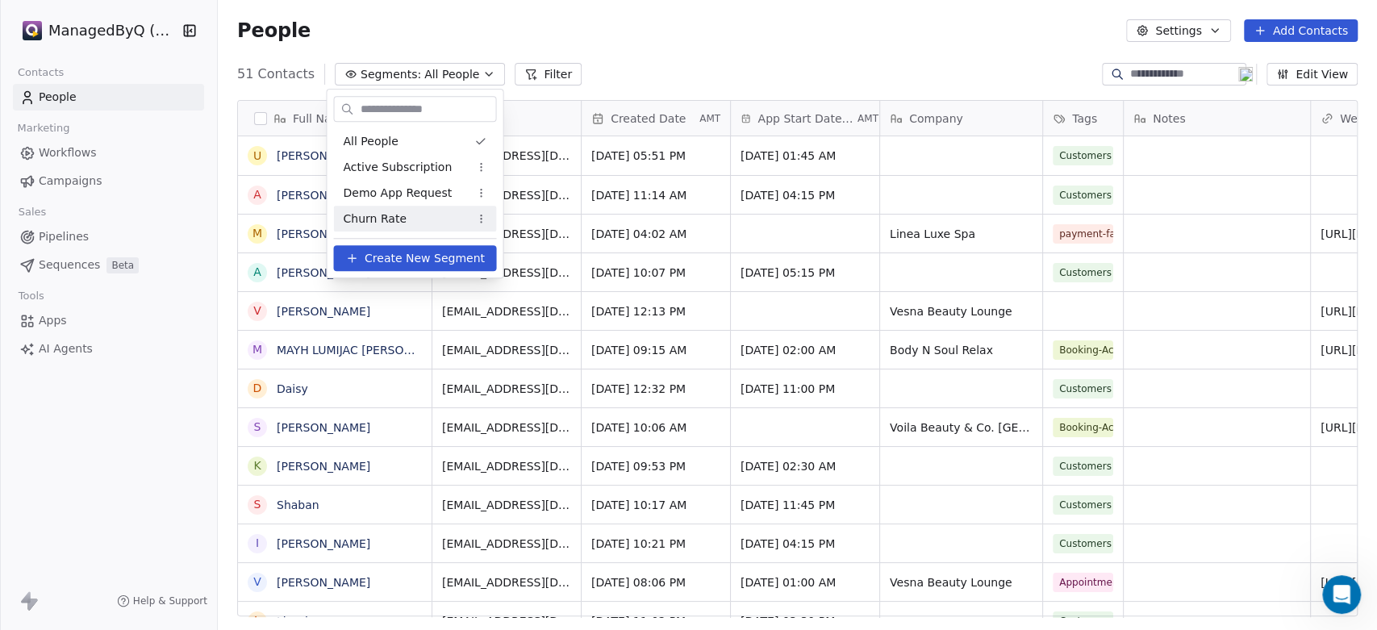
click at [1162, 69] on html "ManagedByQ (FZE) Contacts People Marketing Workflows Campaigns Sales Pipelines …" at bounding box center [688, 315] width 1377 height 630
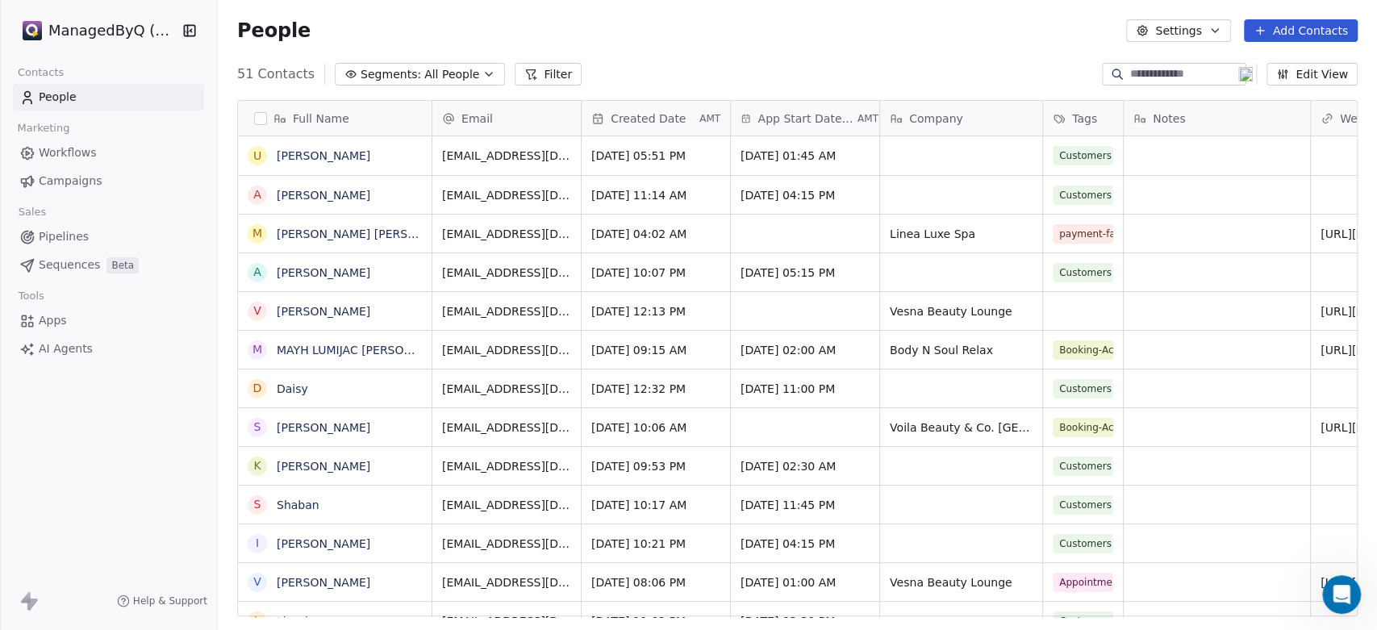
click at [1141, 70] on input at bounding box center [1186, 74] width 113 height 16
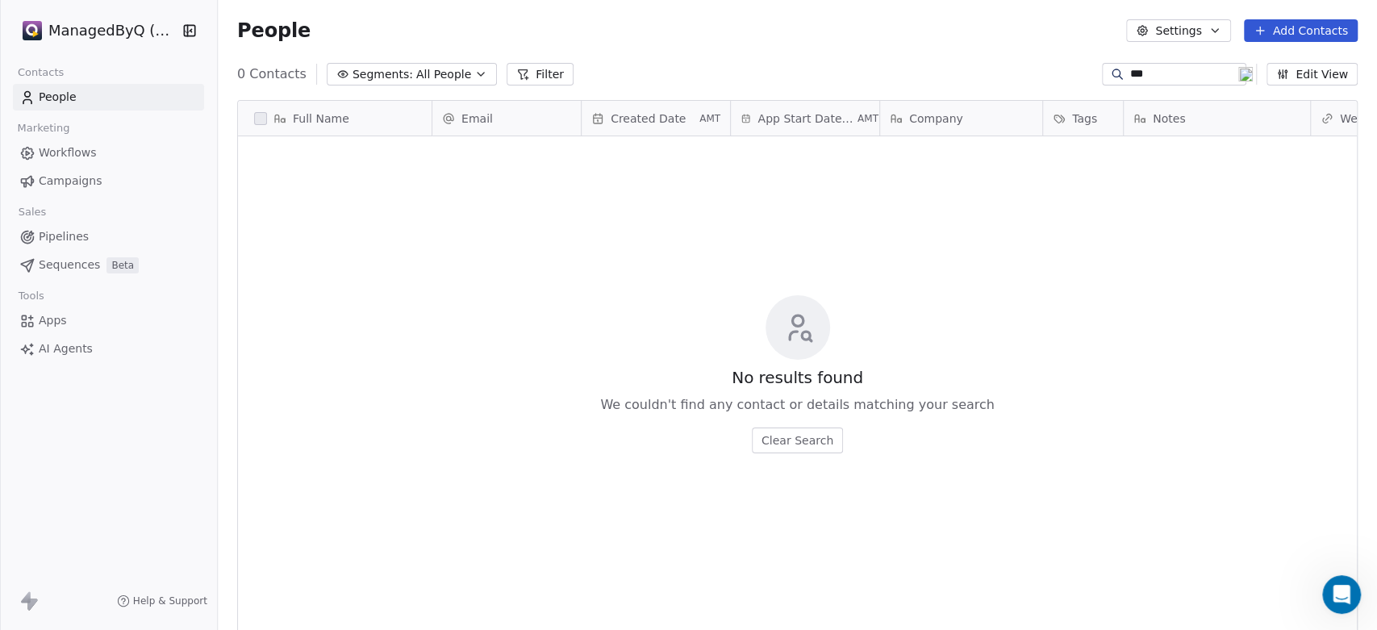
drag, startPoint x: 1154, startPoint y: 80, endPoint x: 1104, endPoint y: 72, distance: 50.7
click at [1104, 72] on div "***" at bounding box center [1174, 74] width 144 height 23
type input "*****"
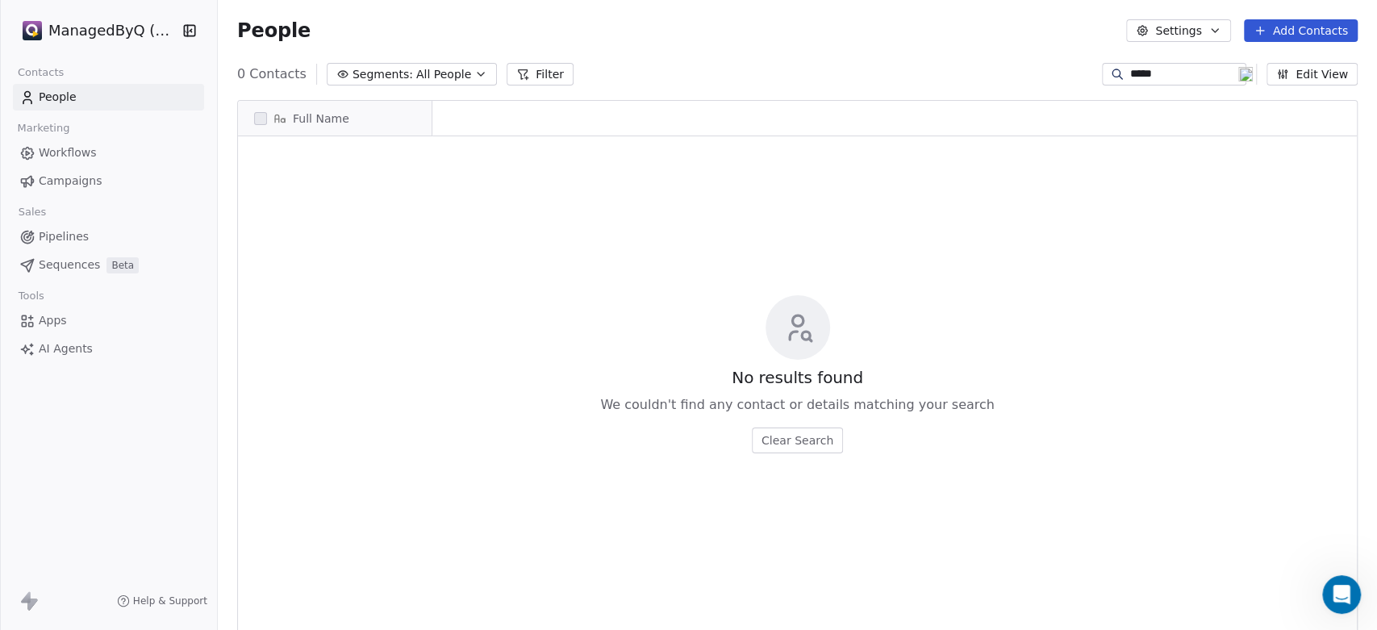
scroll to position [0, 0]
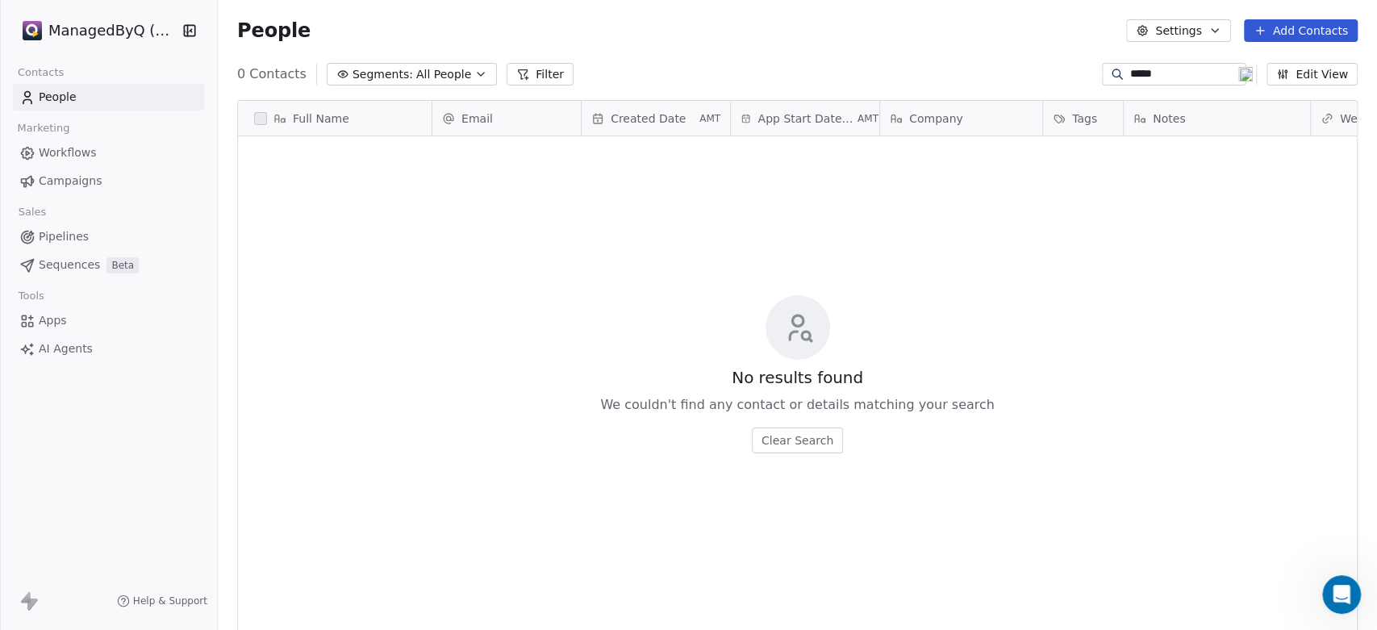
click at [416, 69] on span "All People" at bounding box center [443, 74] width 55 height 17
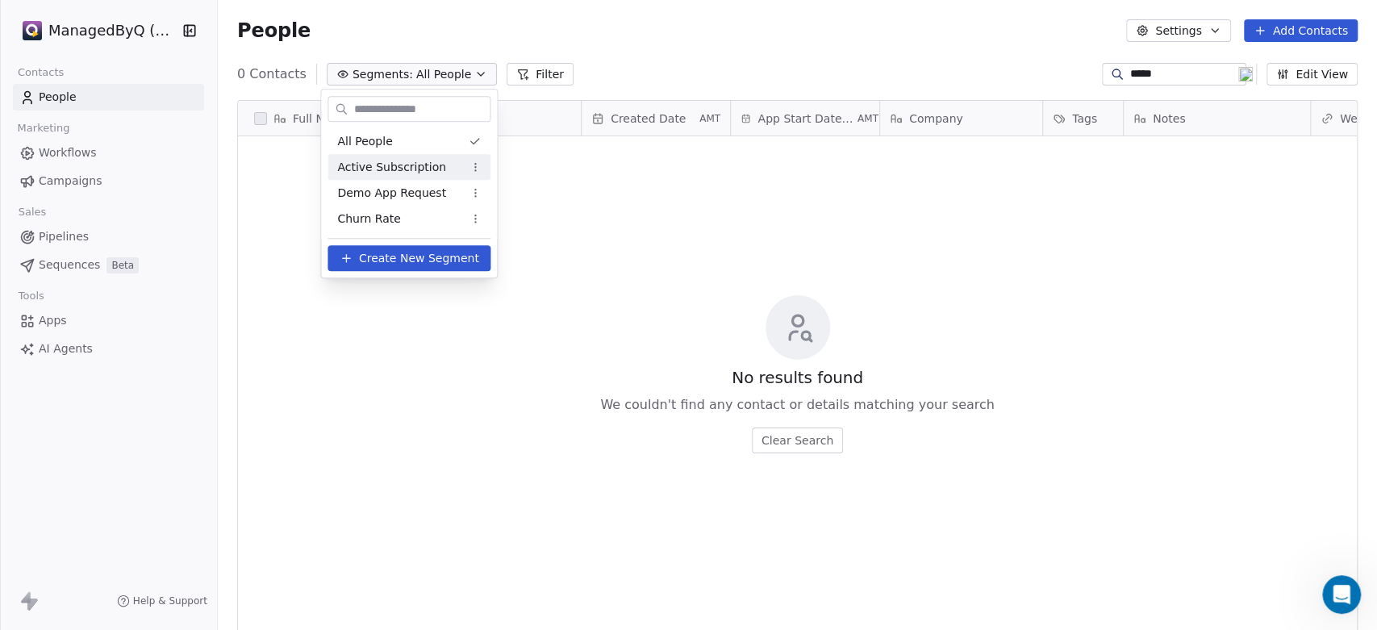
click at [410, 164] on span "Active Subscription" at bounding box center [391, 167] width 109 height 17
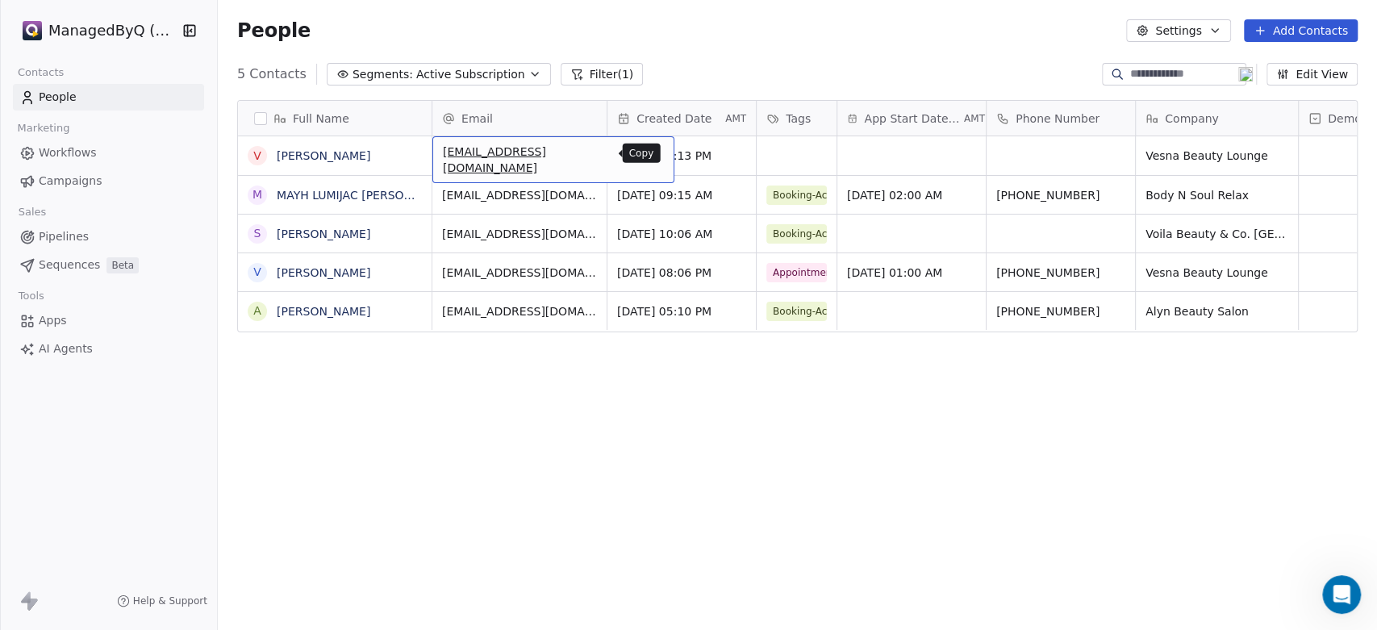
click at [649, 153] on icon "grid" at bounding box center [652, 151] width 7 height 7
click at [1136, 69] on input at bounding box center [1186, 74] width 113 height 16
paste input "**********"
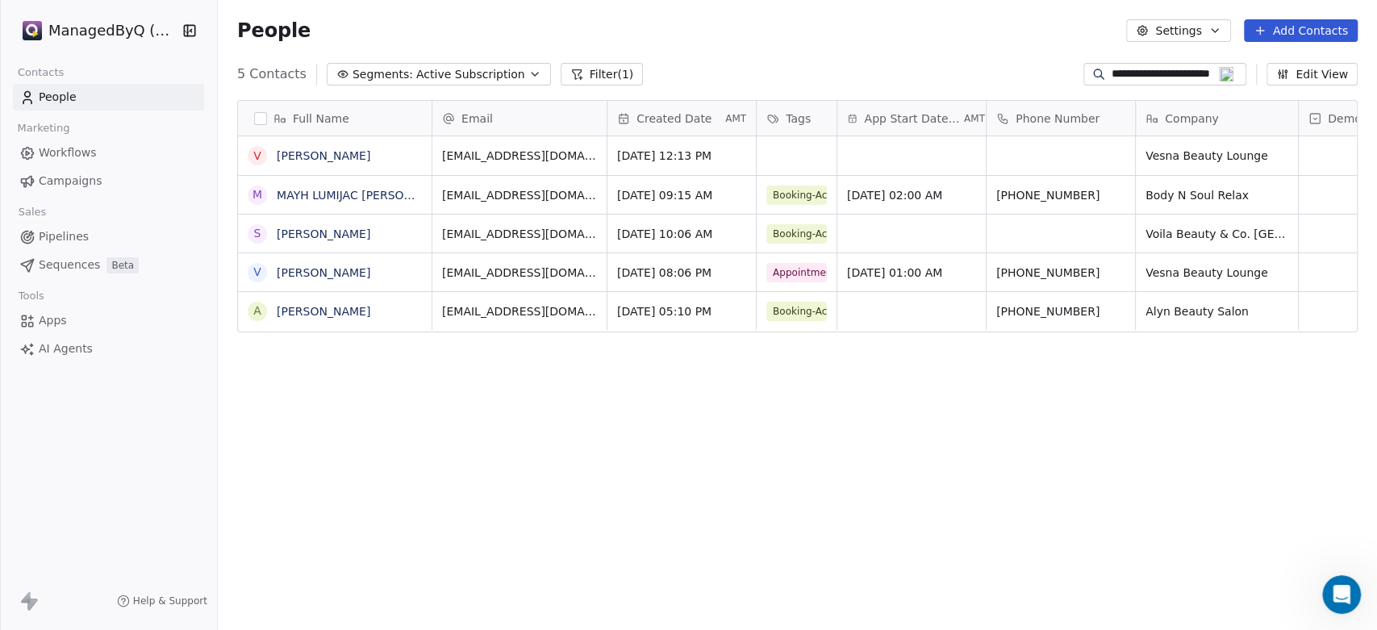
type input "**********"
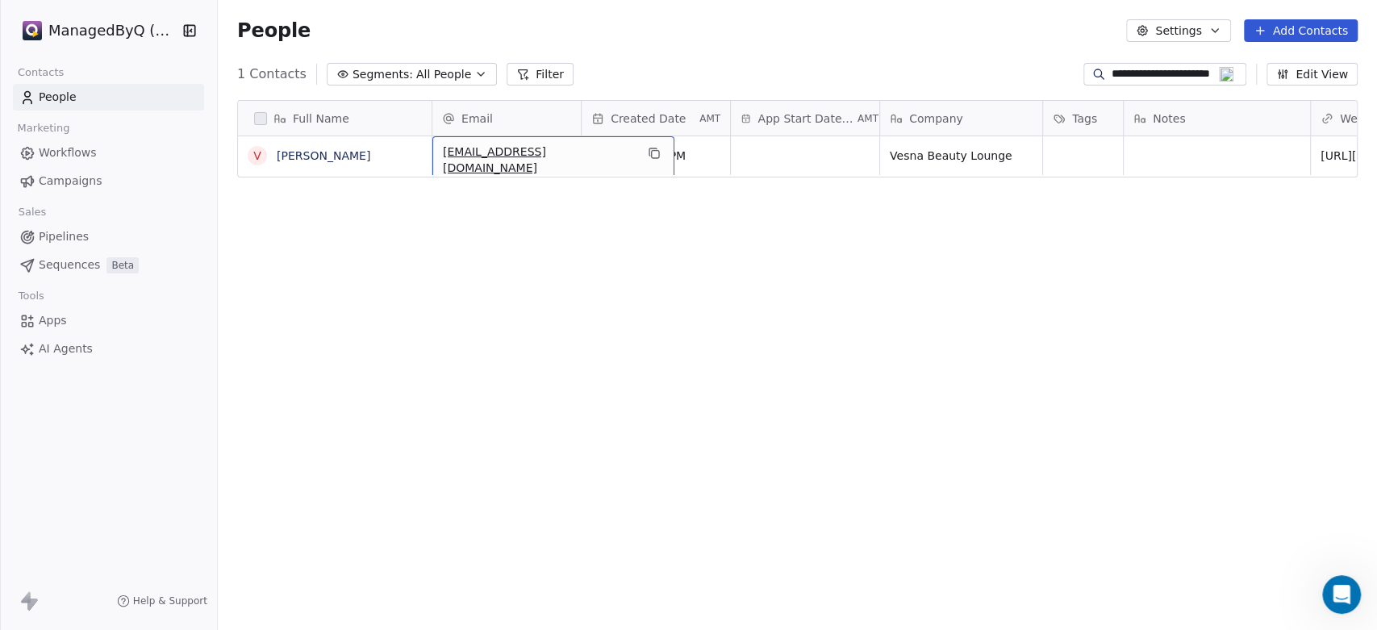
click at [446, 152] on span "[EMAIL_ADDRESS][DOMAIN_NAME]" at bounding box center [539, 160] width 192 height 32
click at [648, 155] on icon "grid" at bounding box center [654, 153] width 13 height 13
click at [446, 151] on span "[EMAIL_ADDRESS][DOMAIN_NAME]" at bounding box center [539, 160] width 192 height 32
click at [451, 151] on span "[EMAIL_ADDRESS][DOMAIN_NAME]" at bounding box center [539, 160] width 192 height 32
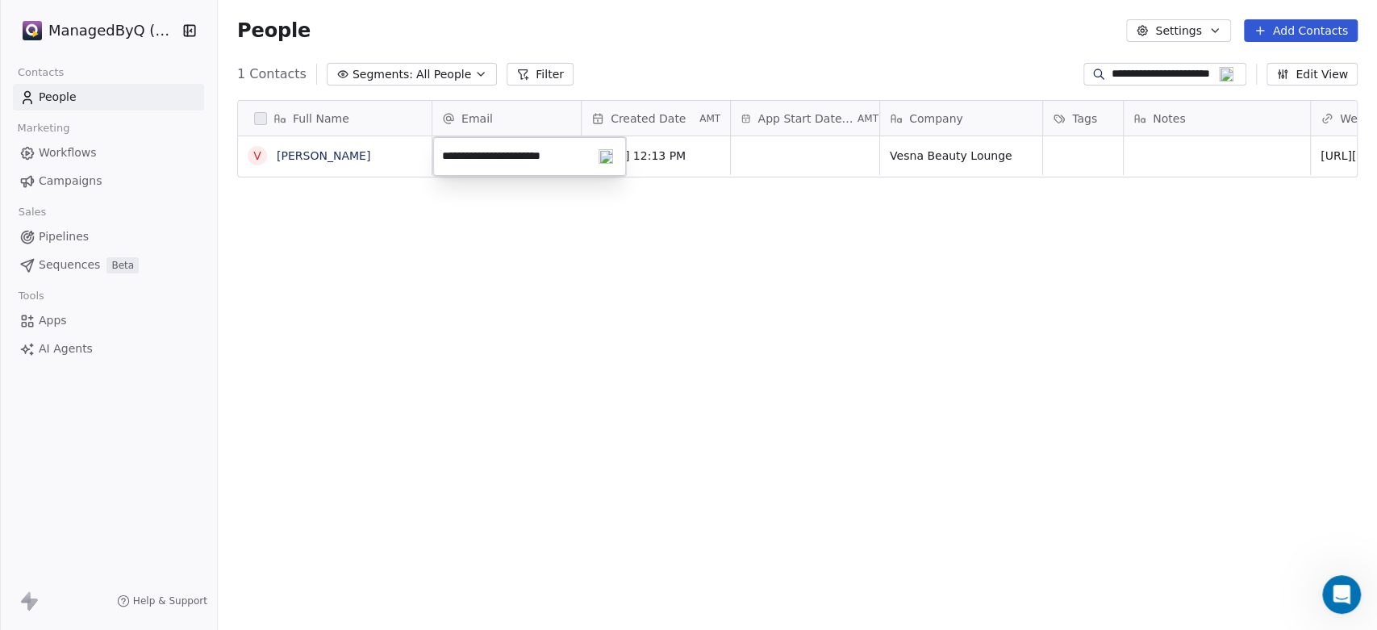
click at [449, 153] on input "**********" at bounding box center [529, 156] width 186 height 32
type input "**********"
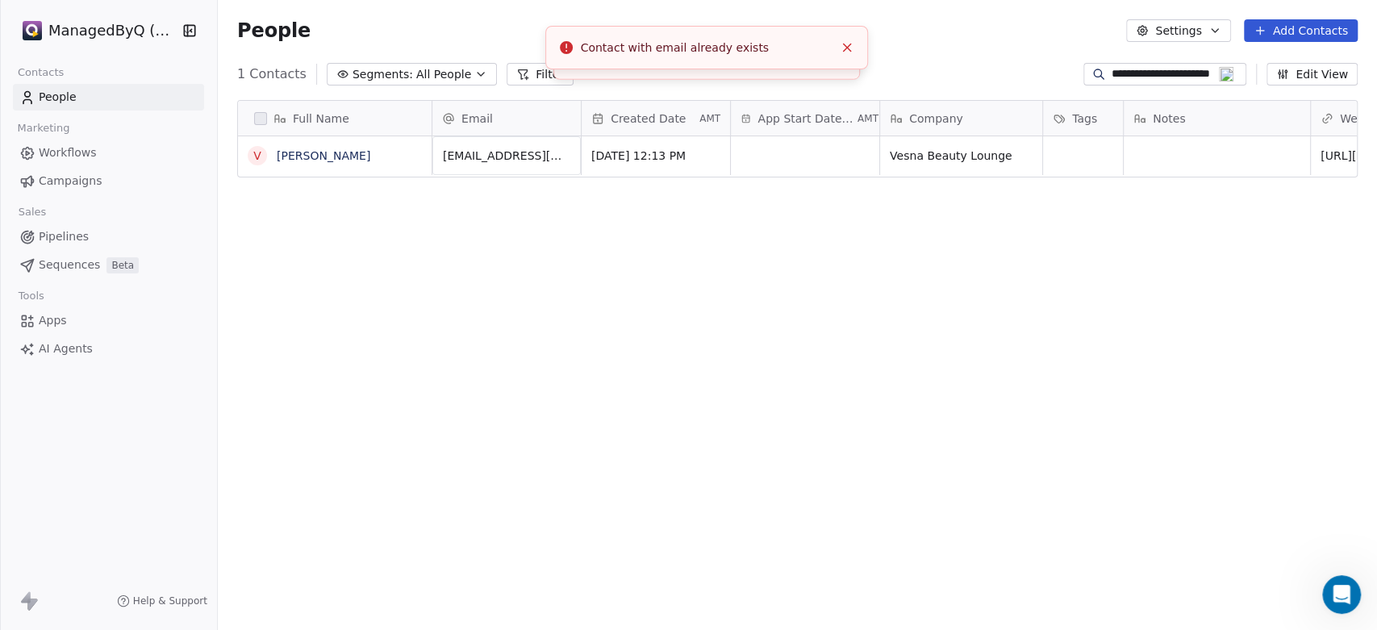
click at [639, 263] on div "Full Name V [PERSON_NAME] Email Created Date AMT App Start Date Time AMT Compan…" at bounding box center [797, 364] width 1159 height 554
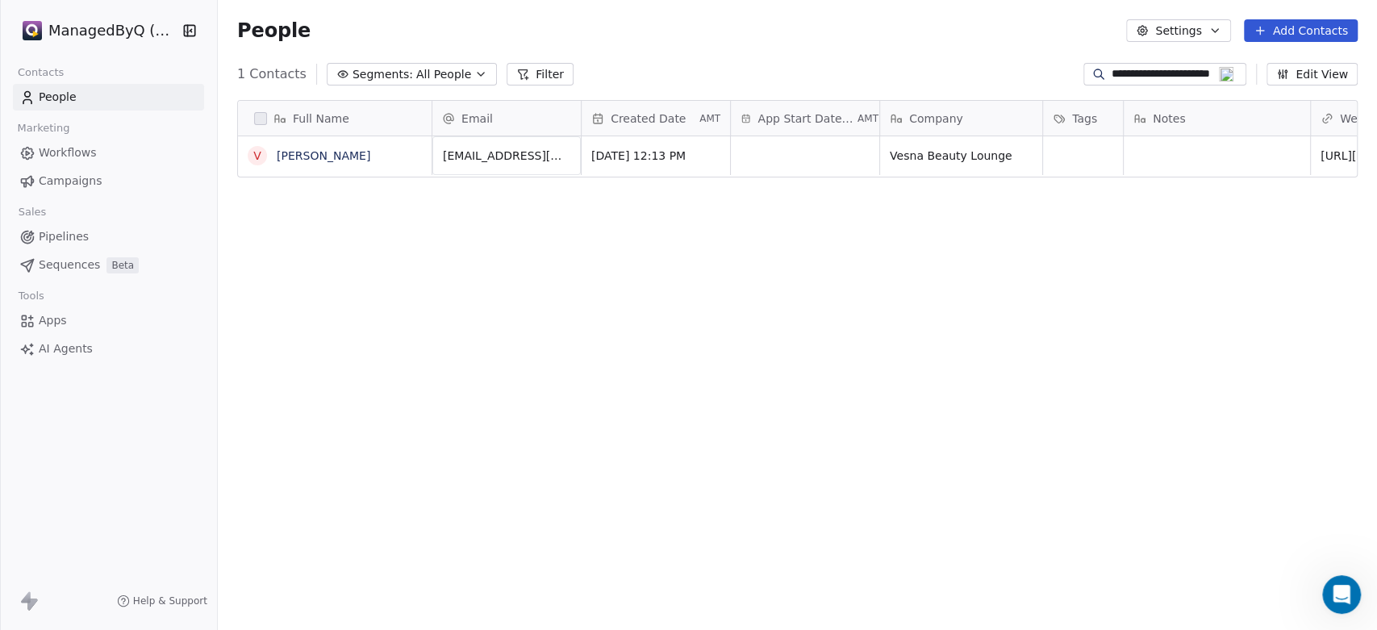
click at [1141, 75] on input "**********" at bounding box center [1178, 74] width 132 height 16
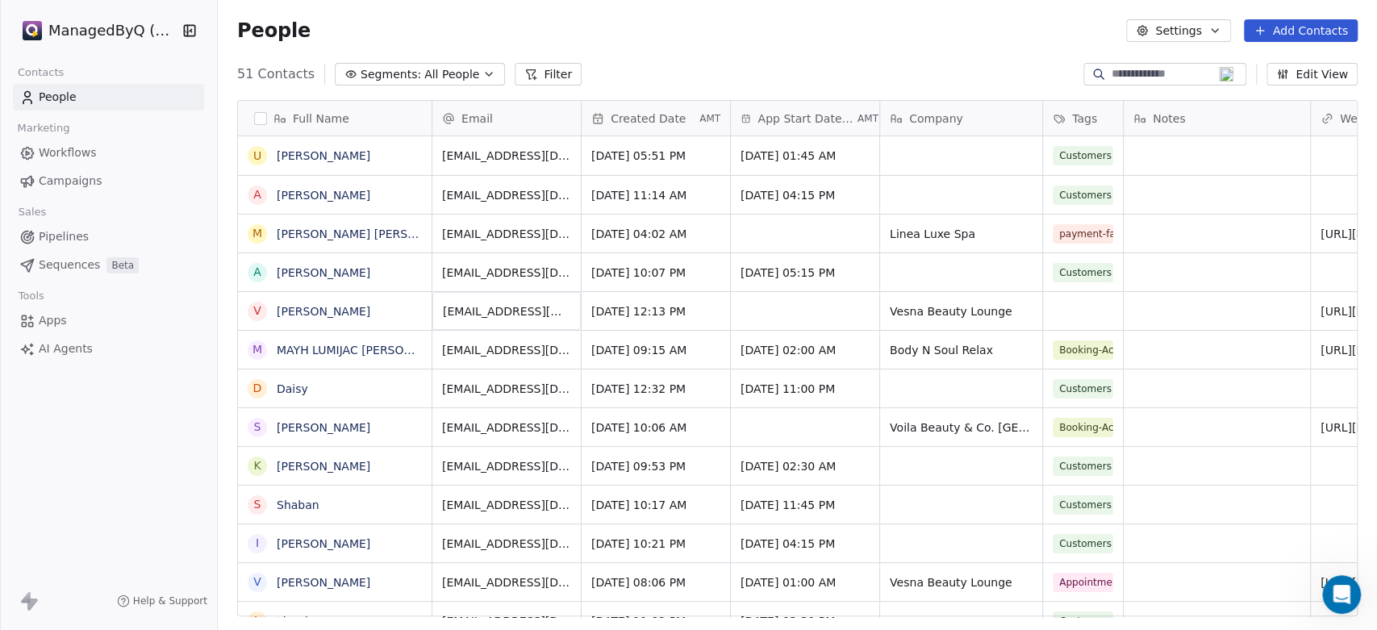
click at [428, 69] on span "All People" at bounding box center [451, 74] width 55 height 17
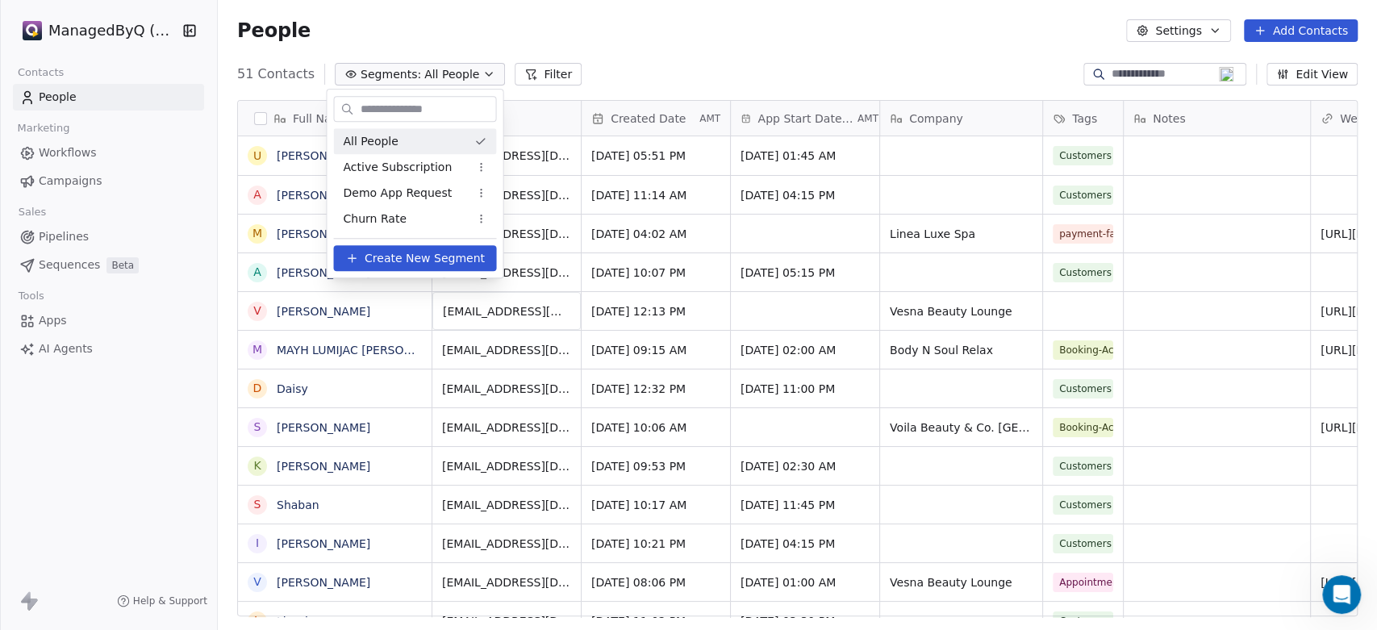
click at [439, 69] on html "ManagedByQ (FZE) Contacts People Marketing Workflows Campaigns Sales Pipelines …" at bounding box center [688, 315] width 1377 height 630
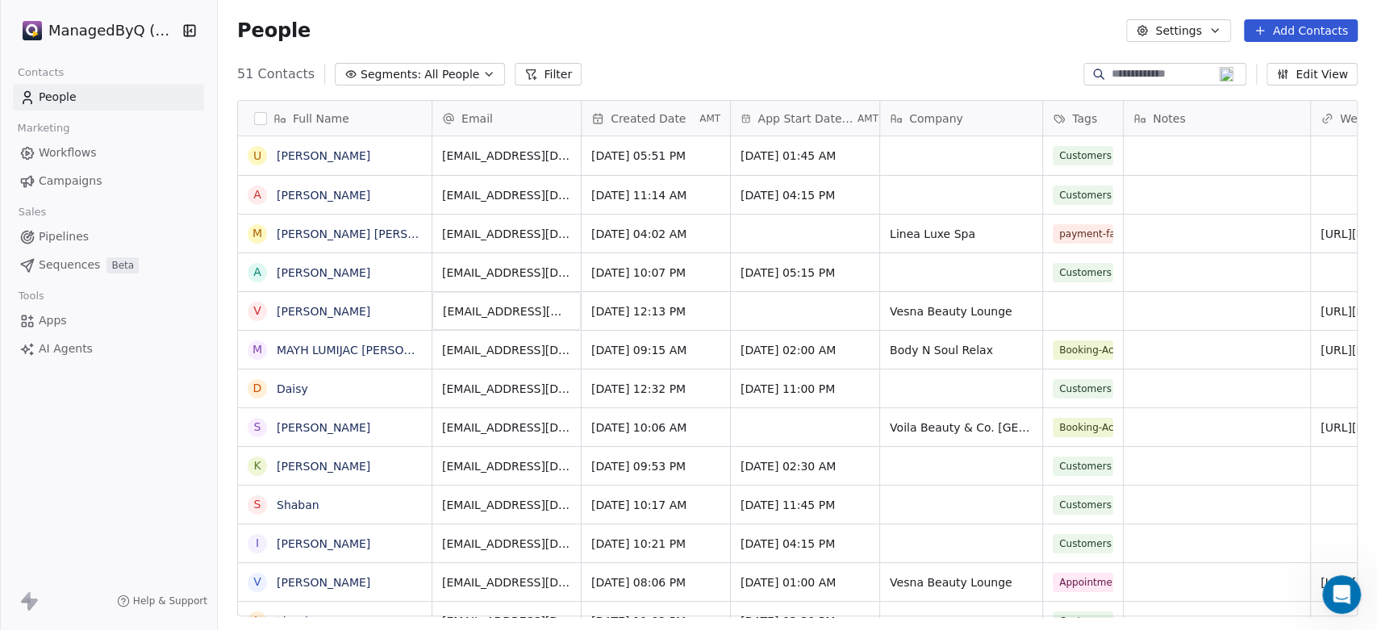
click at [447, 73] on span "All People" at bounding box center [451, 74] width 55 height 17
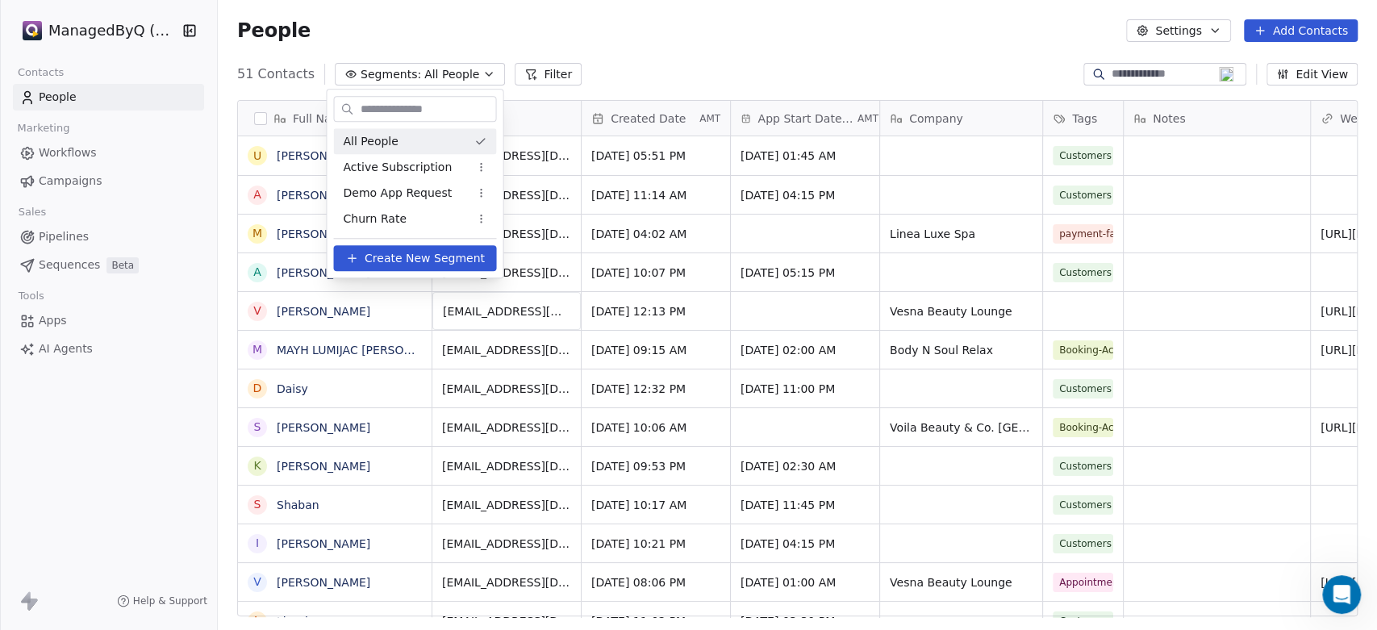
click at [450, 69] on html "ManagedByQ (FZE) Contacts People Marketing Workflows Campaigns Sales Pipelines …" at bounding box center [688, 315] width 1377 height 630
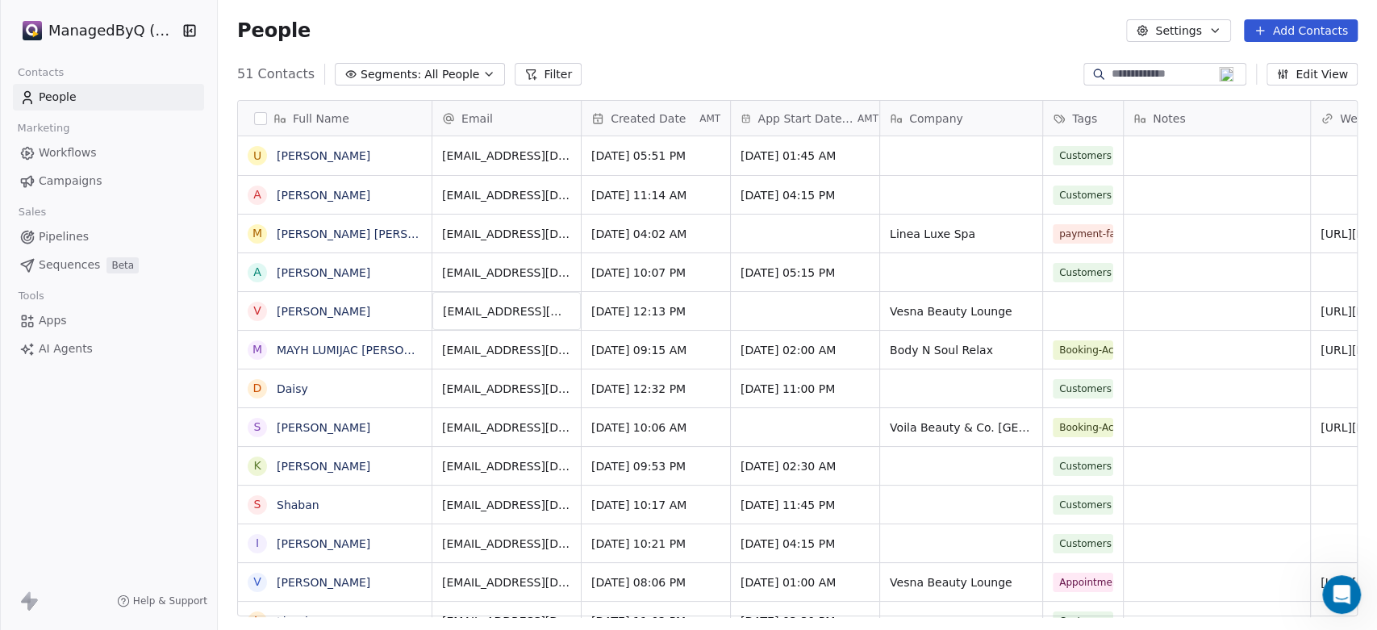
click at [439, 68] on span "All People" at bounding box center [451, 74] width 55 height 17
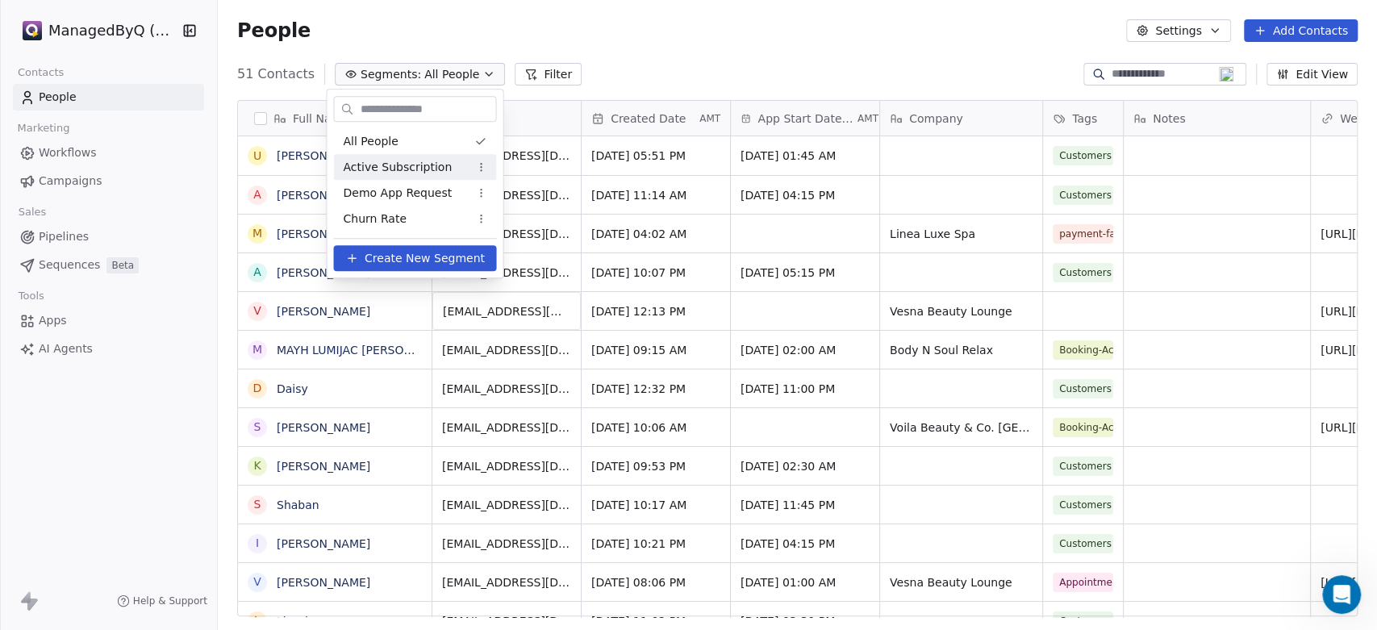
click at [407, 166] on span "Active Subscription" at bounding box center [397, 167] width 109 height 17
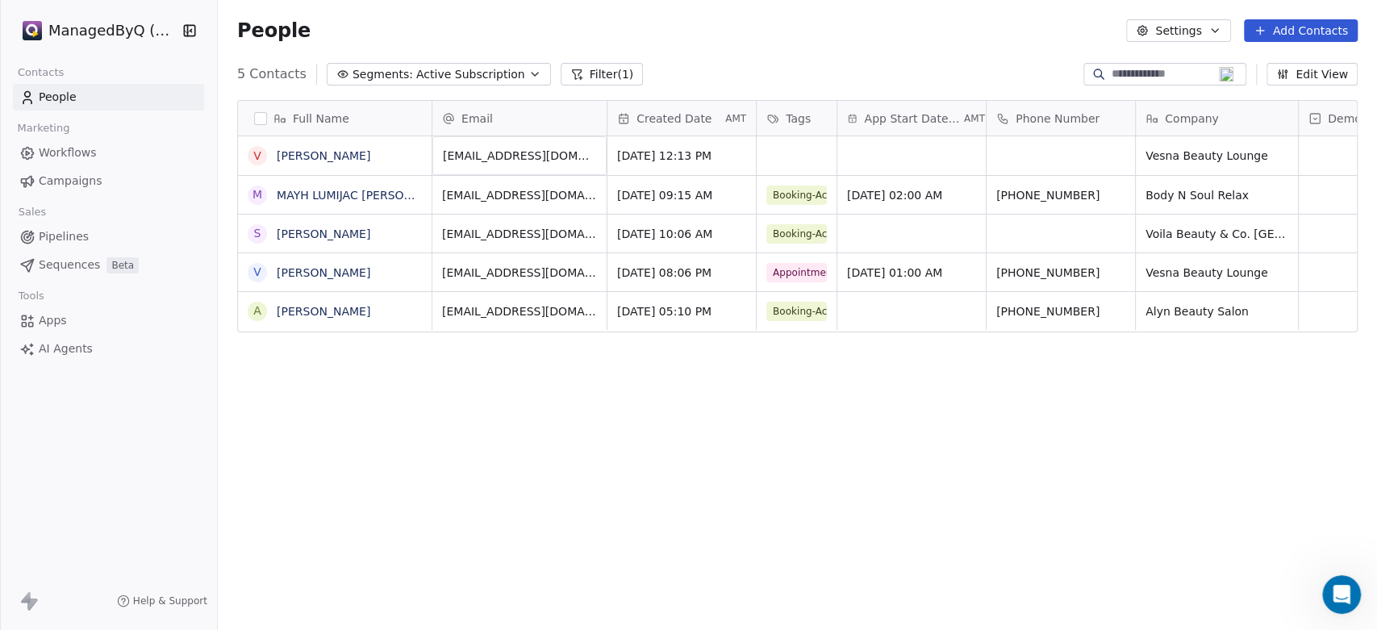
click at [688, 415] on div "Full Name V [PERSON_NAME] M MAYH LUMIJAC [PERSON_NAME] S [PERSON_NAME] V [PERSO…" at bounding box center [797, 364] width 1159 height 554
click at [487, 156] on span "[EMAIL_ADDRESS][DOMAIN_NAME]" at bounding box center [539, 160] width 192 height 32
drag, startPoint x: 478, startPoint y: 154, endPoint x: 436, endPoint y: 154, distance: 41.1
click at [436, 154] on input "**********" at bounding box center [529, 156] width 186 height 32
click at [555, 159] on input "**********" at bounding box center [529, 156] width 186 height 32
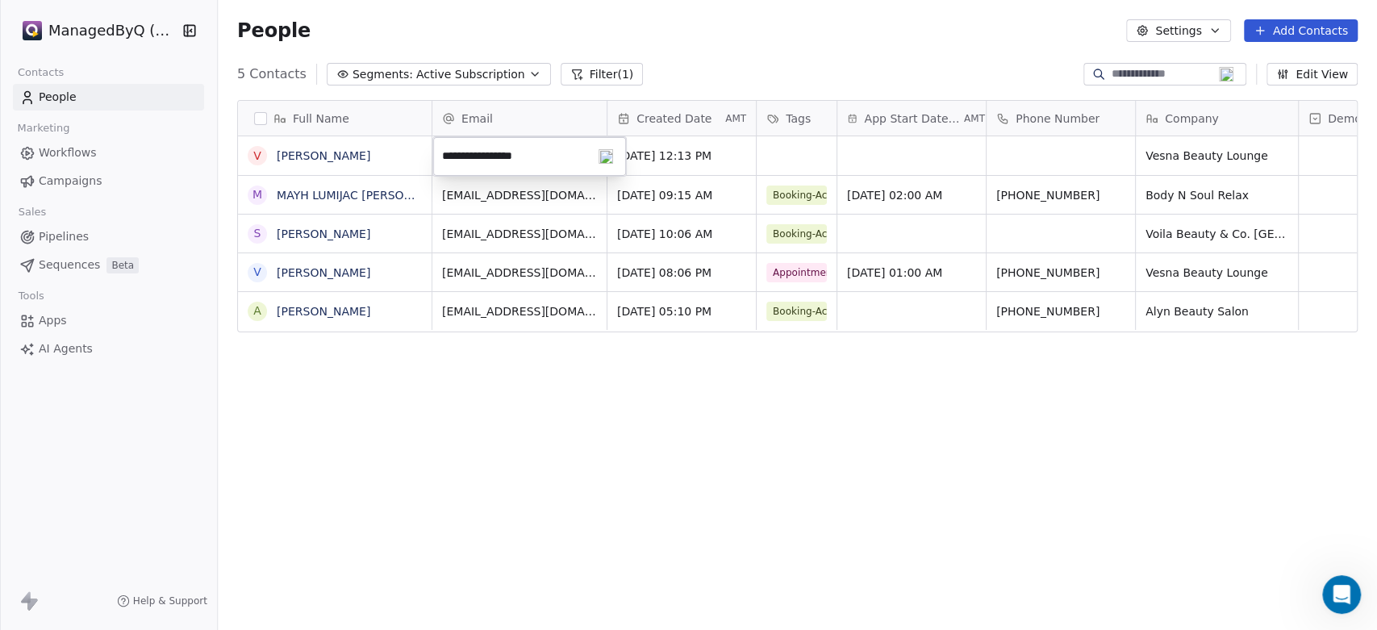
drag, startPoint x: 522, startPoint y: 155, endPoint x: 485, endPoint y: 155, distance: 37.1
click at [485, 155] on input "**********" at bounding box center [529, 156] width 186 height 32
drag, startPoint x: 561, startPoint y: 154, endPoint x: 549, endPoint y: 156, distance: 11.4
click at [549, 156] on input "**********" at bounding box center [529, 156] width 186 height 32
type input "**********"
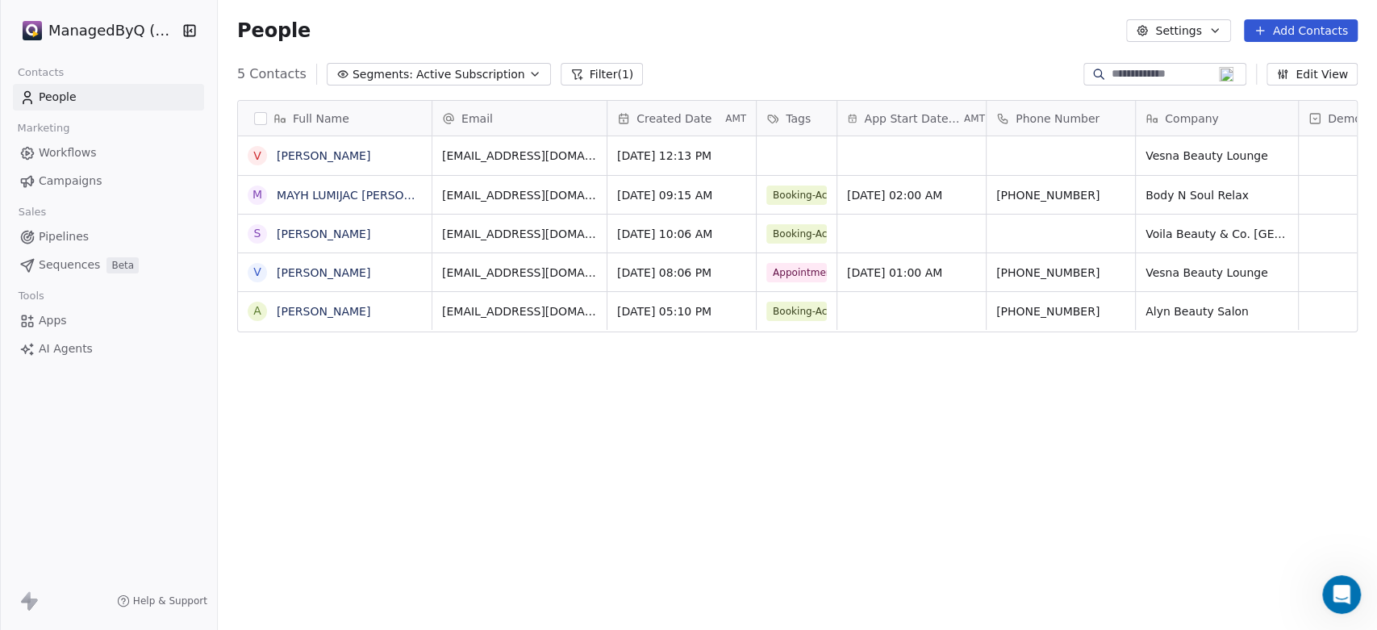
drag, startPoint x: 693, startPoint y: 379, endPoint x: 664, endPoint y: 382, distance: 29.1
click at [692, 380] on div "Full Name V [PERSON_NAME] M MAYH LUMIJAC [PERSON_NAME] S [PERSON_NAME] V [PERSO…" at bounding box center [797, 364] width 1159 height 554
click at [54, 102] on span "People" at bounding box center [58, 97] width 38 height 17
click at [54, 152] on span "Workflows" at bounding box center [68, 152] width 58 height 17
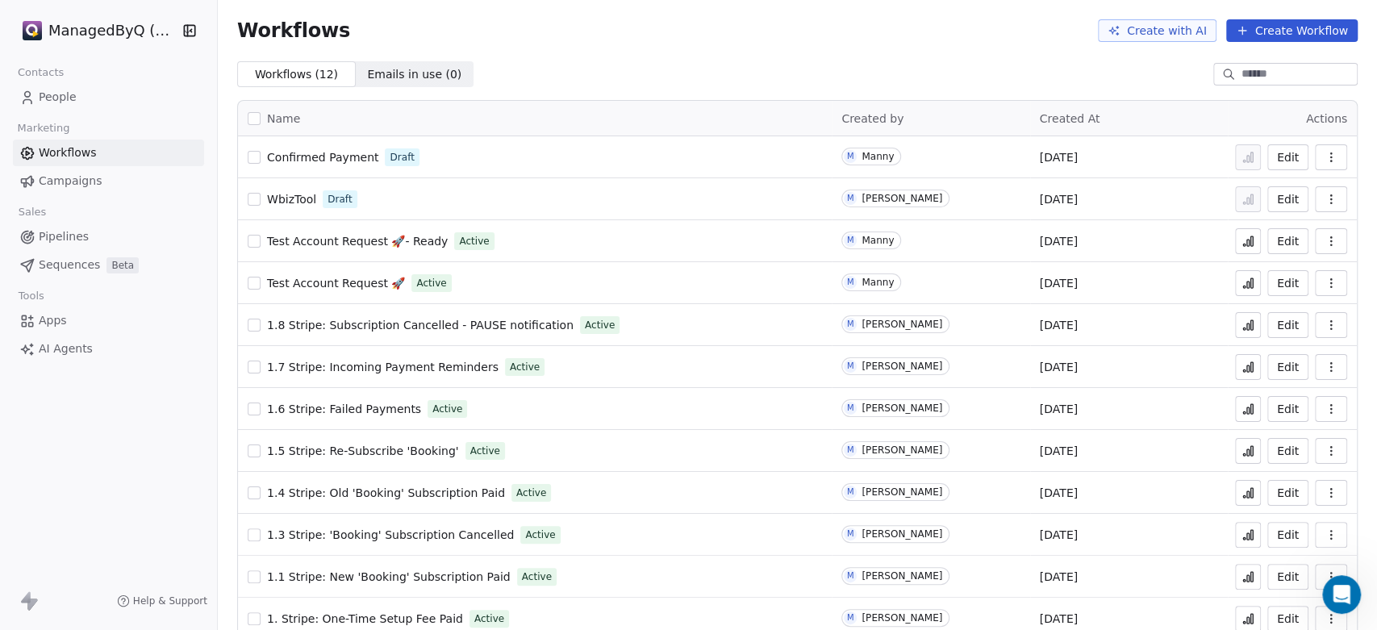
click at [70, 96] on span "People" at bounding box center [58, 97] width 38 height 17
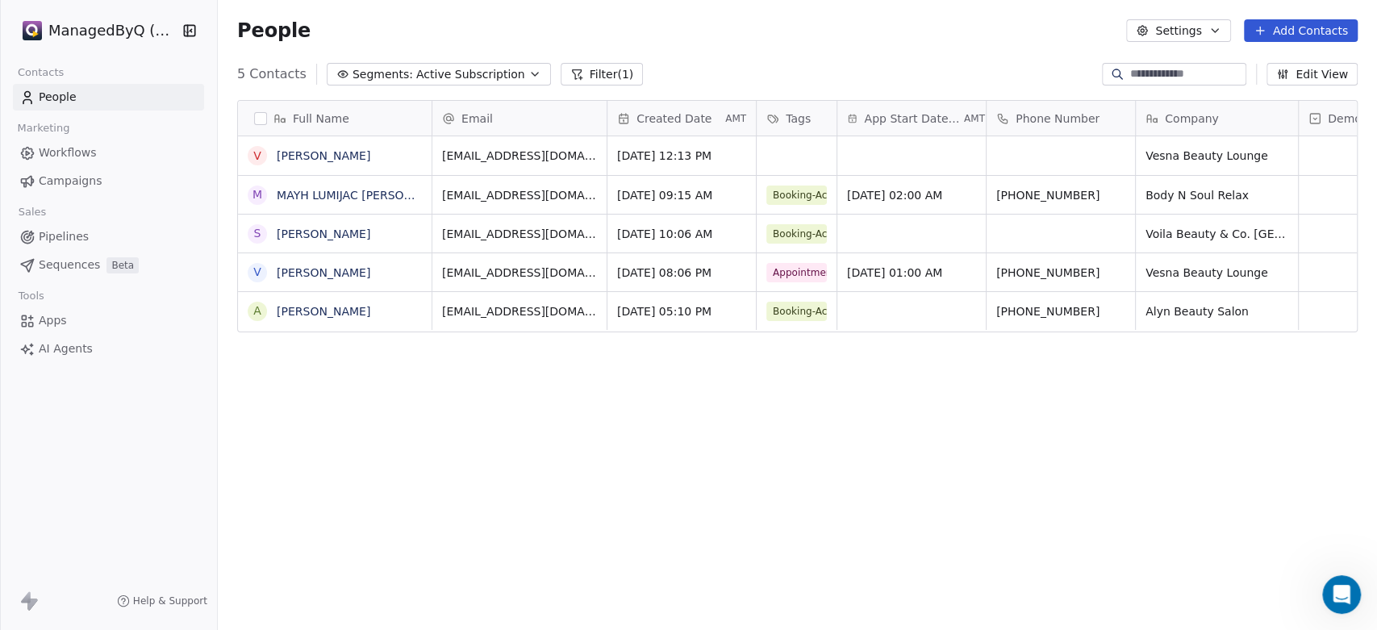
scroll to position [540, 1145]
click at [463, 61] on div "5 Contacts Segments: Active Subscription Filter (1) Edit View" at bounding box center [797, 74] width 1159 height 26
click at [436, 73] on span "Active Subscription" at bounding box center [470, 74] width 109 height 17
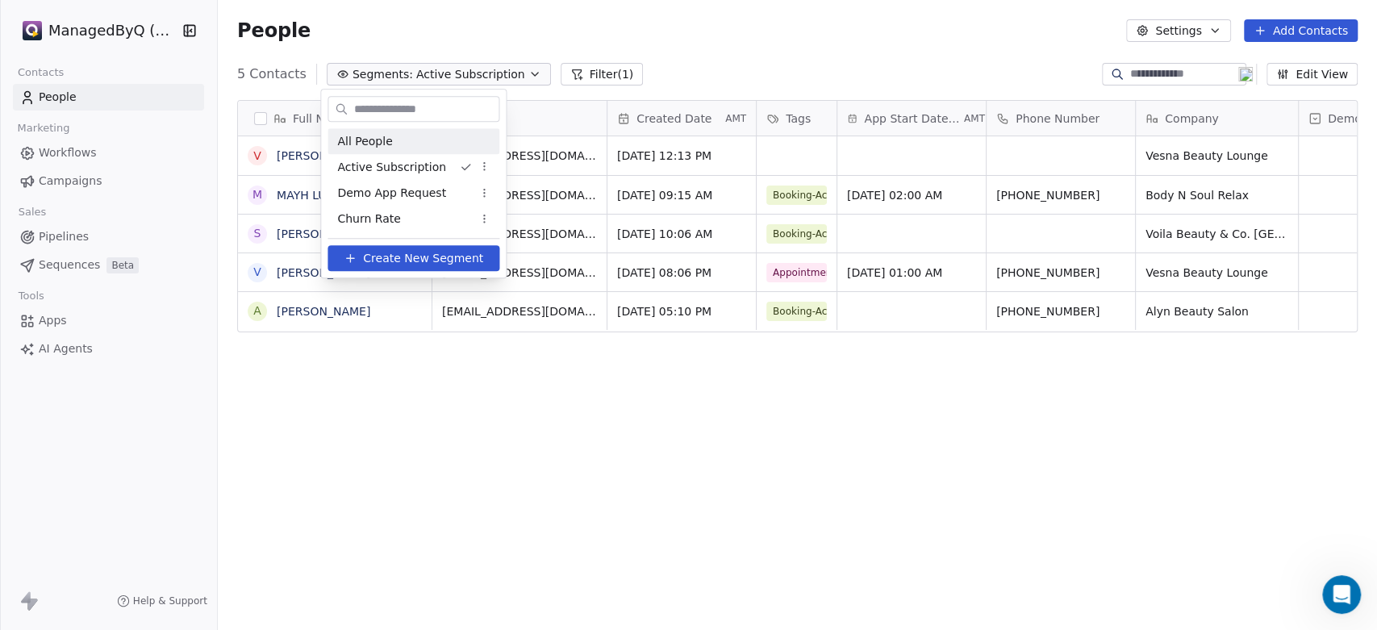
click at [364, 143] on span "All People" at bounding box center [364, 141] width 55 height 17
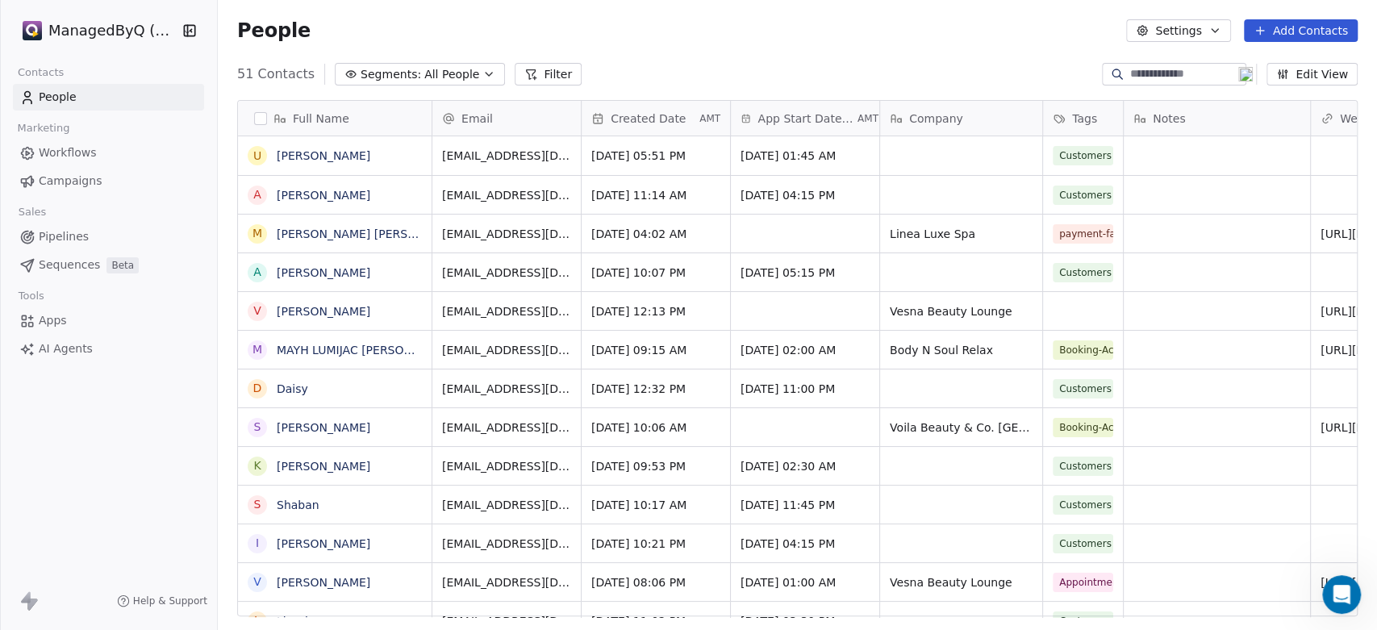
click at [74, 181] on span "Campaigns" at bounding box center [70, 181] width 63 height 17
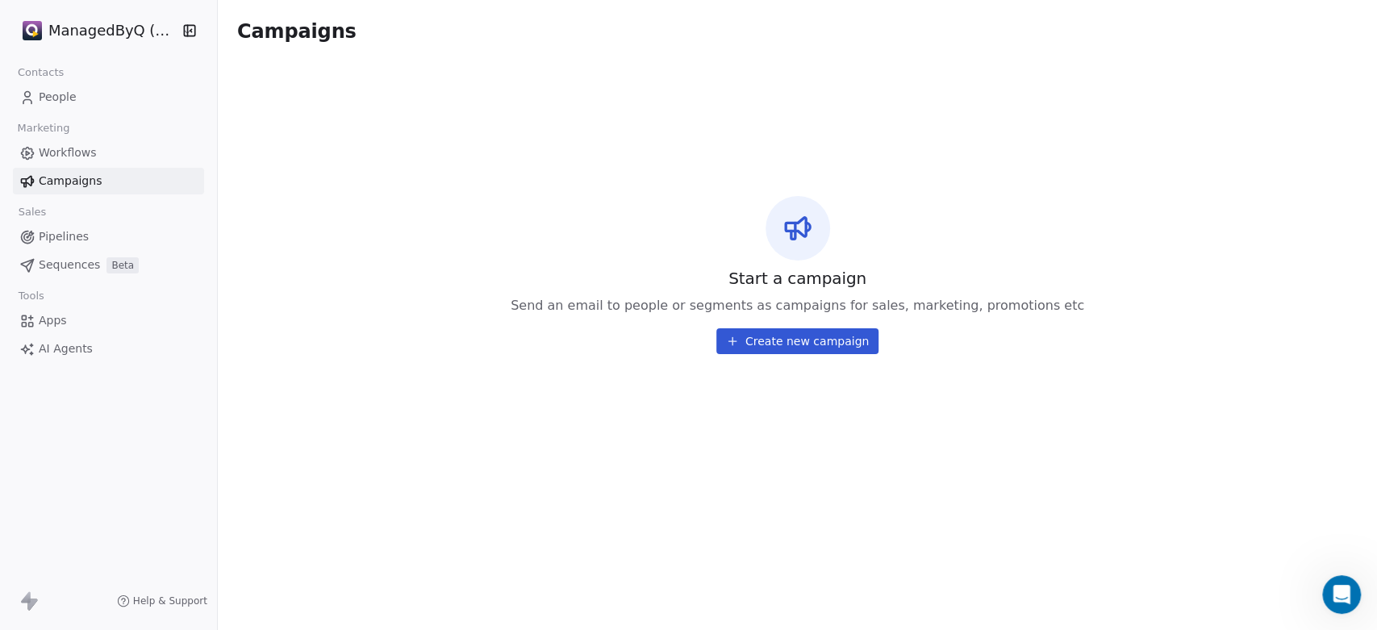
click at [71, 152] on span "Workflows" at bounding box center [68, 152] width 58 height 17
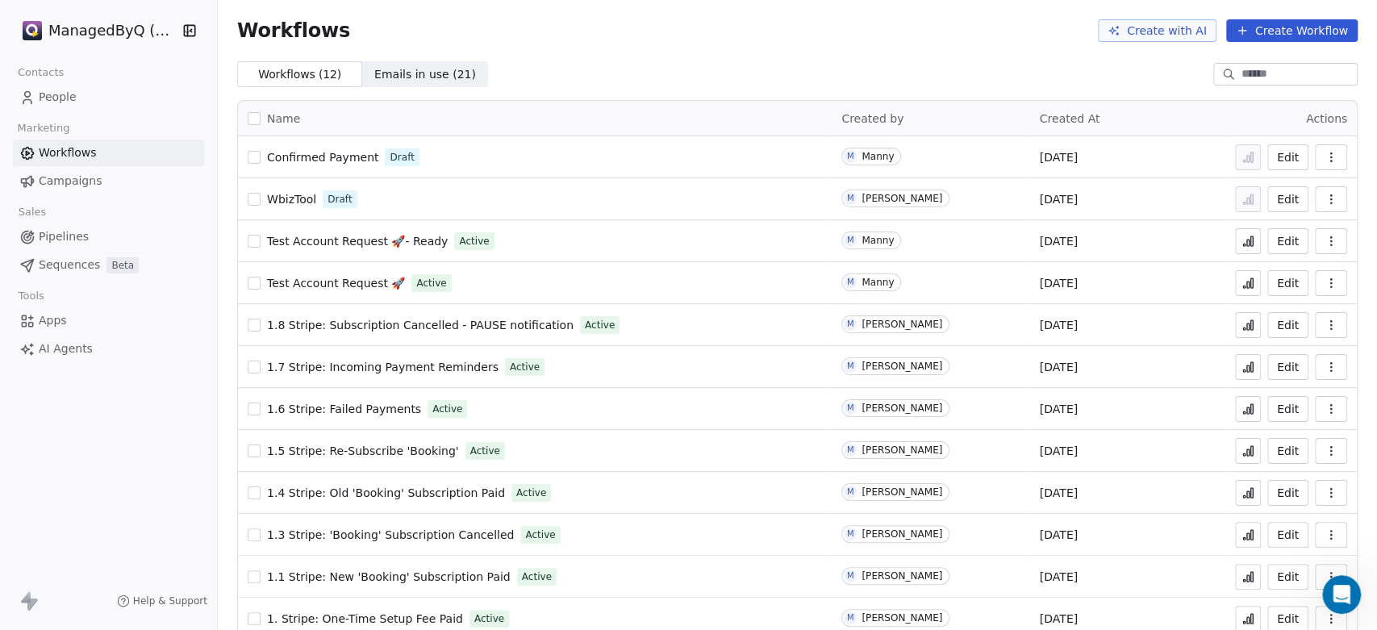
click at [297, 197] on span "WbizTool" at bounding box center [291, 199] width 49 height 13
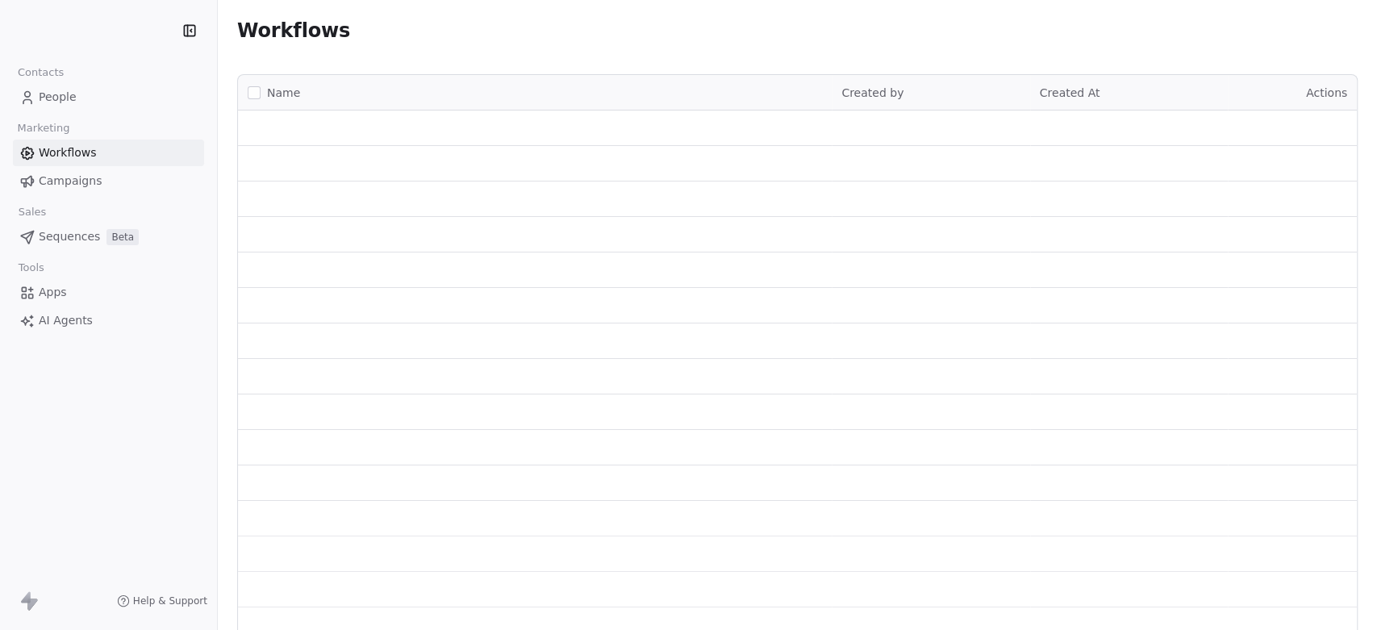
click at [56, 95] on span "People" at bounding box center [58, 97] width 38 height 17
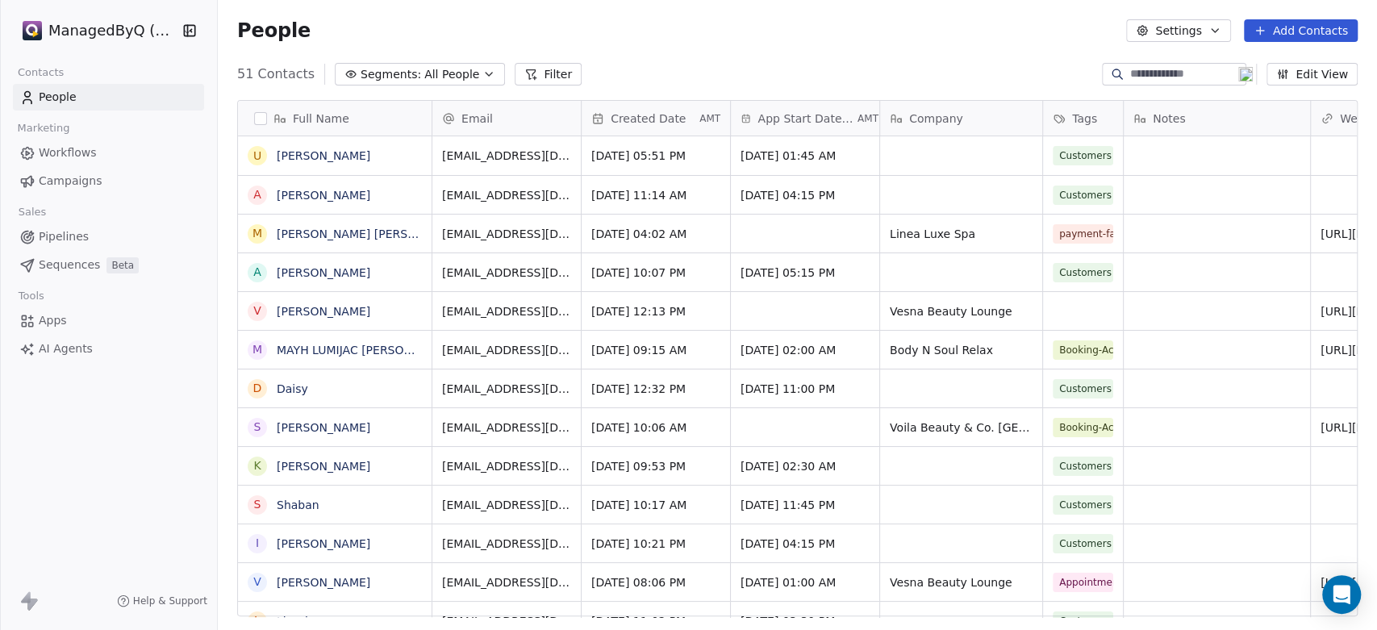
scroll to position [540, 1145]
click at [111, 24] on html "ManagedByQ (FZE) Contacts People Marketing Workflows Campaigns Sales Pipelines …" at bounding box center [688, 315] width 1377 height 630
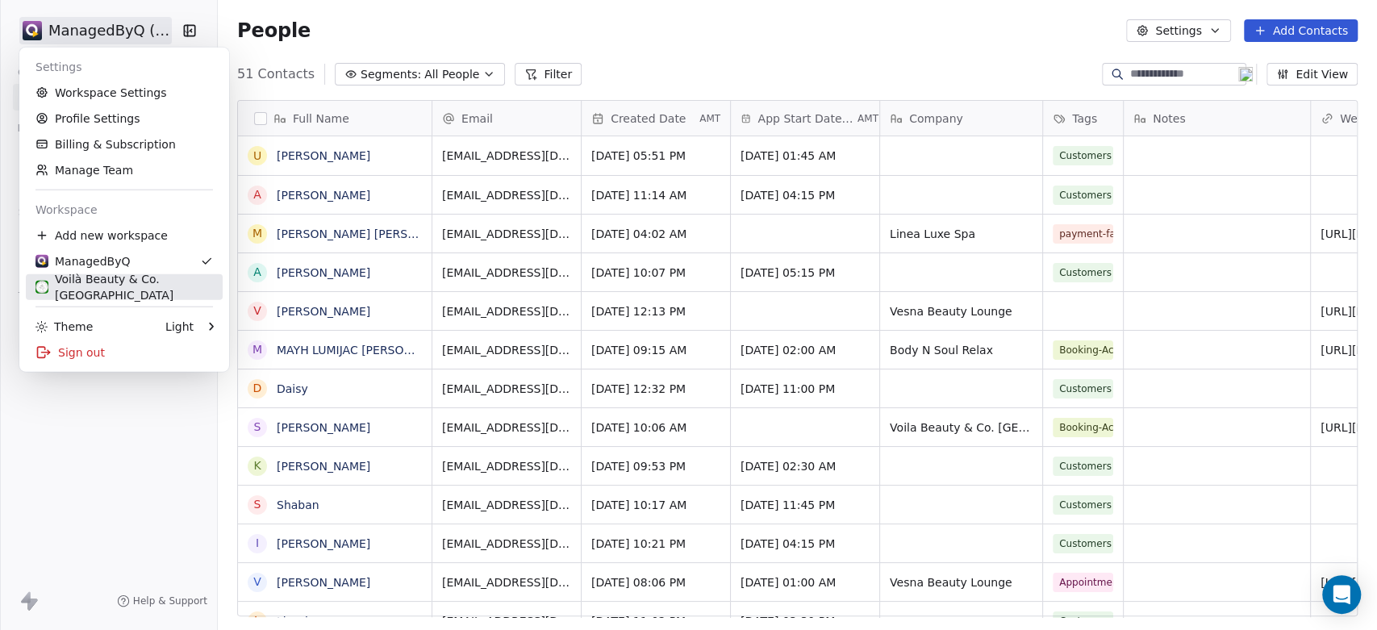
click at [124, 288] on div "Voilà Beauty & Co. [GEOGRAPHIC_DATA]" at bounding box center [123, 287] width 177 height 32
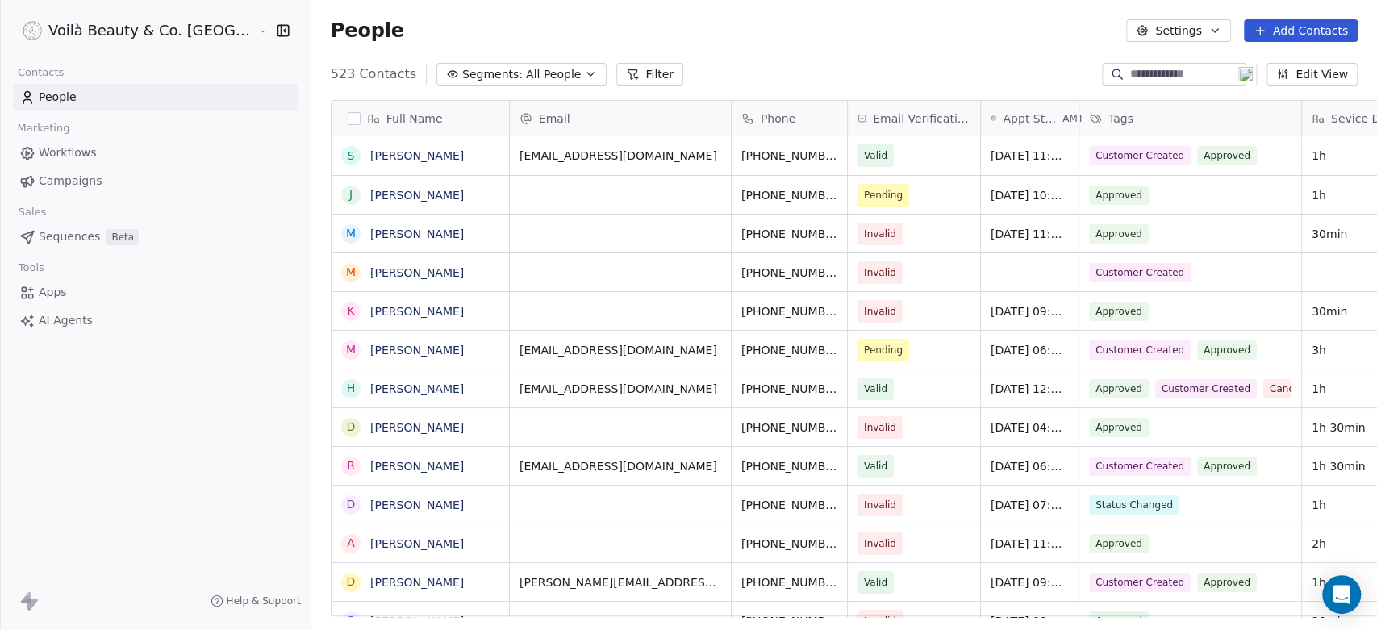
scroll to position [540, 1123]
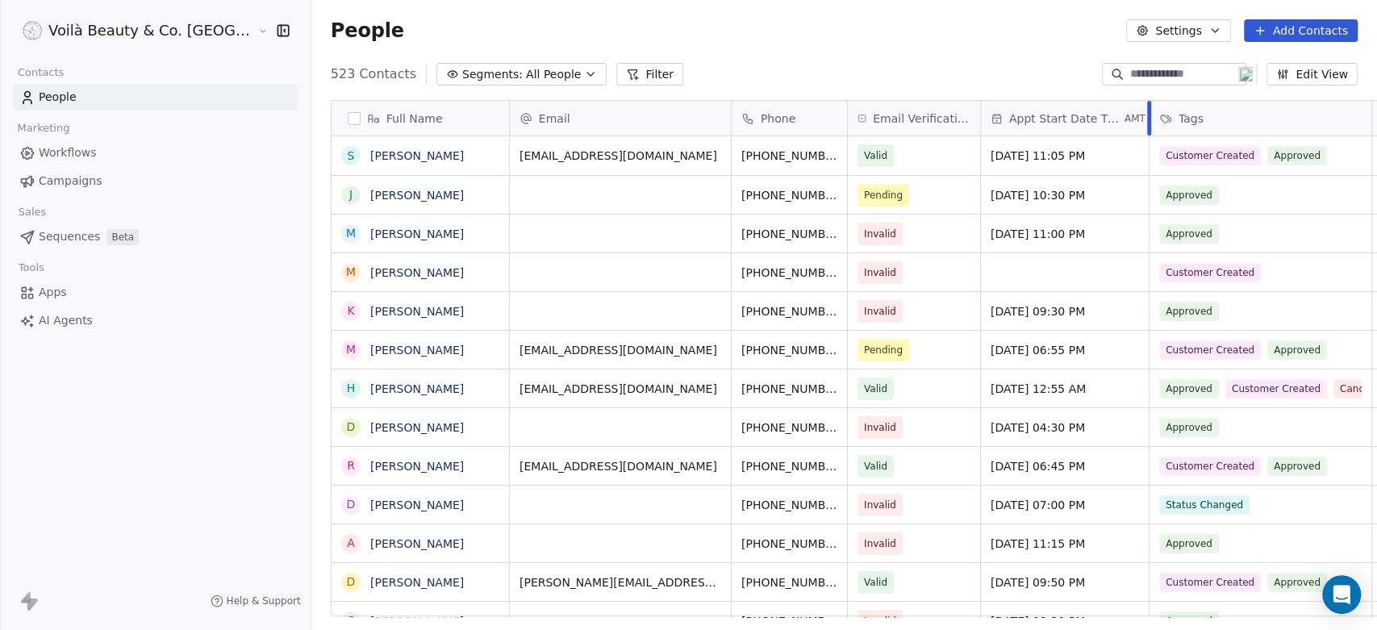
drag, startPoint x: 1005, startPoint y: 108, endPoint x: 1075, endPoint y: 108, distance: 70.2
click at [1147, 108] on div at bounding box center [1149, 118] width 4 height 35
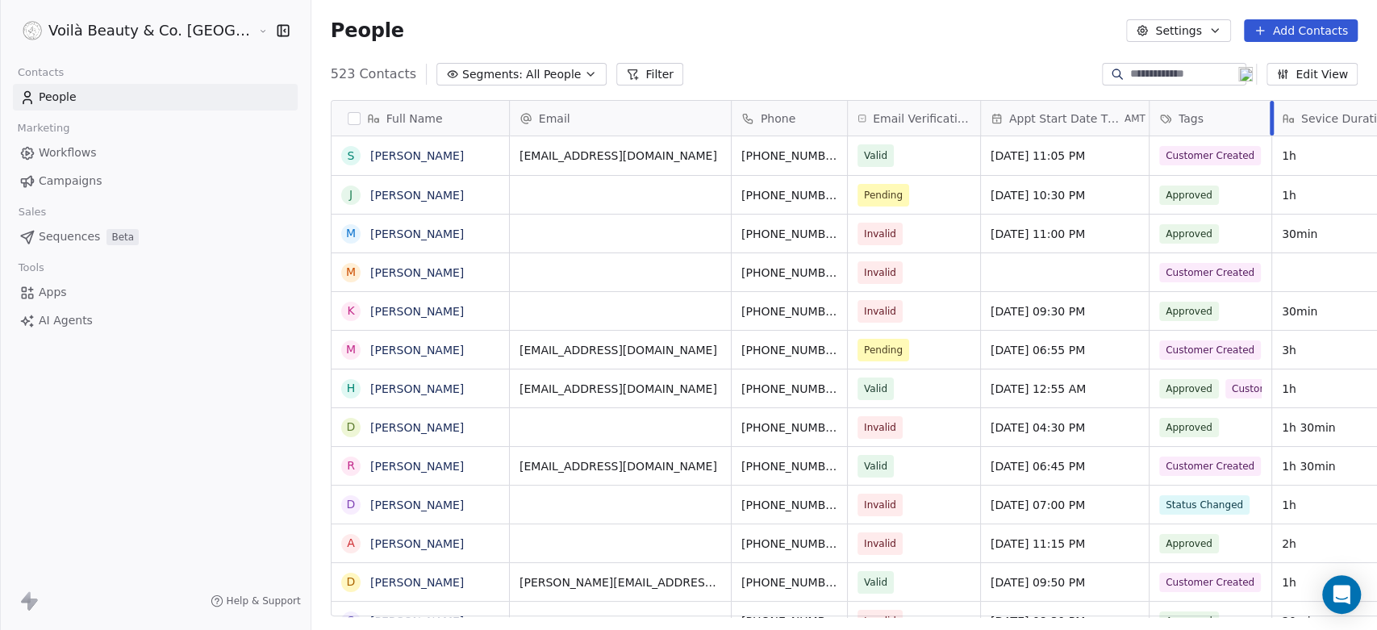
drag, startPoint x: 1297, startPoint y: 108, endPoint x: 1198, endPoint y: 119, distance: 99.8
click at [1270, 119] on div at bounding box center [1272, 118] width 4 height 35
click at [991, 156] on span "[DATE] 11:05 PM" at bounding box center [1050, 156] width 118 height 16
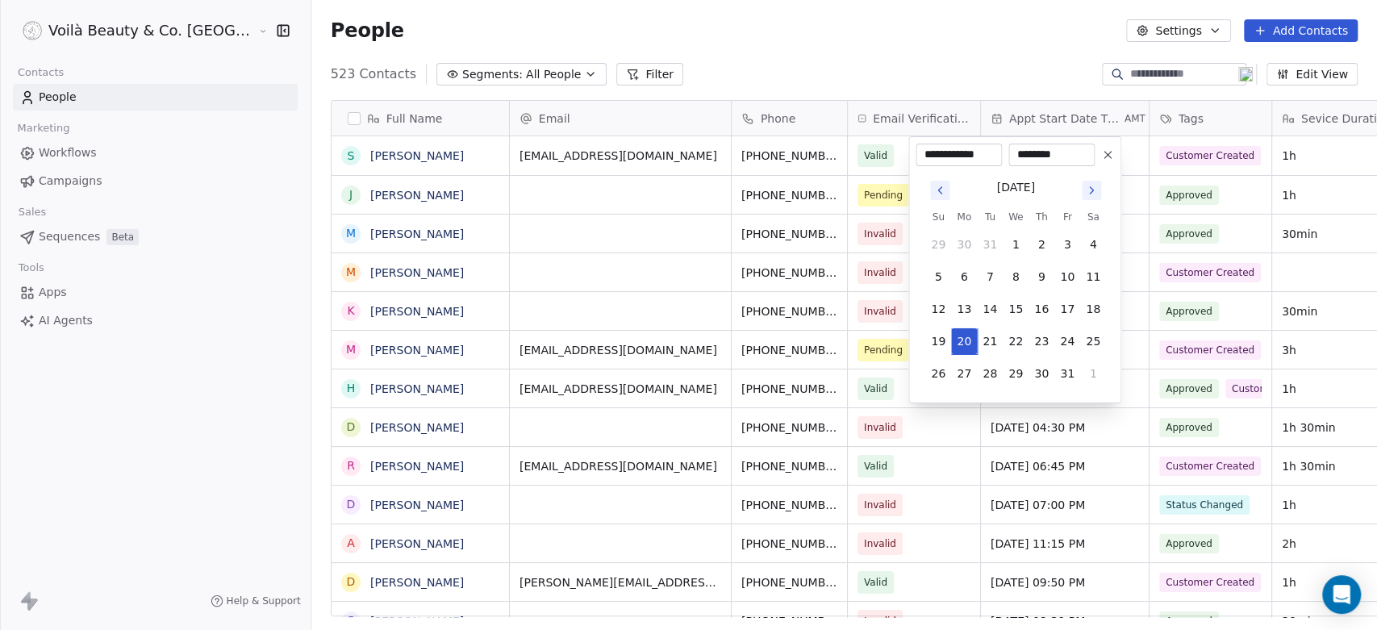
click at [131, 394] on html "Voilà Beauty & Co. Lounge Contacts People Marketing Workflows Campaigns Sales S…" at bounding box center [688, 330] width 1377 height 661
